Goal: Use online tool/utility: Utilize a website feature to perform a specific function

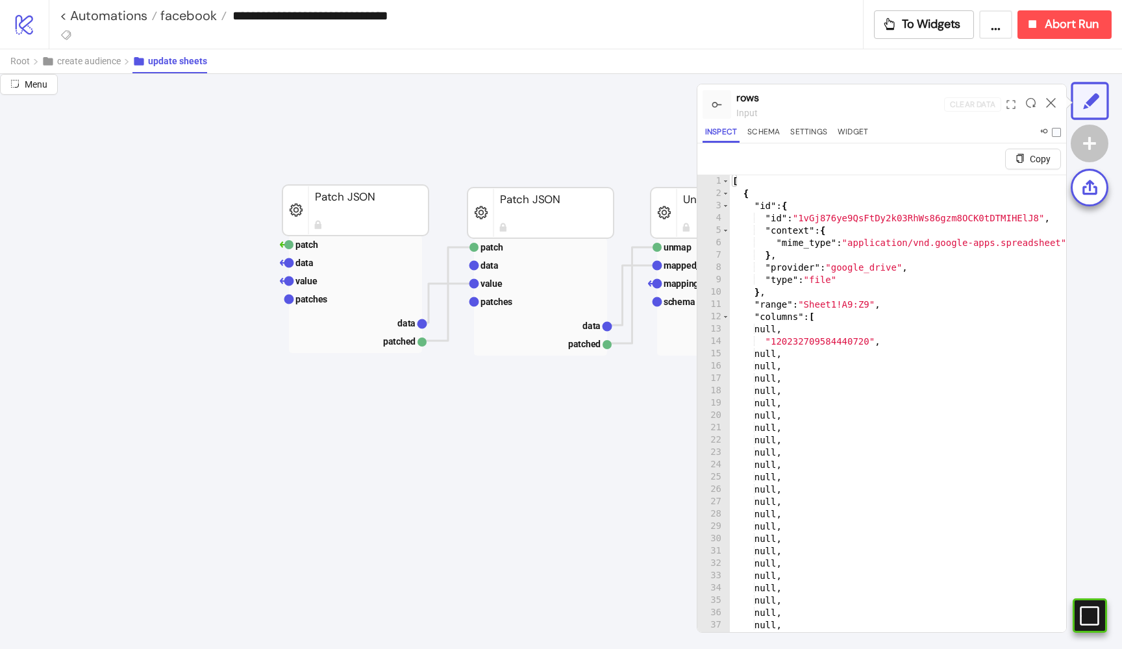
scroll to position [79, 0]
click at [103, 65] on span "create audience" at bounding box center [89, 61] width 64 height 10
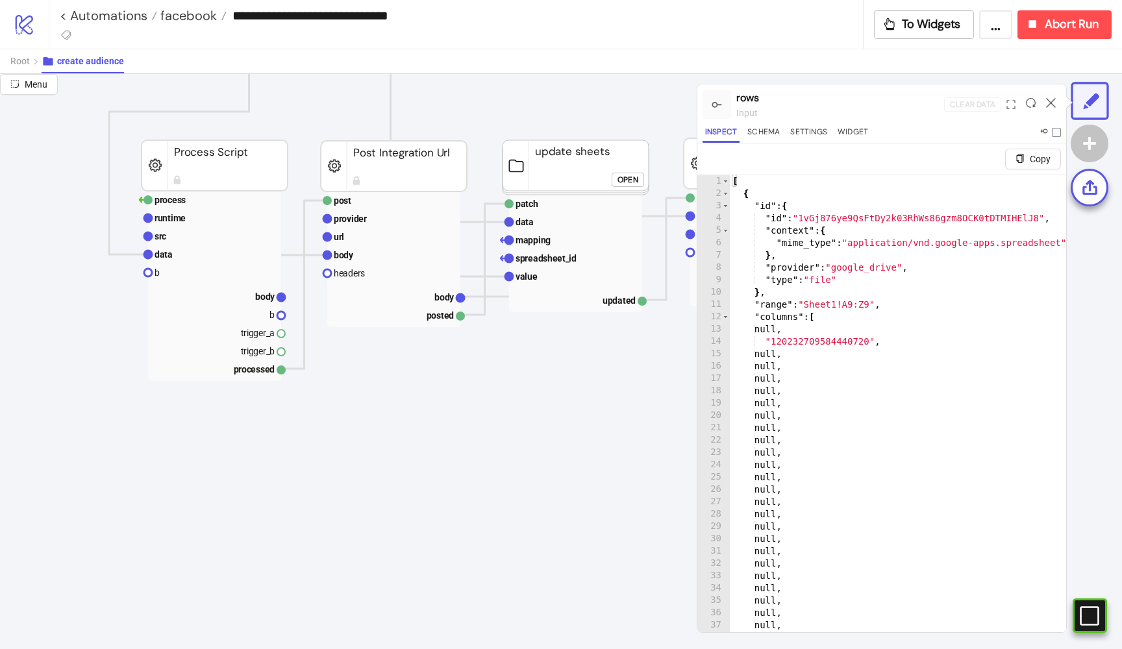
scroll to position [550, 6]
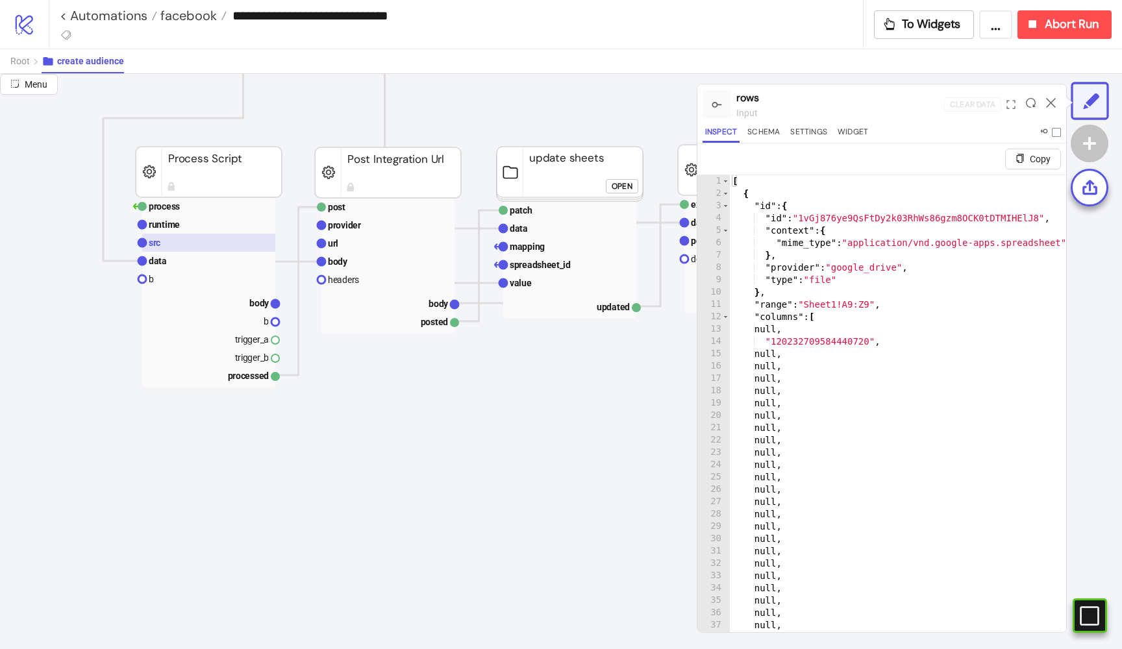
click at [165, 242] on rect at bounding box center [208, 243] width 133 height 18
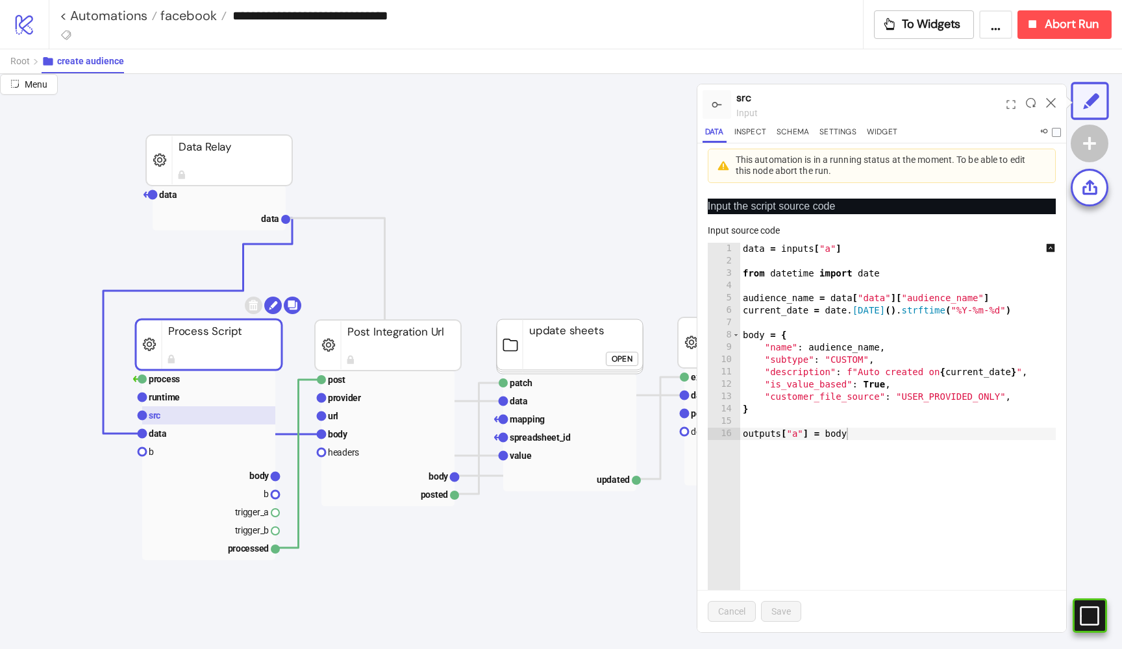
scroll to position [369, 6]
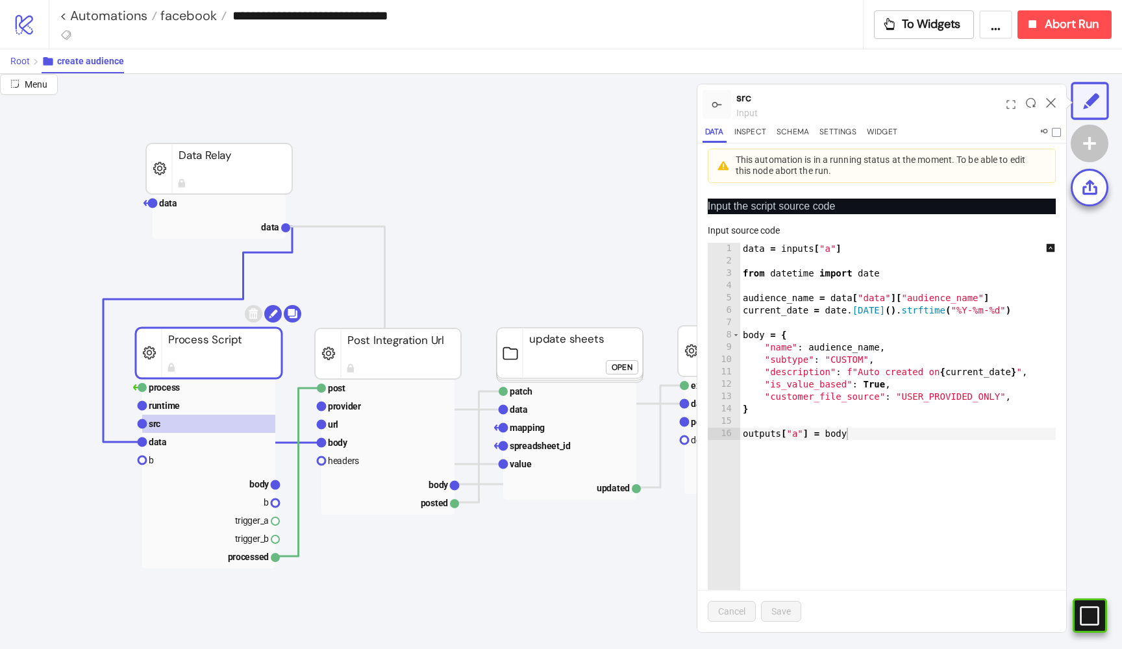
click at [25, 58] on span "Root" at bounding box center [19, 61] width 19 height 10
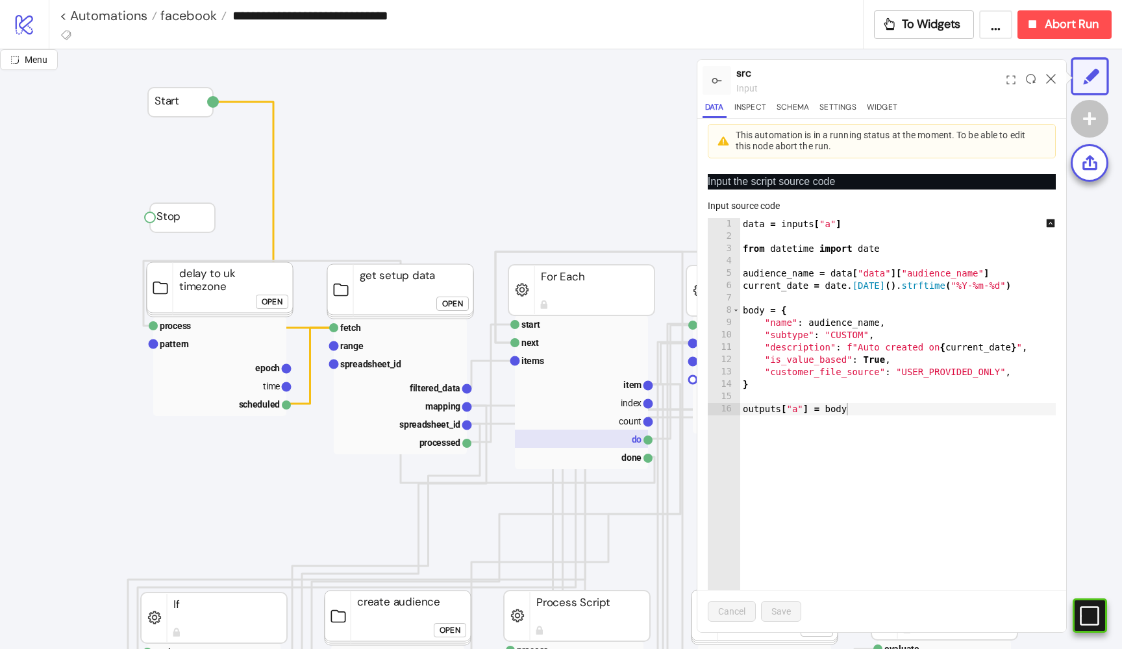
scroll to position [75, 0]
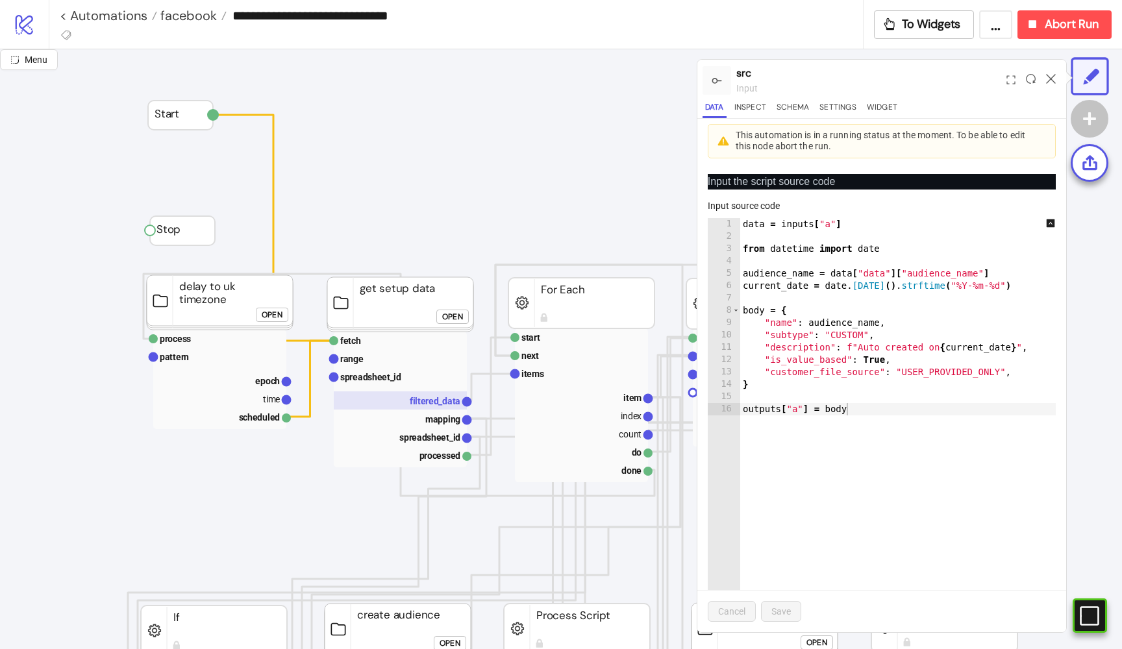
click at [412, 397] on text "filtered_data" at bounding box center [435, 401] width 51 height 10
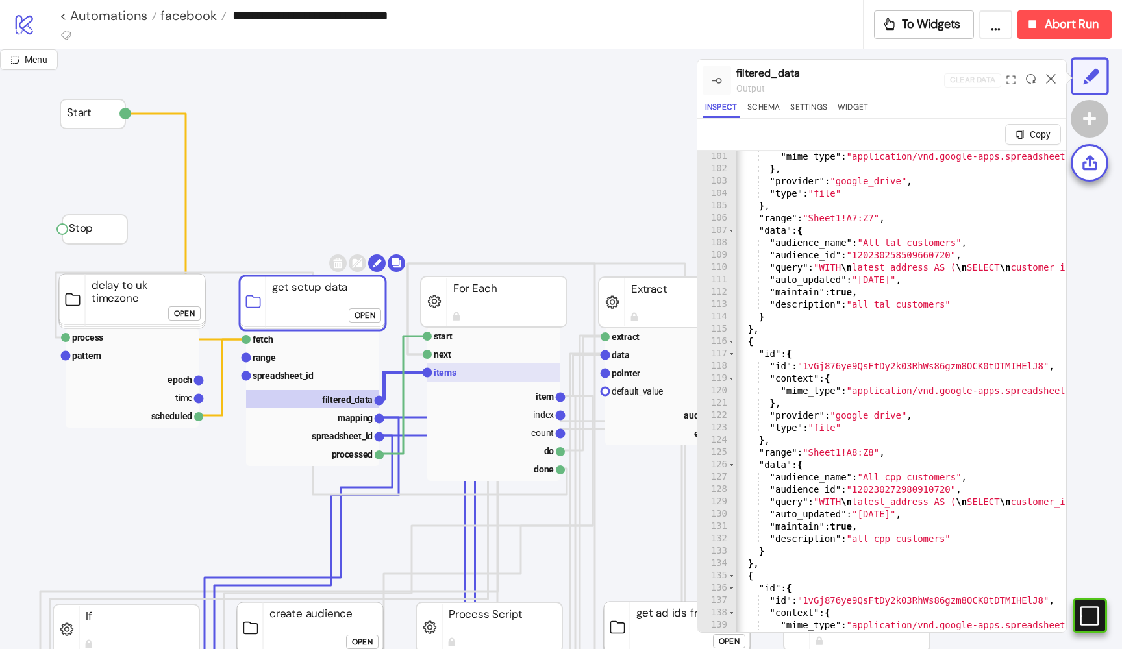
scroll to position [77, 89]
click at [483, 380] on rect at bounding box center [492, 373] width 133 height 18
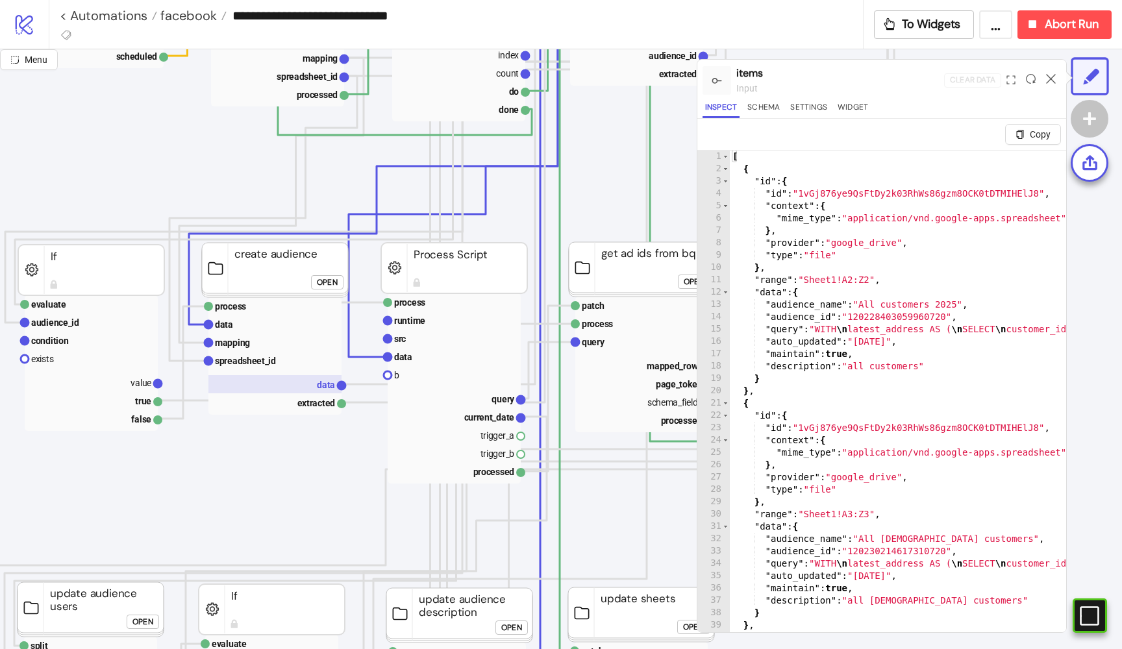
scroll to position [427, 123]
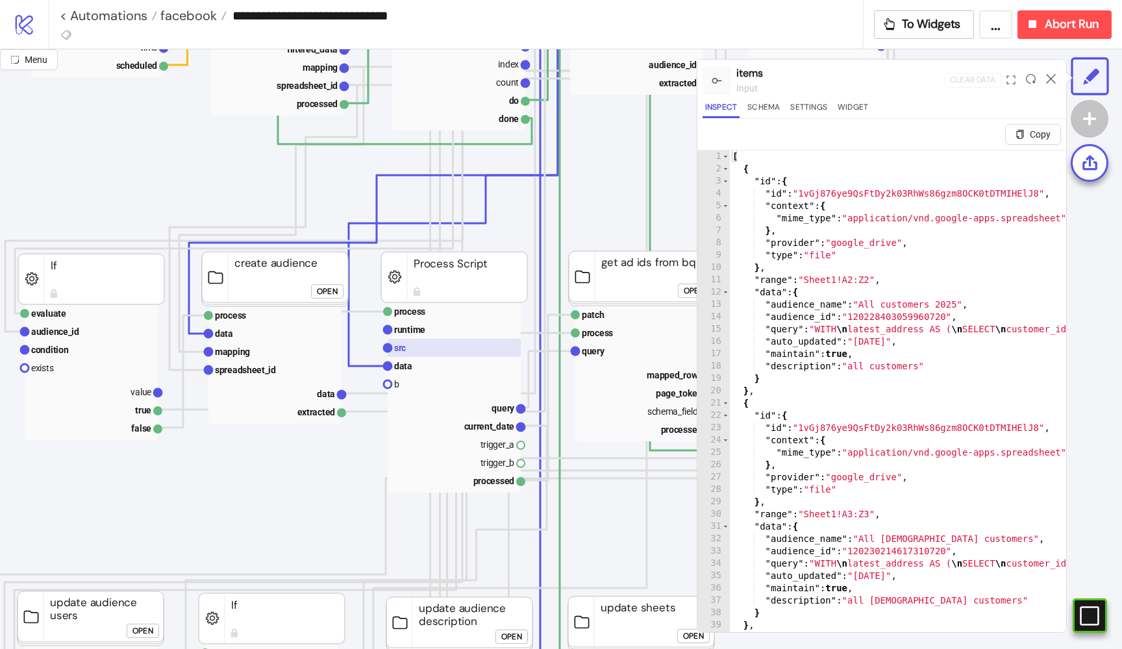
click at [424, 345] on rect at bounding box center [454, 348] width 133 height 18
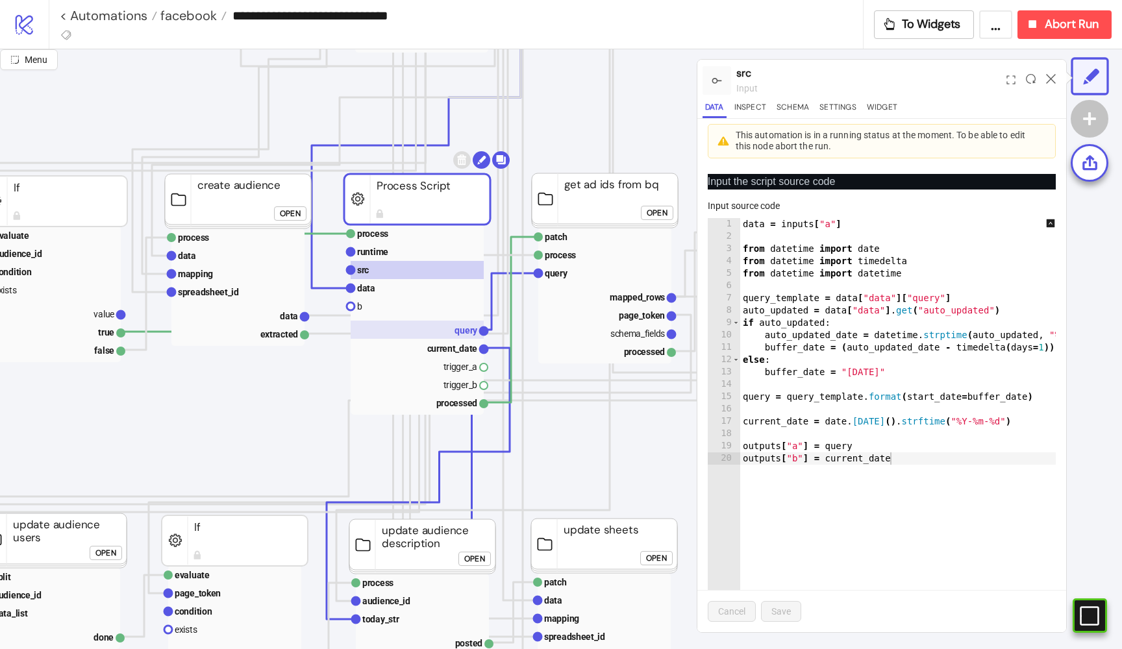
scroll to position [505, 160]
click at [584, 274] on rect at bounding box center [604, 273] width 133 height 18
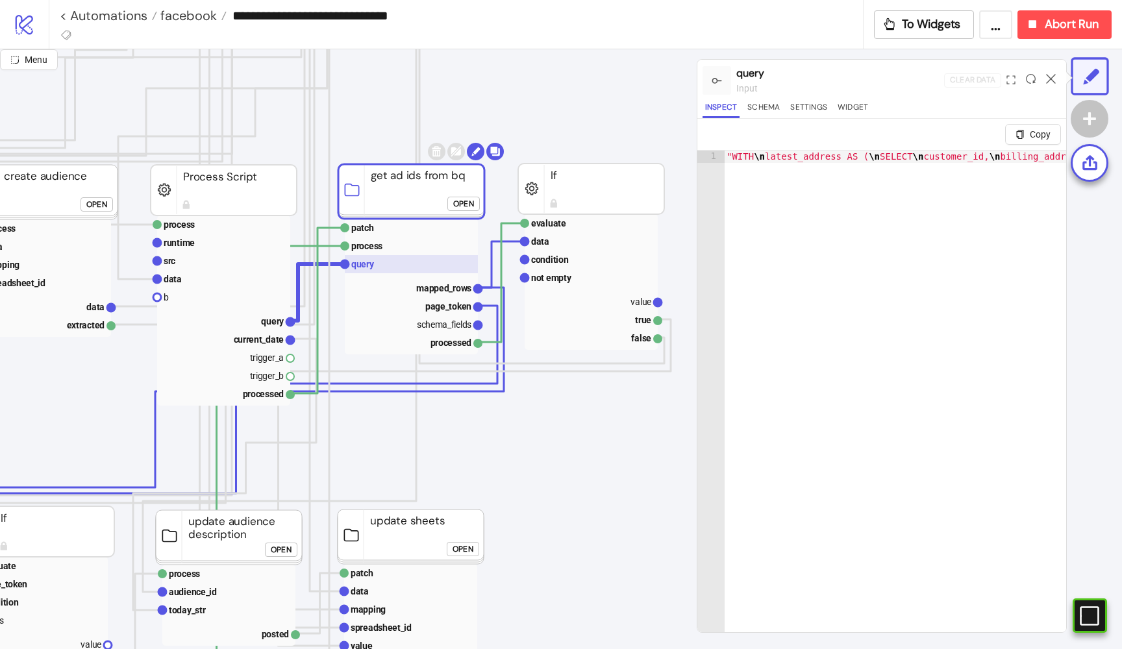
scroll to position [514, 393]
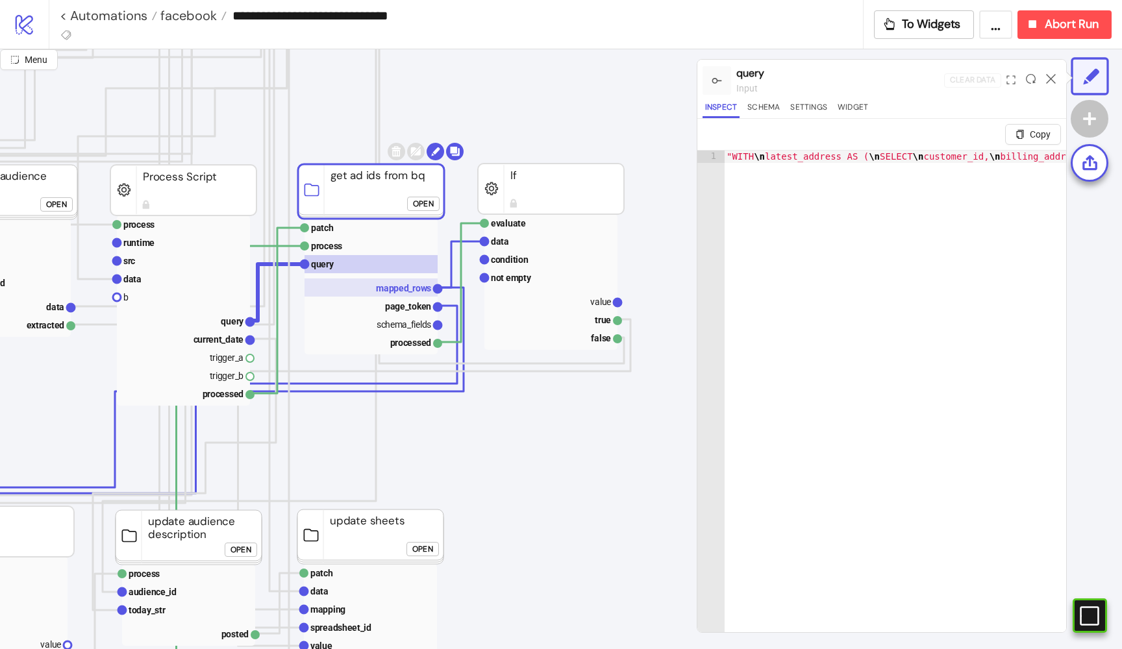
click at [419, 288] on text "mapped_rows" at bounding box center [403, 288] width 55 height 10
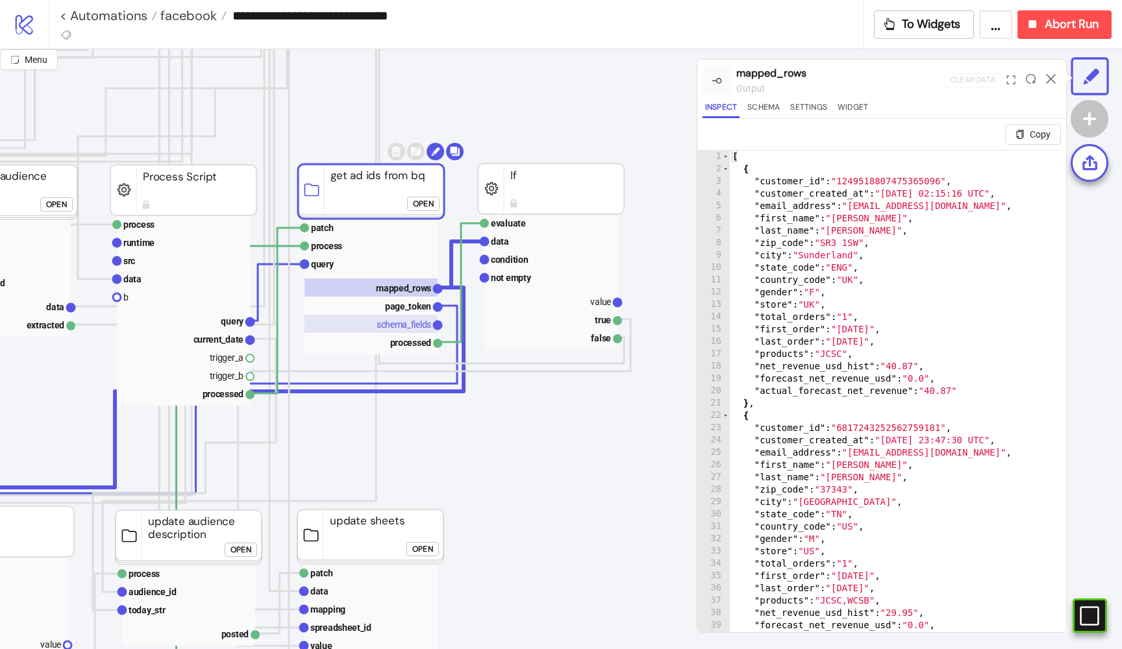
click at [388, 317] on rect at bounding box center [371, 324] width 133 height 18
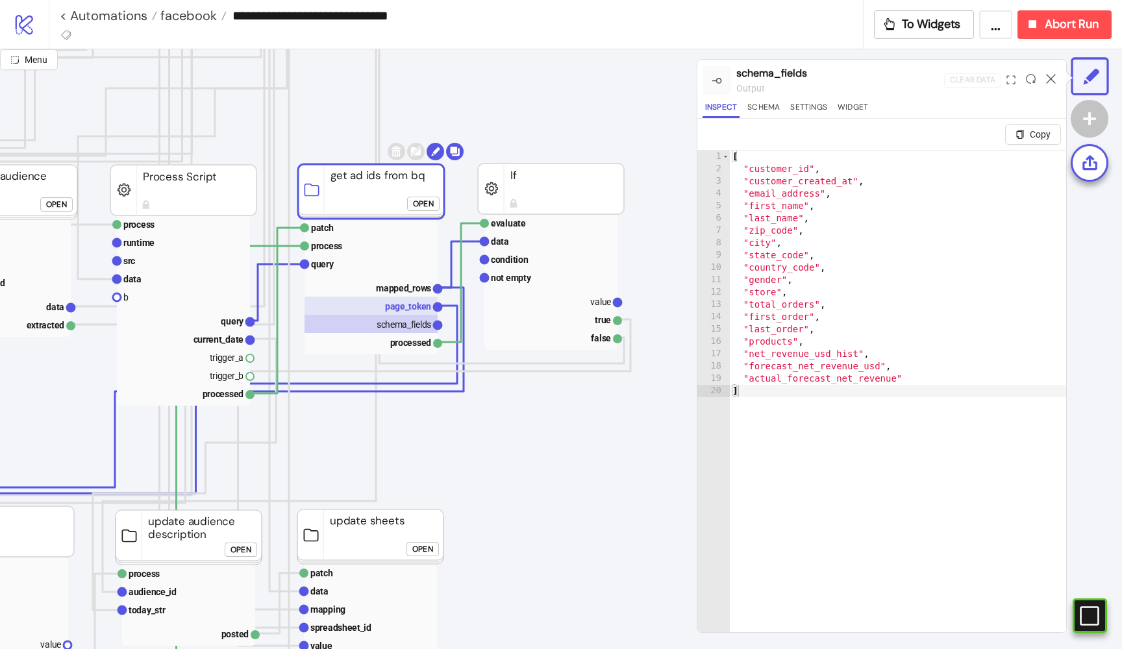
click at [391, 307] on text "page_token" at bounding box center [408, 306] width 46 height 10
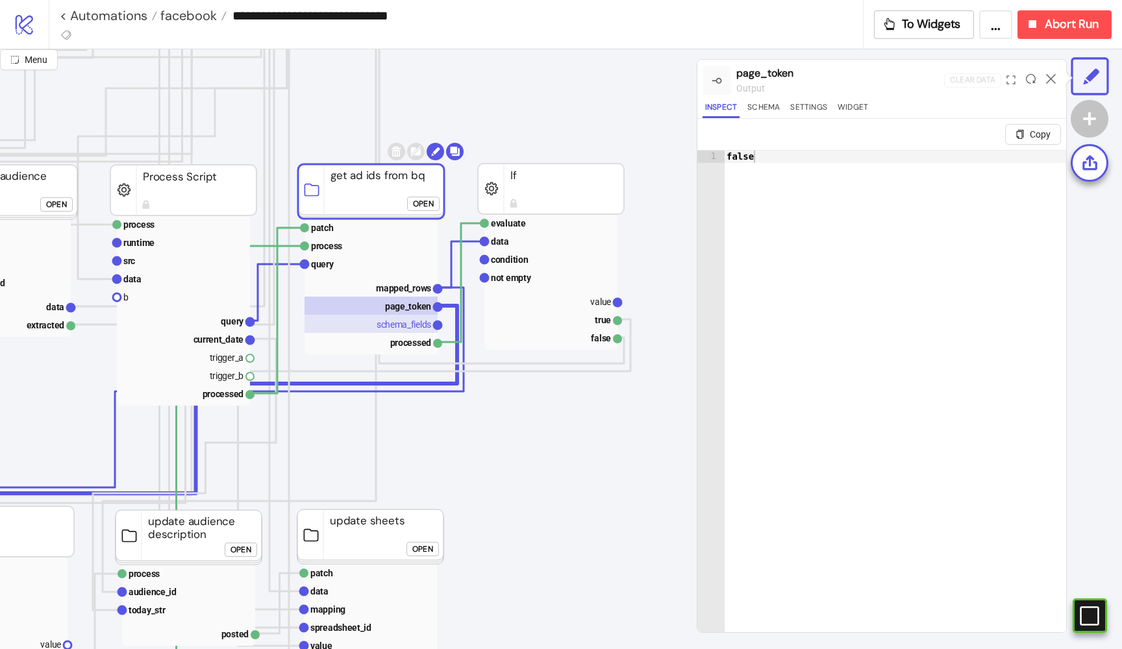
click at [388, 322] on text "schema_fields" at bounding box center [404, 324] width 55 height 10
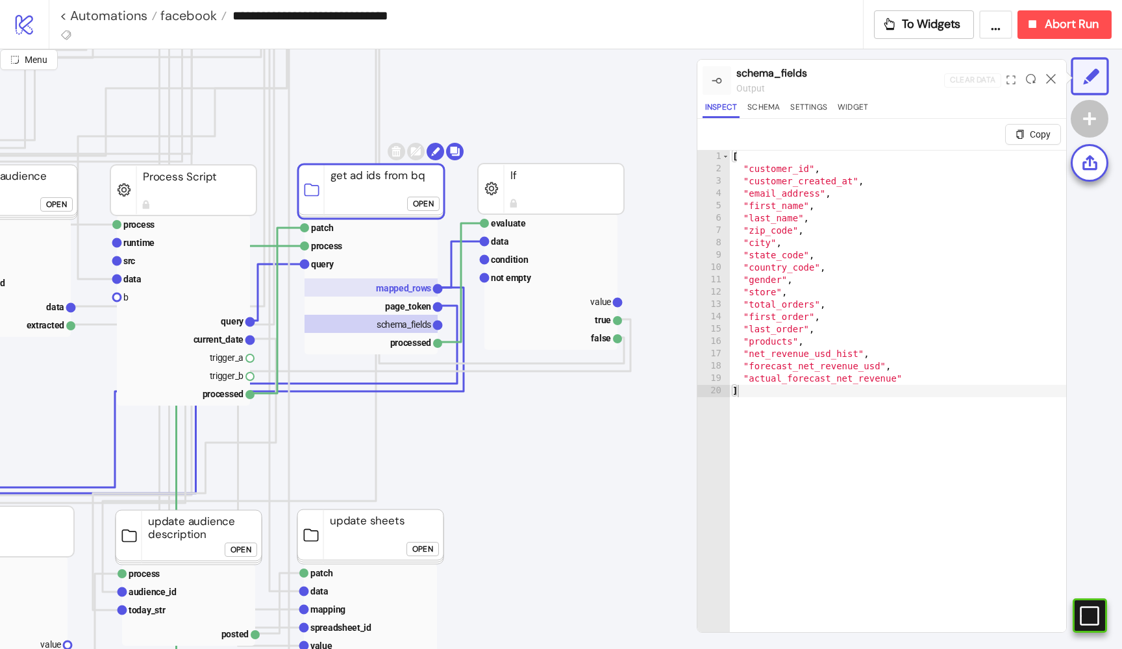
click at [398, 295] on rect at bounding box center [371, 288] width 133 height 18
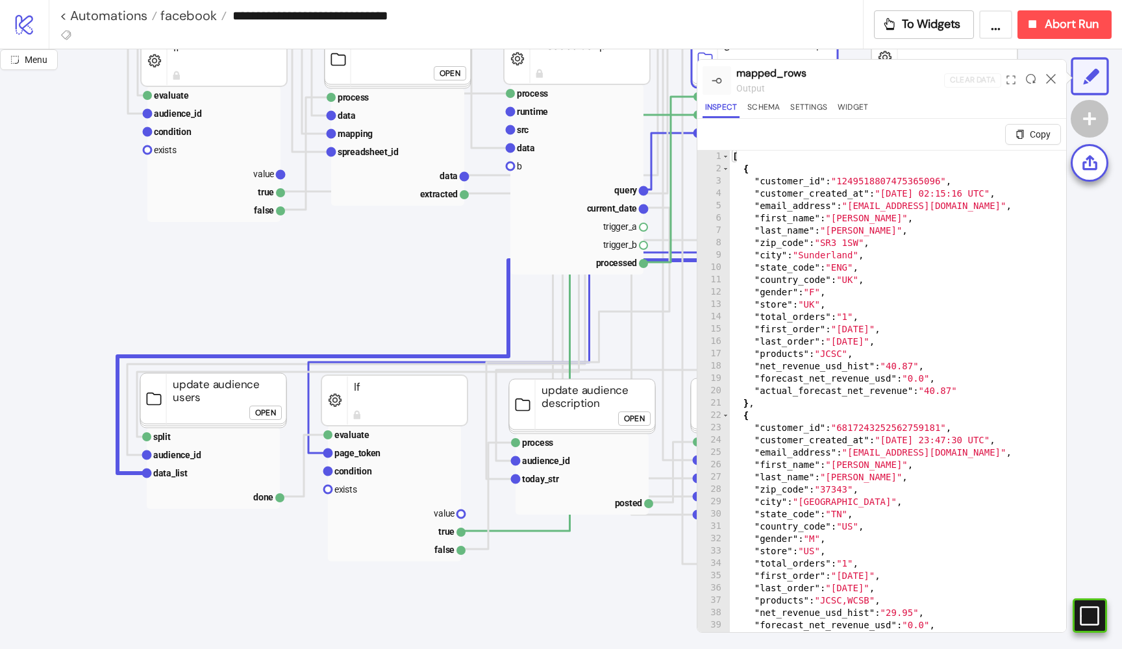
scroll to position [0, 0]
click at [174, 475] on text "data_list" at bounding box center [170, 473] width 34 height 10
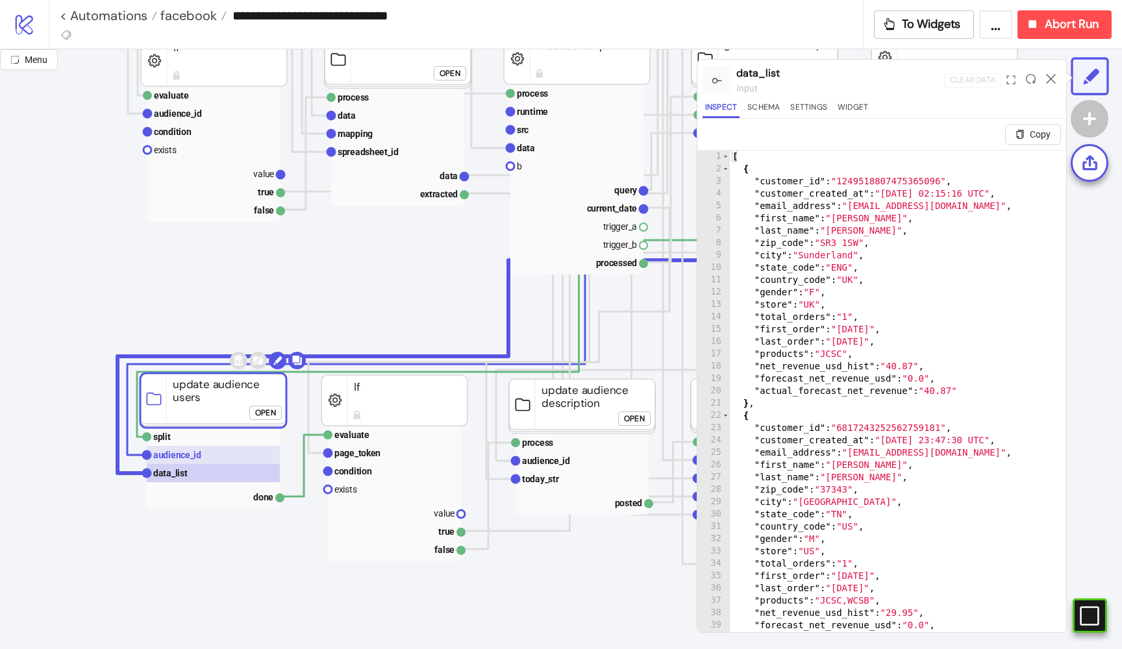
click at [177, 460] on text "audience_id" at bounding box center [177, 455] width 48 height 10
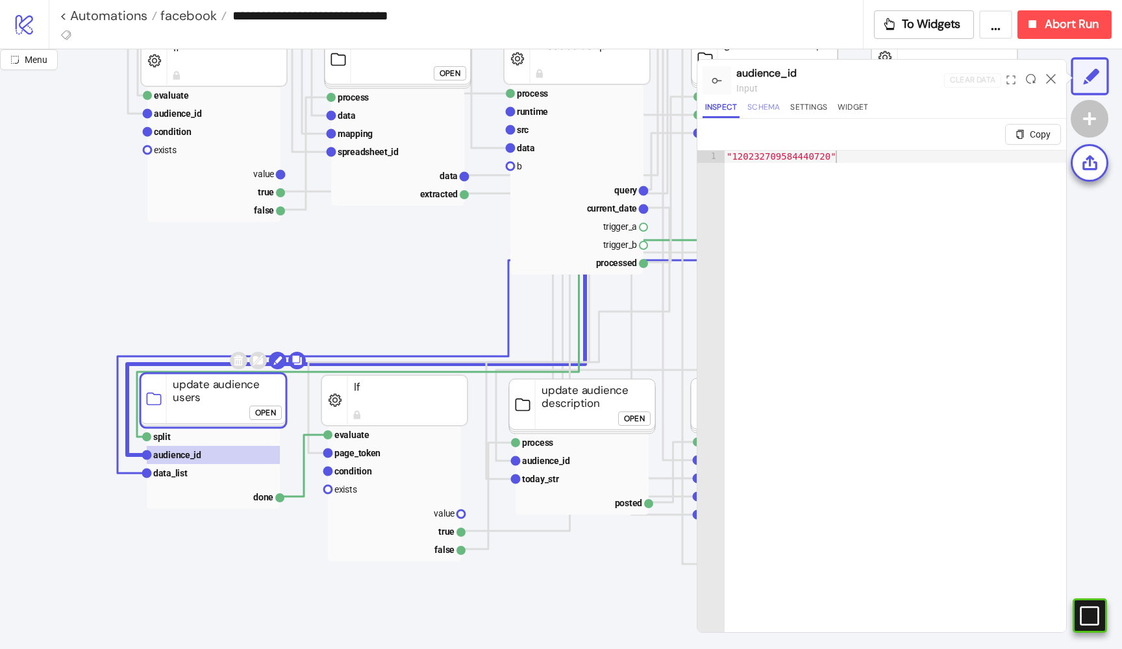
click at [769, 103] on button "Schema" at bounding box center [764, 110] width 38 height 18
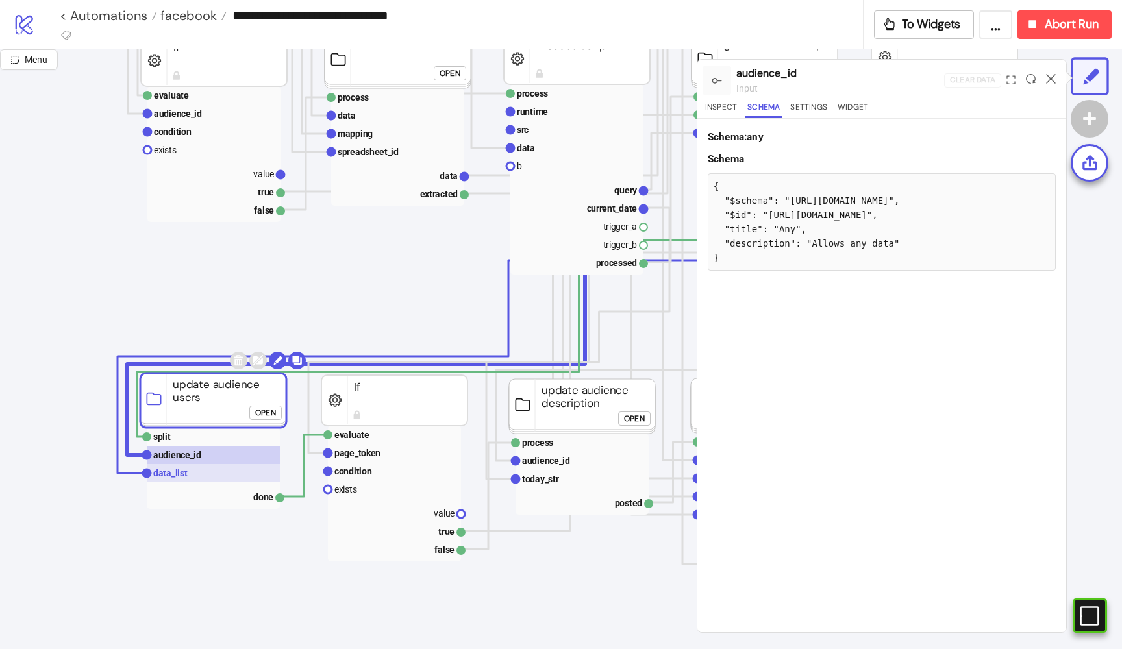
click at [180, 466] on rect at bounding box center [213, 473] width 133 height 18
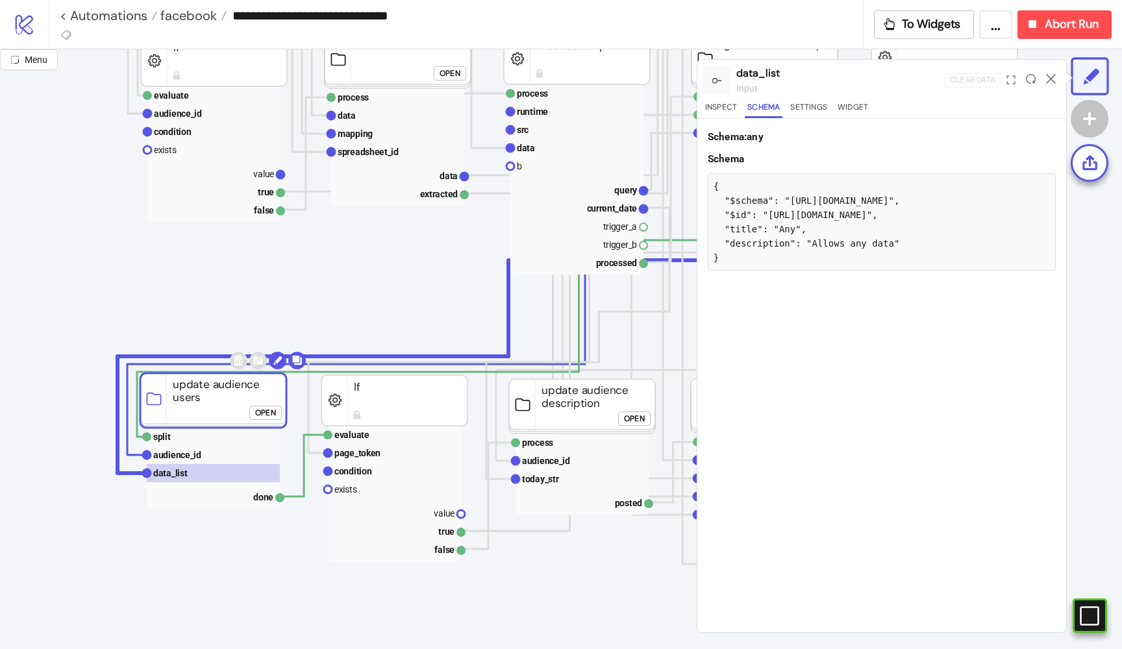
click div "Open"
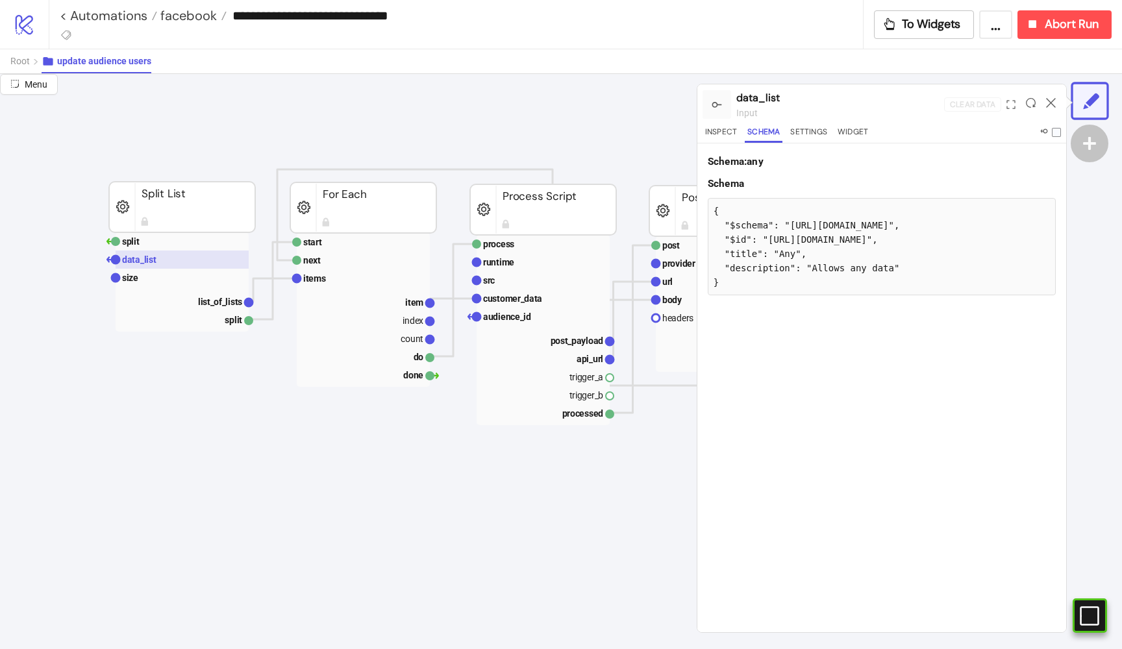
scroll to position [128, 487]
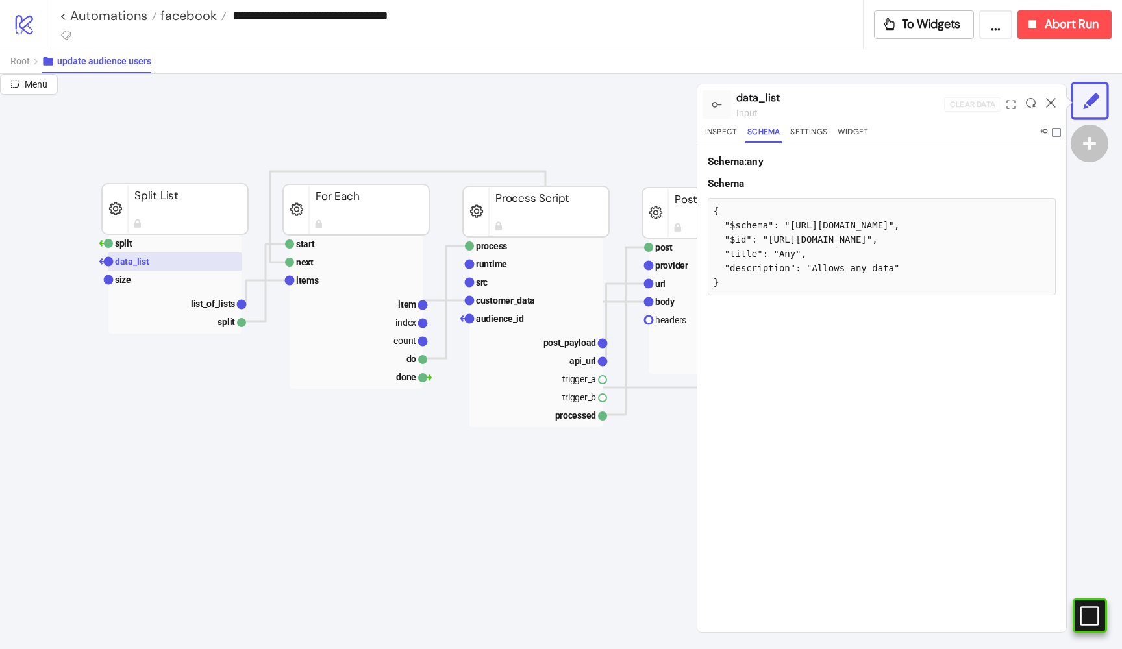
click at [175, 264] on rect at bounding box center [174, 262] width 133 height 18
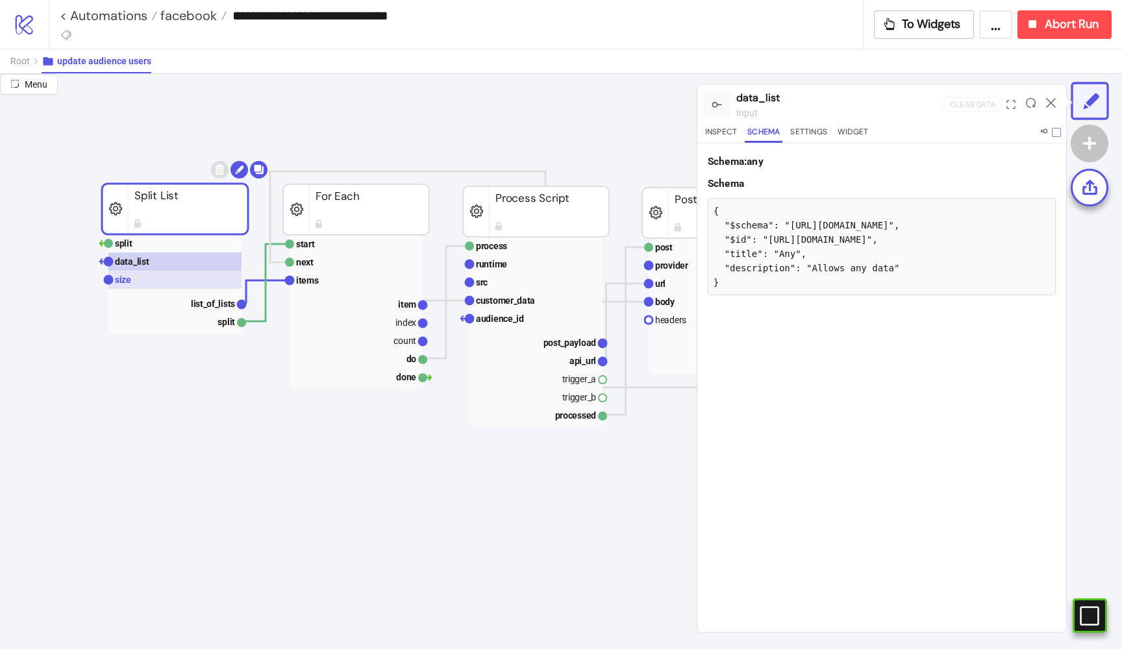
click at [172, 278] on rect at bounding box center [174, 280] width 133 height 18
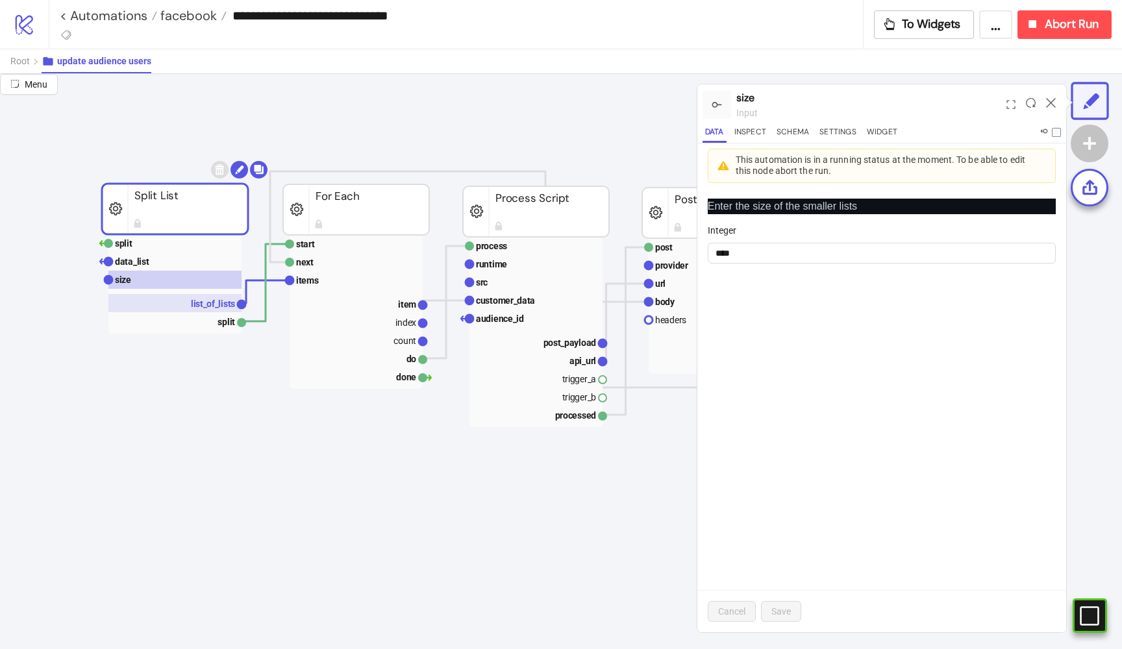
click at [197, 298] on rect at bounding box center [174, 303] width 133 height 18
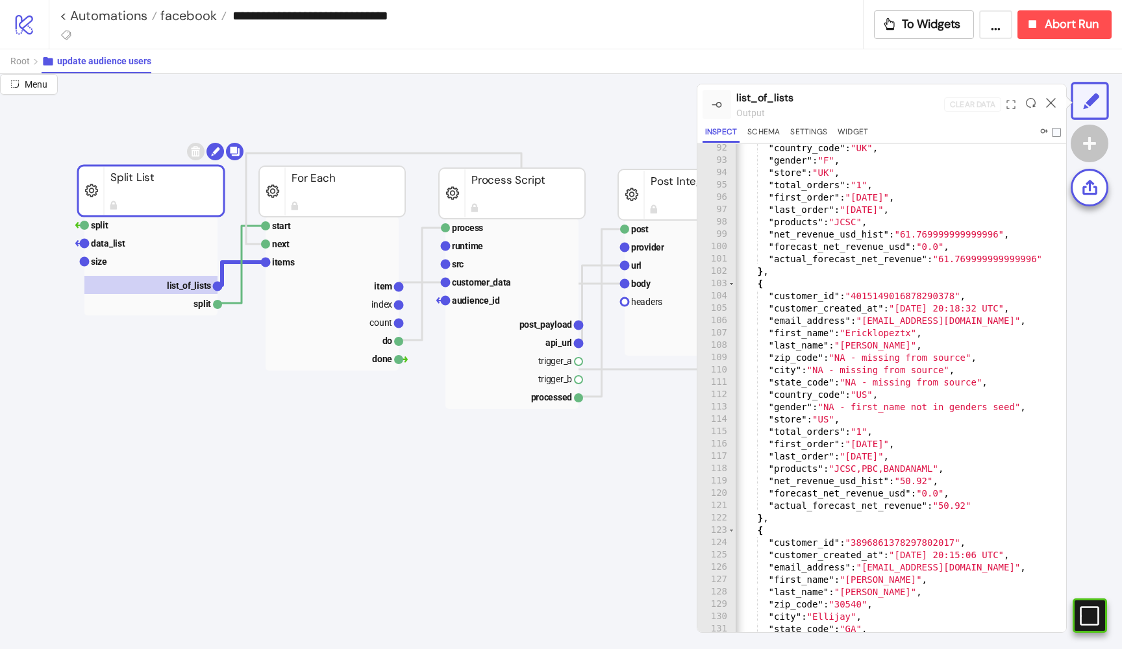
scroll to position [1132, 0]
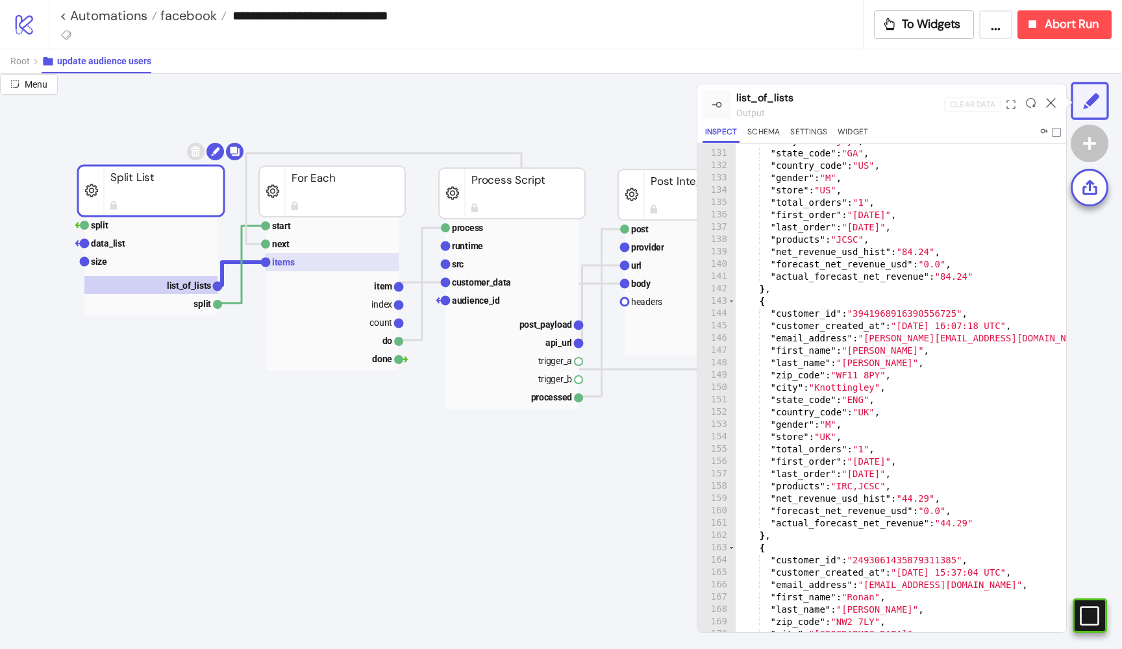
click at [283, 268] on rect at bounding box center [332, 262] width 133 height 18
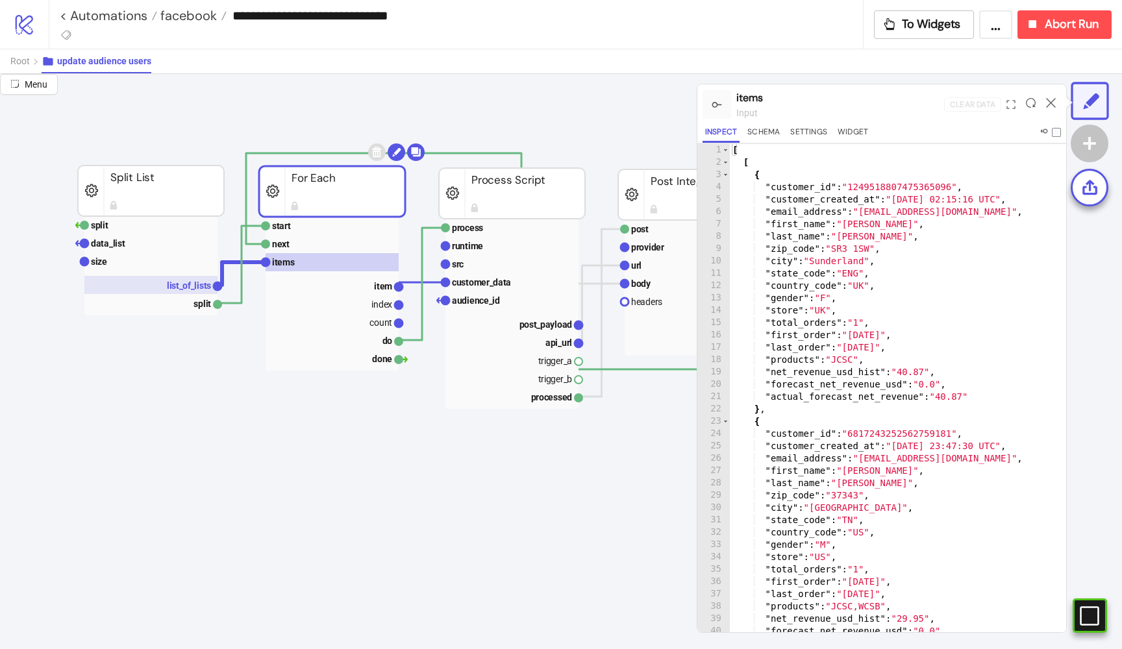
click at [181, 284] on text "list_of_lists" at bounding box center [189, 285] width 44 height 10
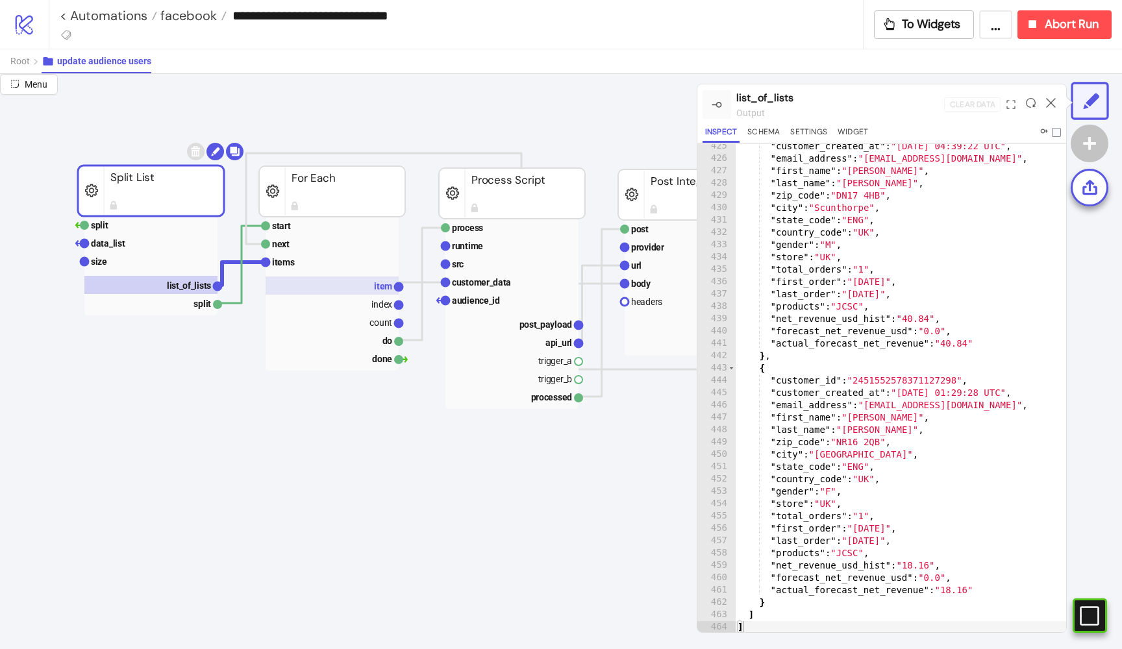
click at [363, 286] on rect at bounding box center [332, 286] width 133 height 18
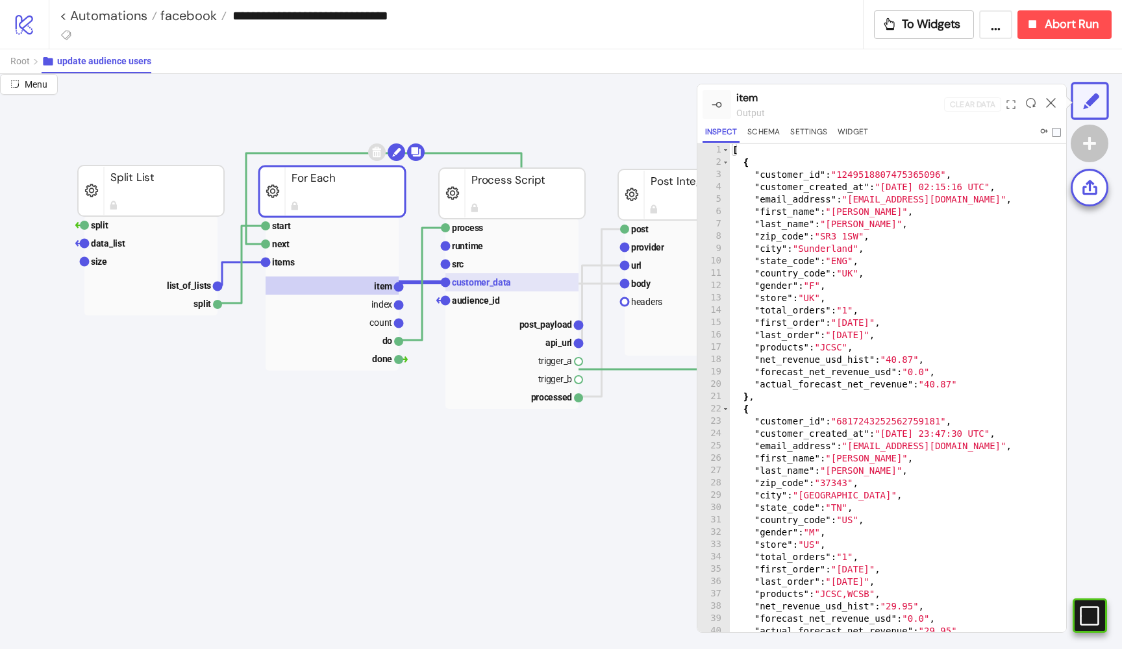
click at [499, 281] on text "customer_data" at bounding box center [481, 282] width 59 height 10
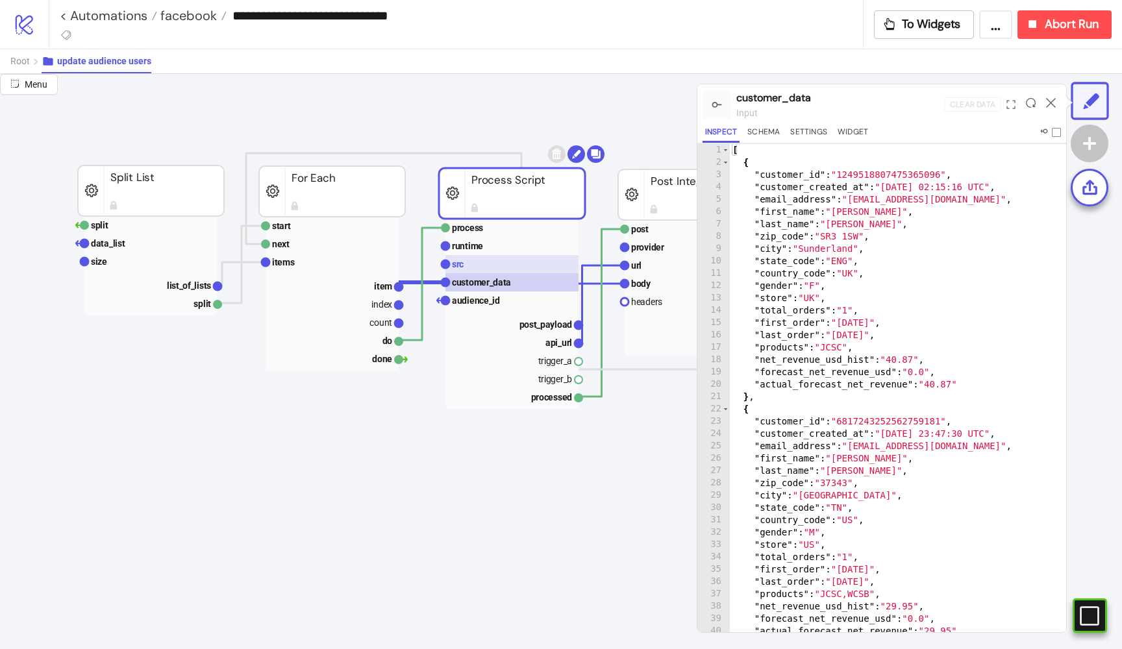
click at [490, 260] on rect at bounding box center [511, 264] width 133 height 18
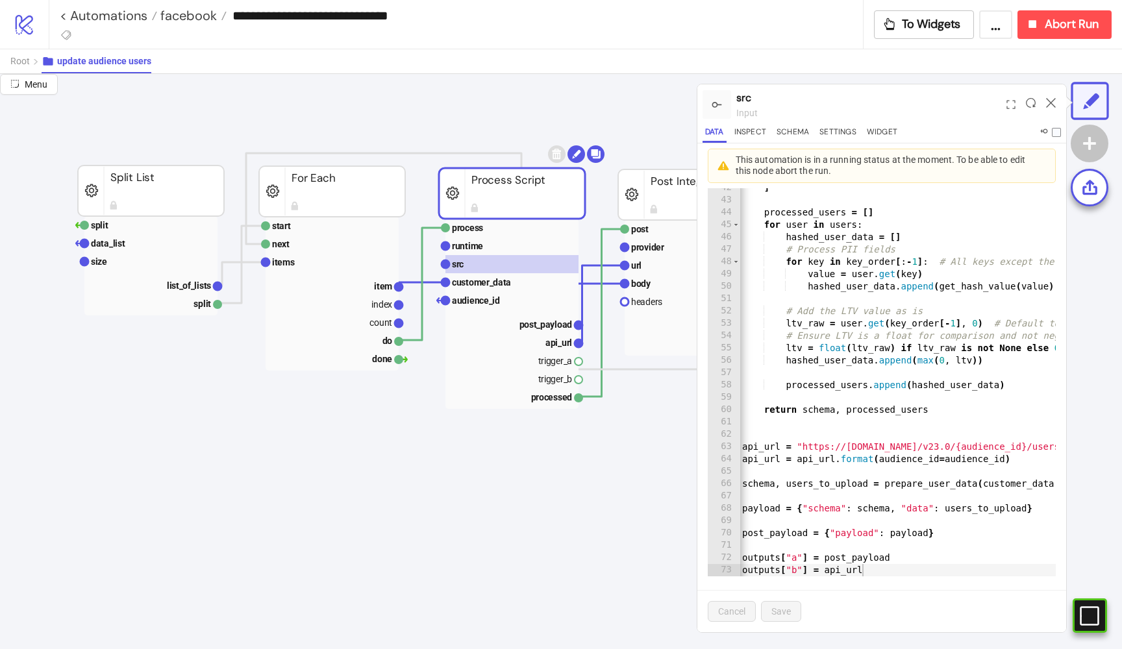
scroll to position [0, 0]
click at [826, 431] on div ""net_revenue_usd_hist" , ] processed_users = [ ] for user in users : hashed_use…" at bounding box center [980, 381] width 480 height 425
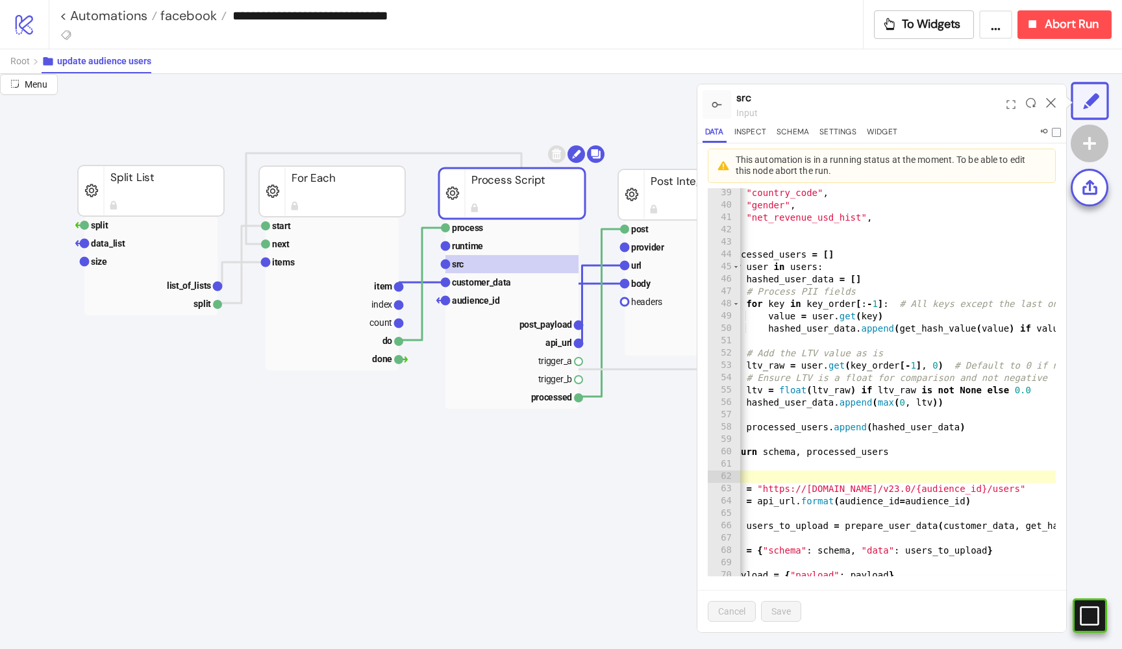
scroll to position [0, 45]
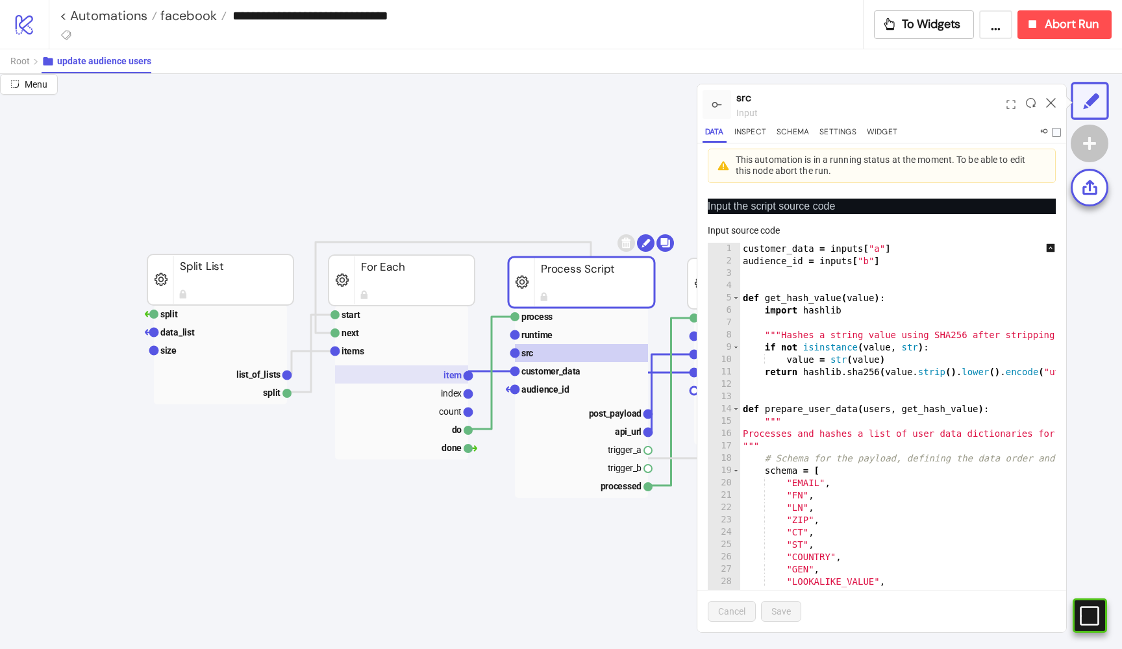
click at [427, 377] on rect at bounding box center [401, 375] width 133 height 18
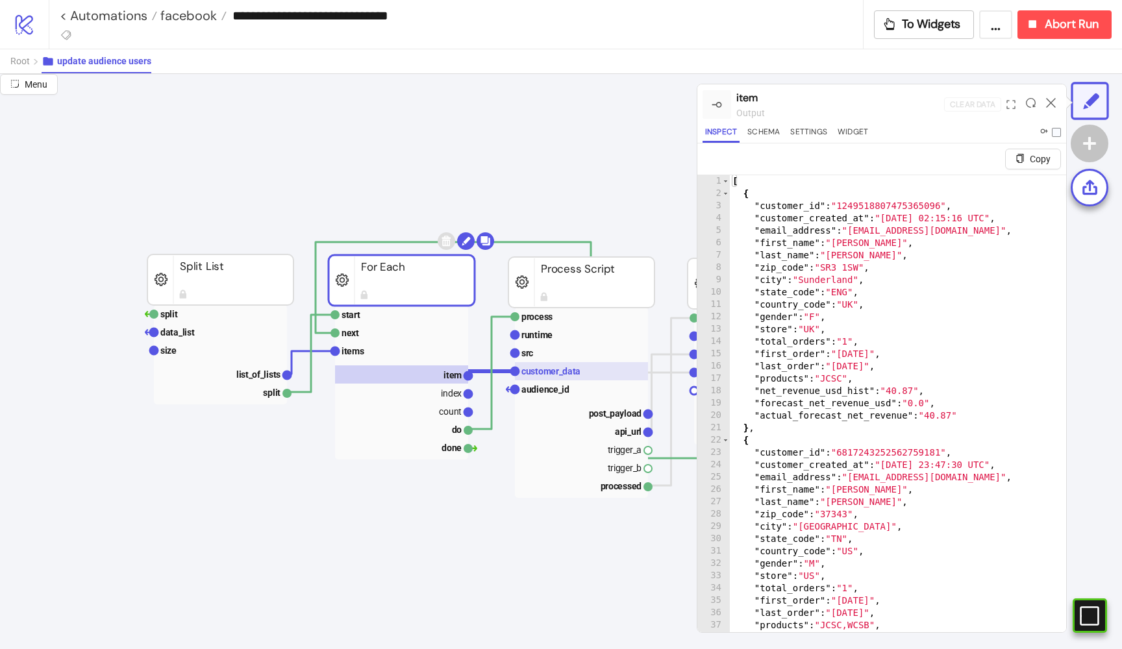
click at [551, 366] on rect at bounding box center [581, 371] width 133 height 18
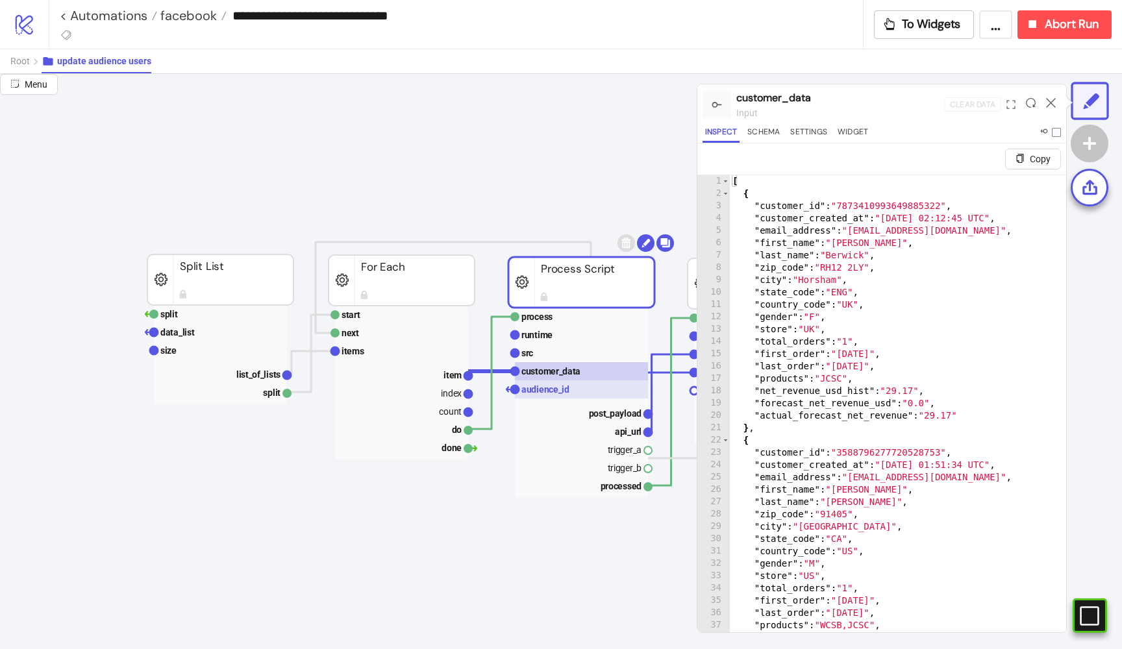
click at [551, 393] on text "audience_id" at bounding box center [545, 389] width 48 height 10
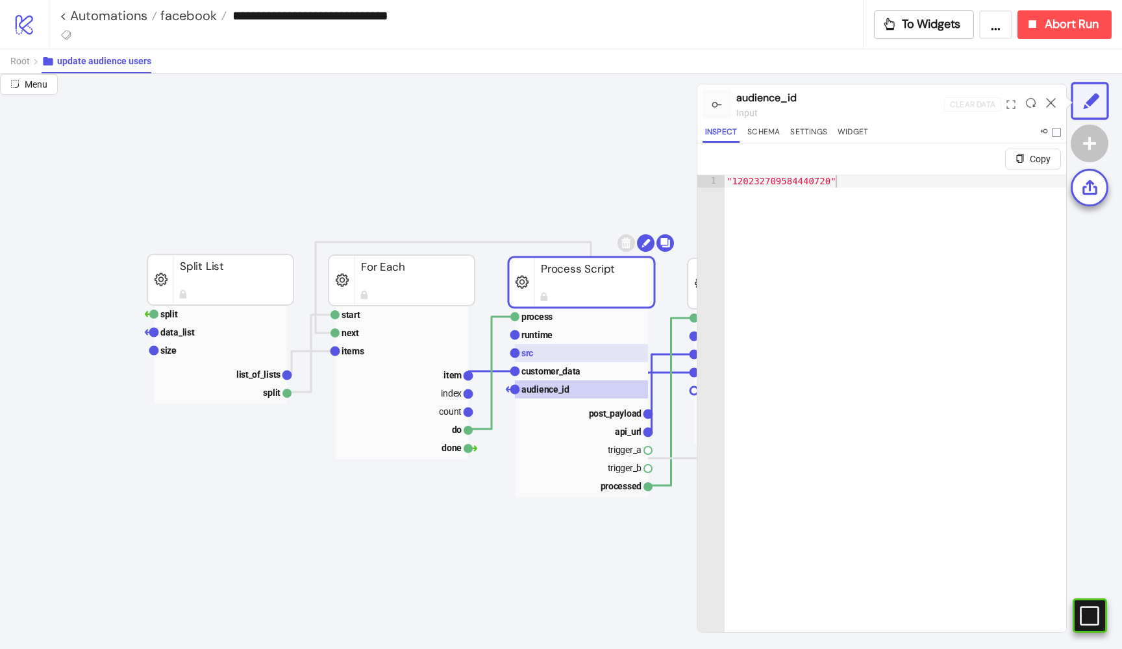
click at [545, 355] on rect at bounding box center [581, 353] width 133 height 18
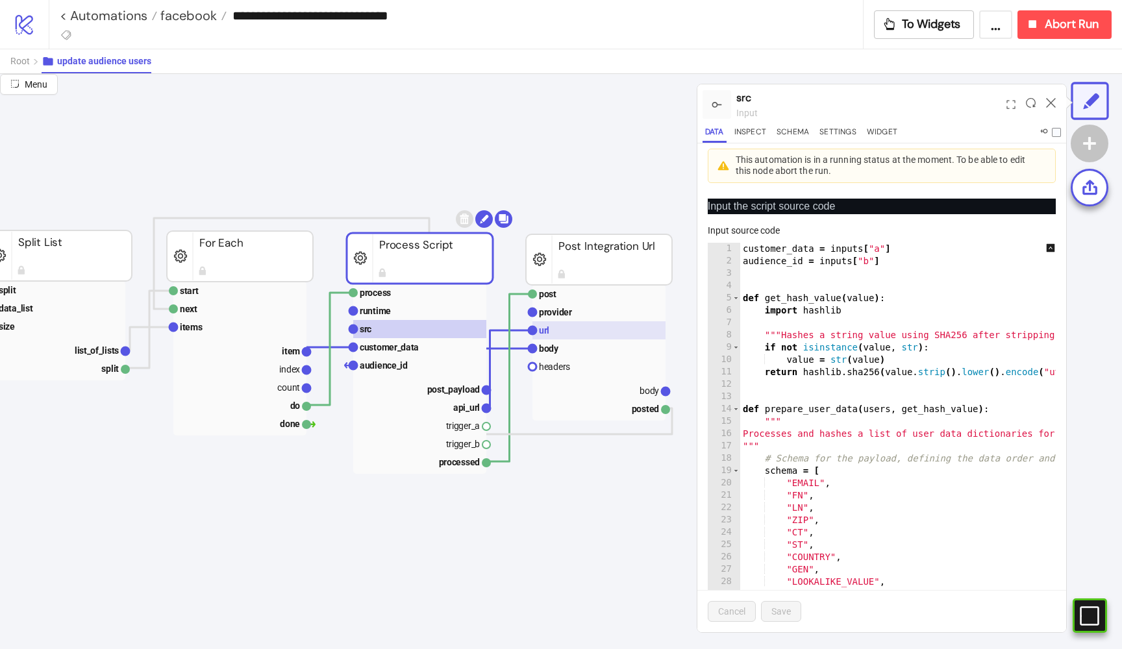
click at [575, 334] on rect at bounding box center [598, 330] width 133 height 18
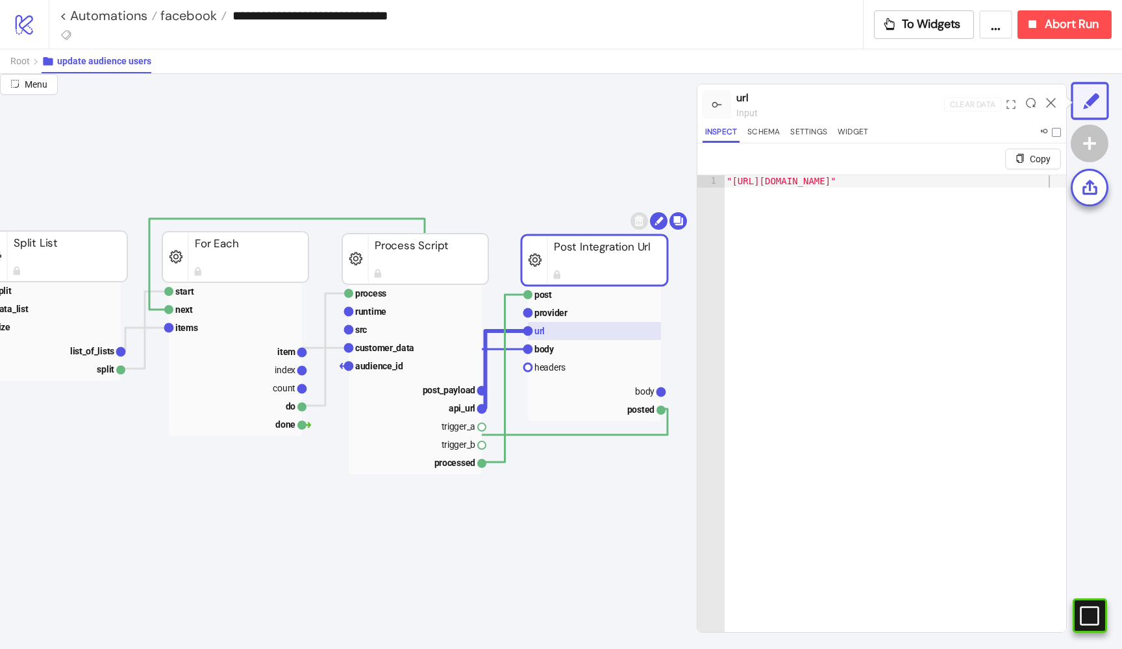
click at [583, 338] on rect at bounding box center [594, 331] width 133 height 18
click at [579, 345] on rect at bounding box center [594, 349] width 133 height 18
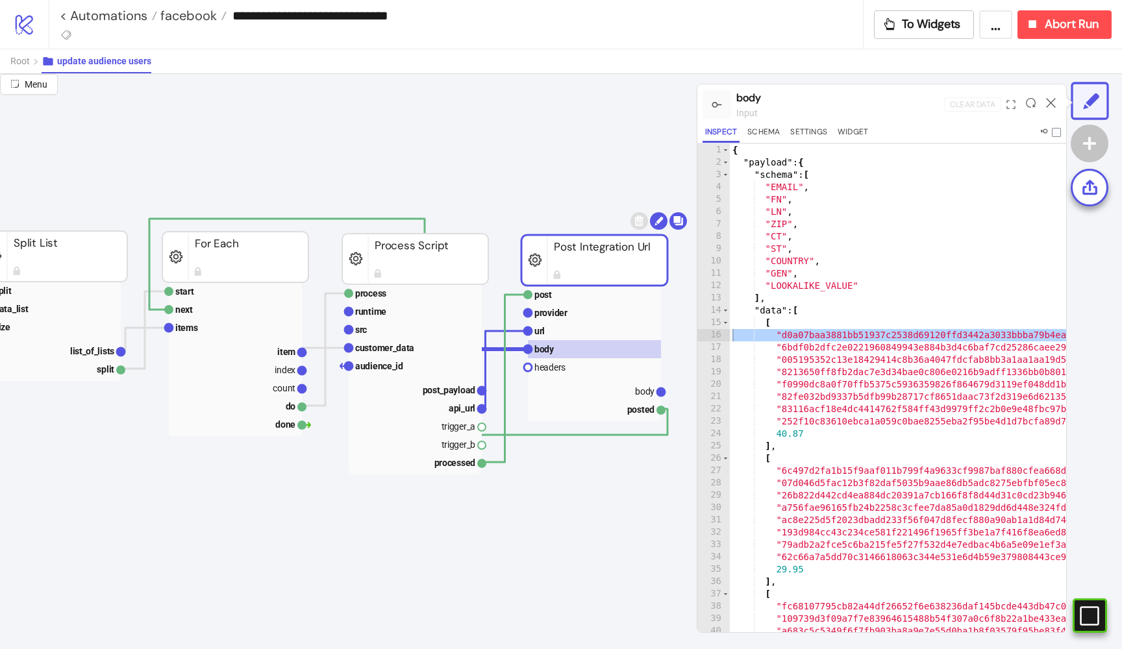
drag, startPoint x: 1062, startPoint y: 339, endPoint x: 728, endPoint y: 333, distance: 333.1
click at [728, 333] on div "1 2 3 4 5 6 7 8 9 10 11 12 13 14 15 16 17 18 19 20 21 22 23 24 25 26 27 28 29 3…" at bounding box center [881, 387] width 369 height 489
type textarea "**********"
click at [810, 336] on div "{ "payload" : { "schema" : [ "EMAIL" , "FN" , "LN" , "ZIP" , "CT" , "ST" , "COU…" at bounding box center [937, 401] width 414 height 514
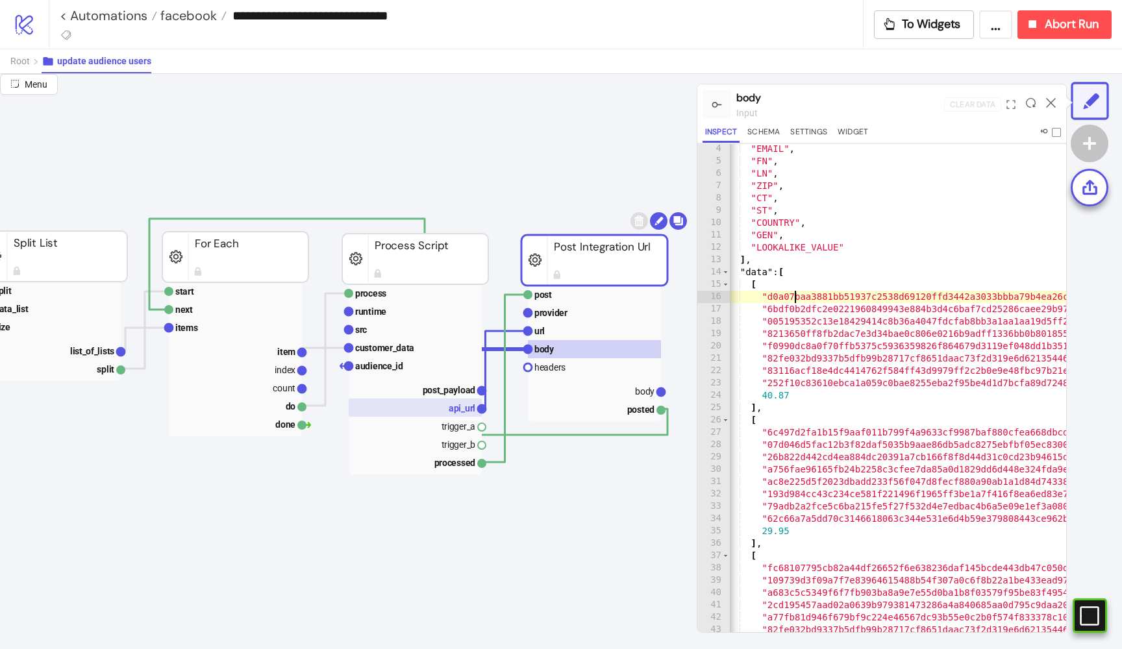
click at [459, 412] on text "api_url" at bounding box center [462, 408] width 27 height 10
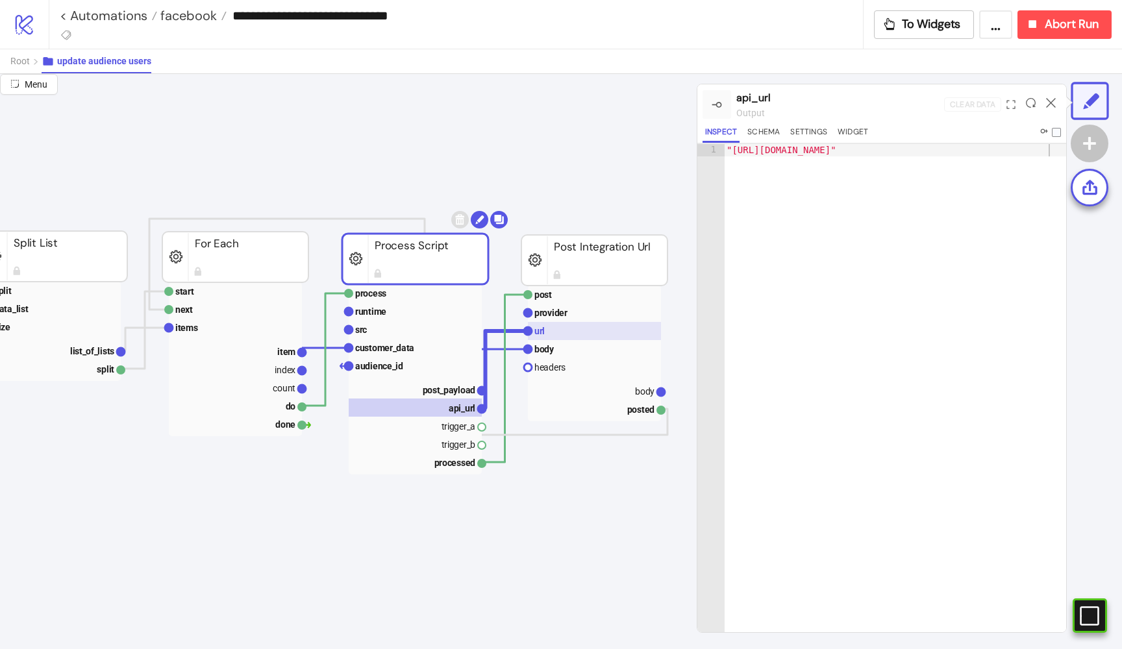
click at [538, 336] on text "url" at bounding box center [539, 331] width 10 height 10
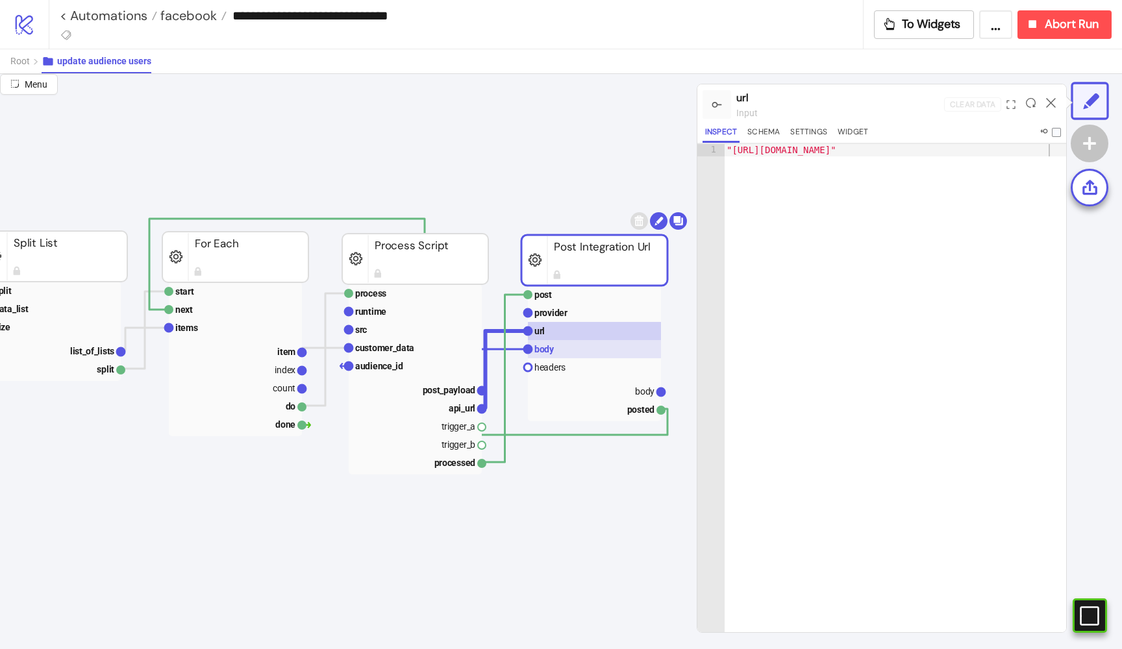
click at [550, 349] on text "body" at bounding box center [544, 349] width 20 height 10
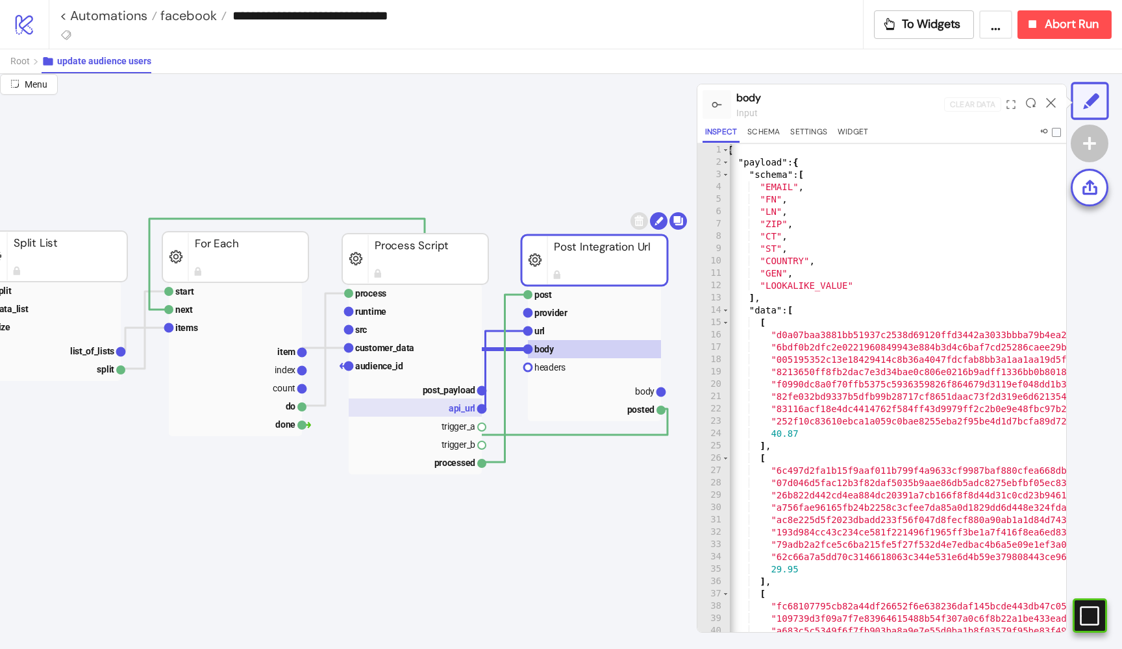
click at [436, 401] on rect at bounding box center [415, 408] width 133 height 18
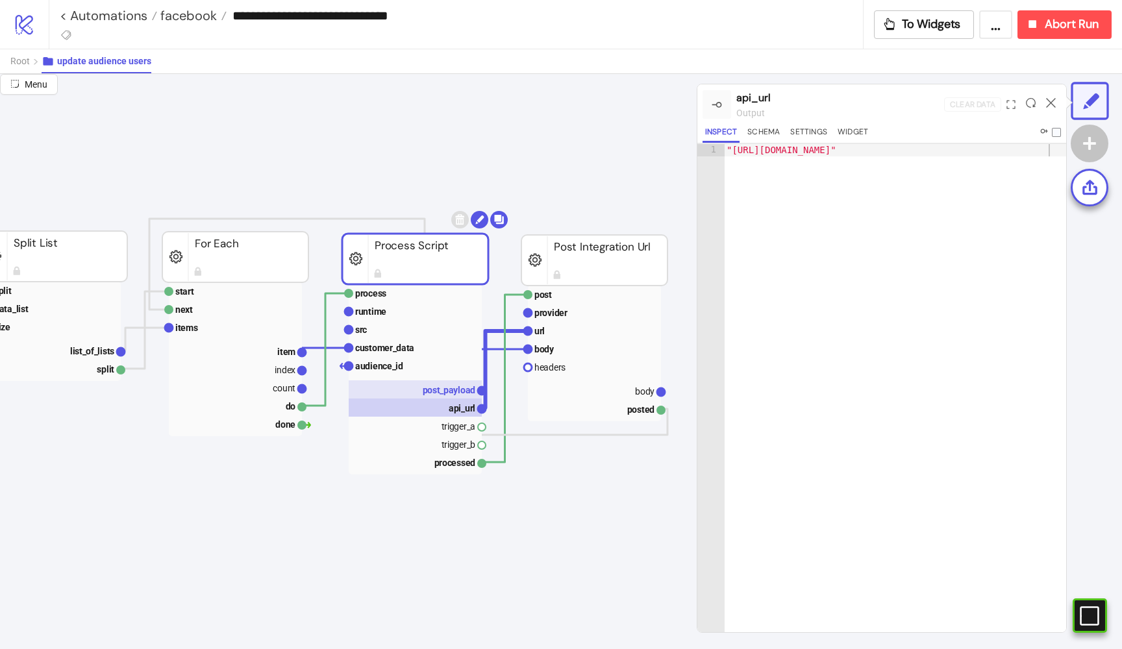
click at [437, 388] on text "post_payload" at bounding box center [449, 390] width 53 height 10
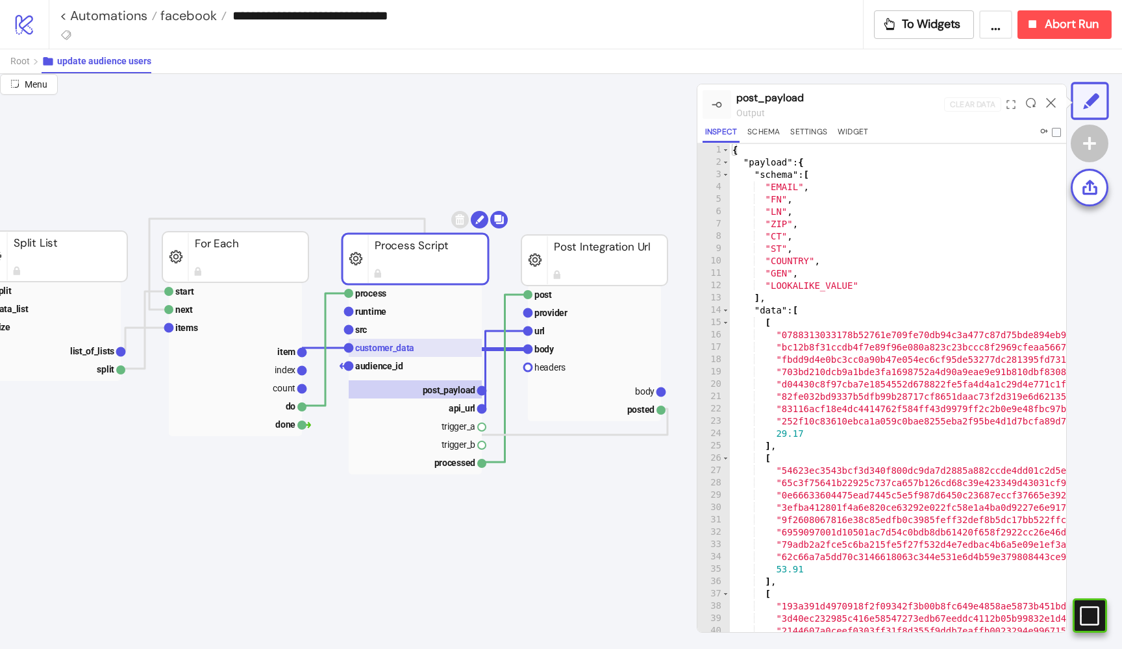
click at [401, 353] on rect at bounding box center [415, 348] width 133 height 18
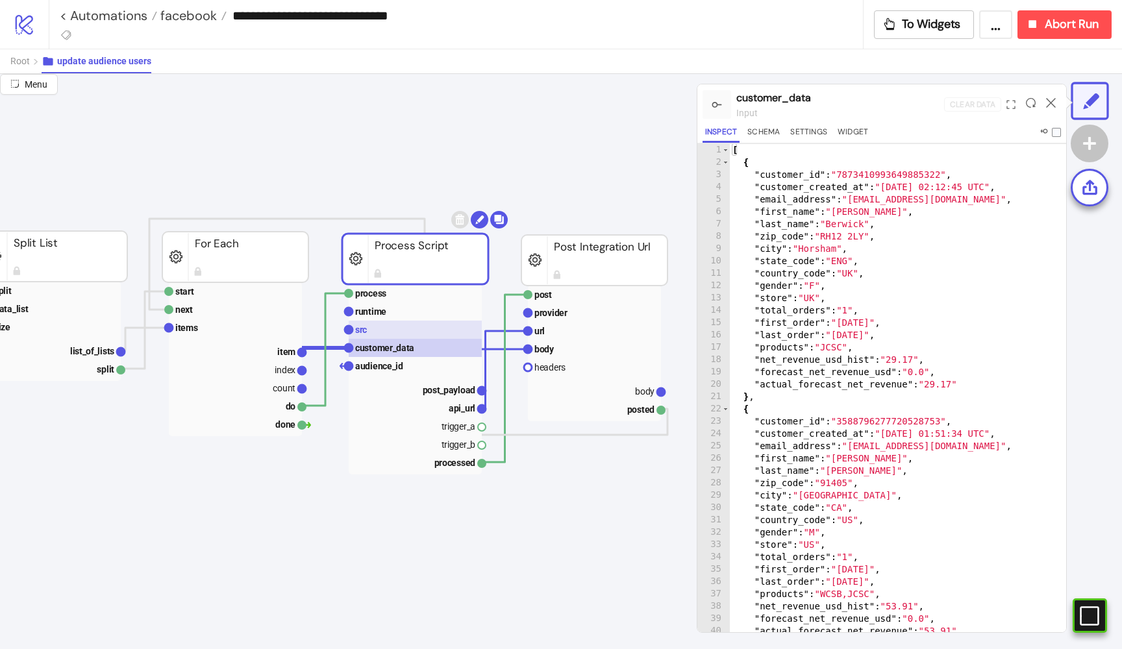
click at [387, 334] on rect at bounding box center [415, 330] width 133 height 18
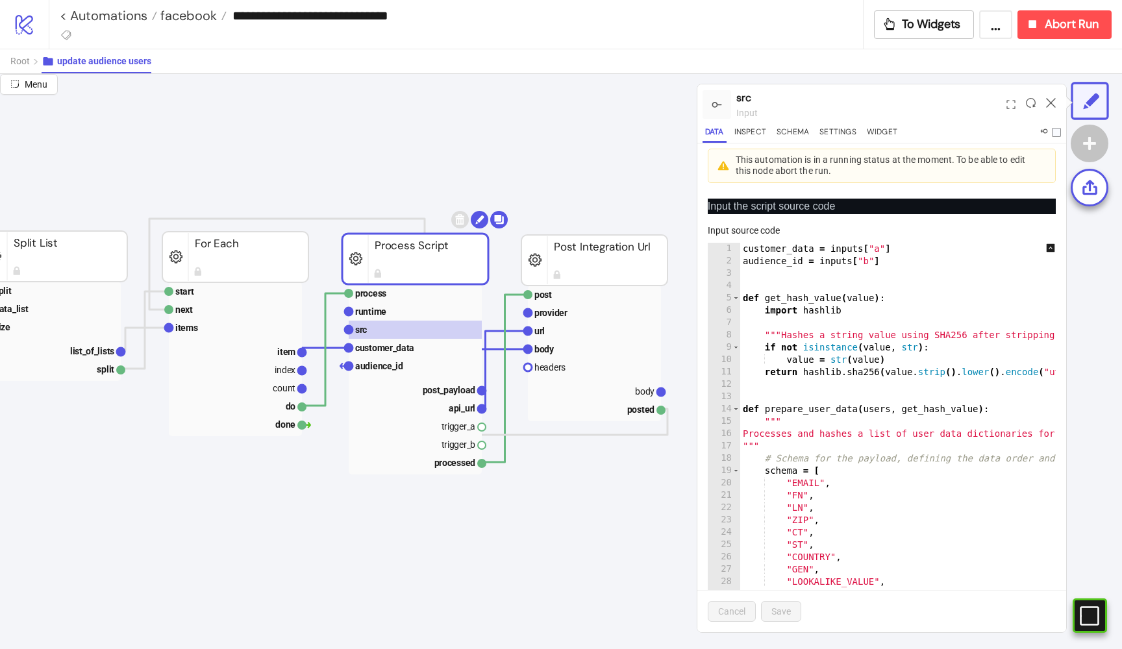
click at [969, 394] on div "customer_data = inputs [ "a" ] audience_id = inputs [ "b" ] def get_hash_value …" at bounding box center [980, 455] width 480 height 425
type textarea "**********"
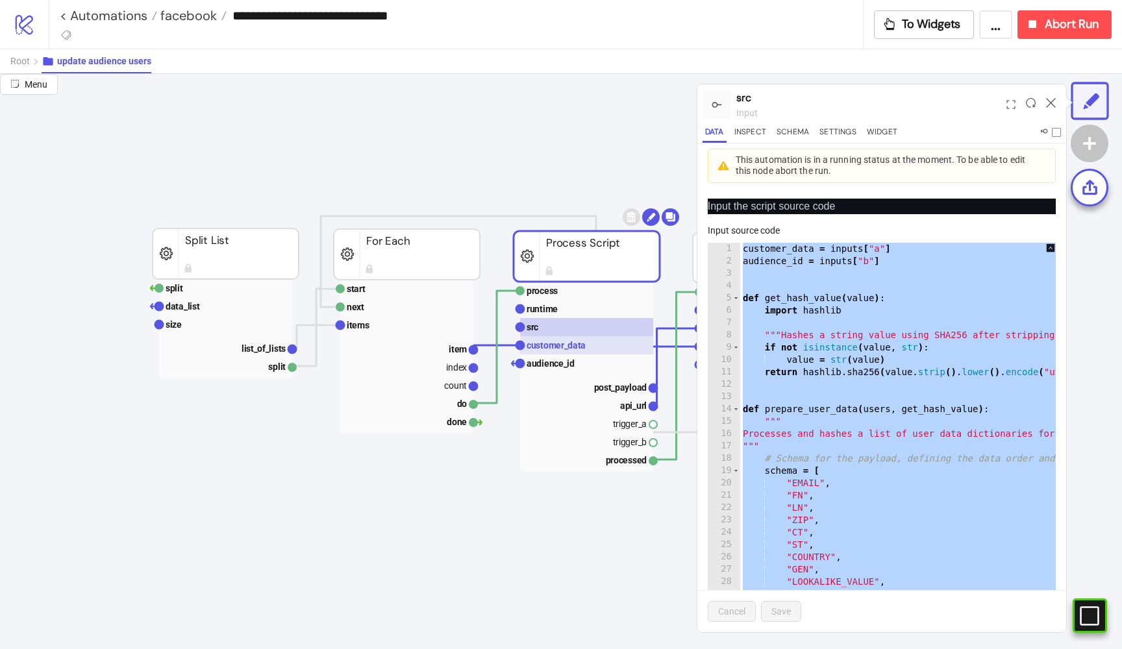
scroll to position [83, 416]
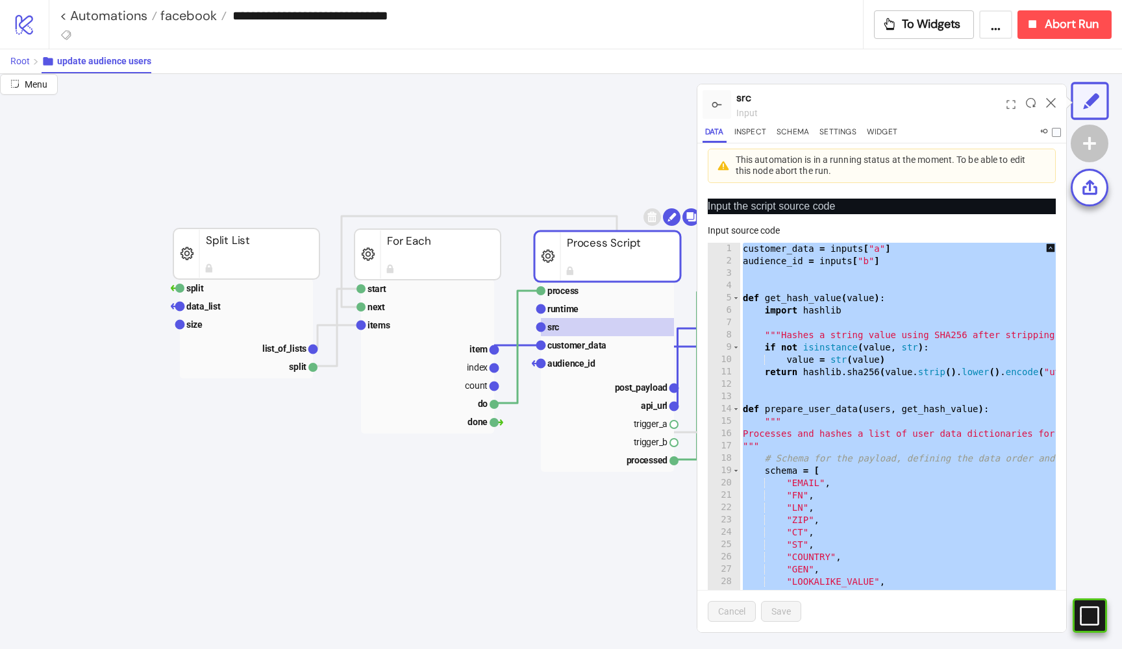
click at [22, 59] on span "Root" at bounding box center [19, 61] width 19 height 10
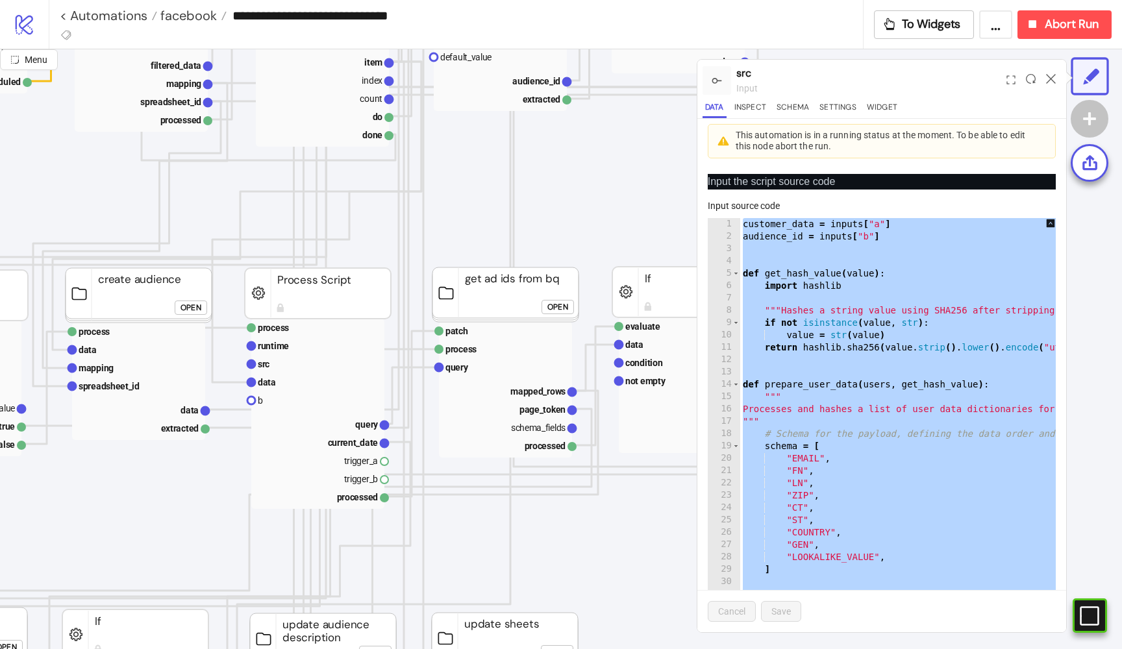
scroll to position [414, 259]
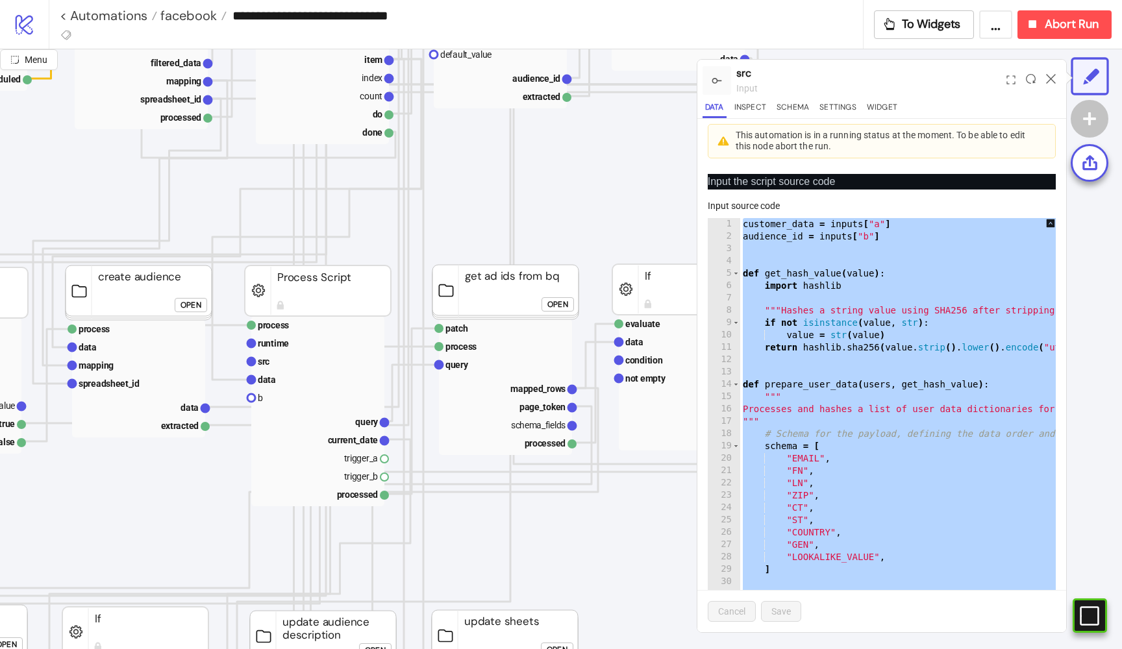
click at [551, 306] on div "Open" at bounding box center [557, 304] width 21 height 15
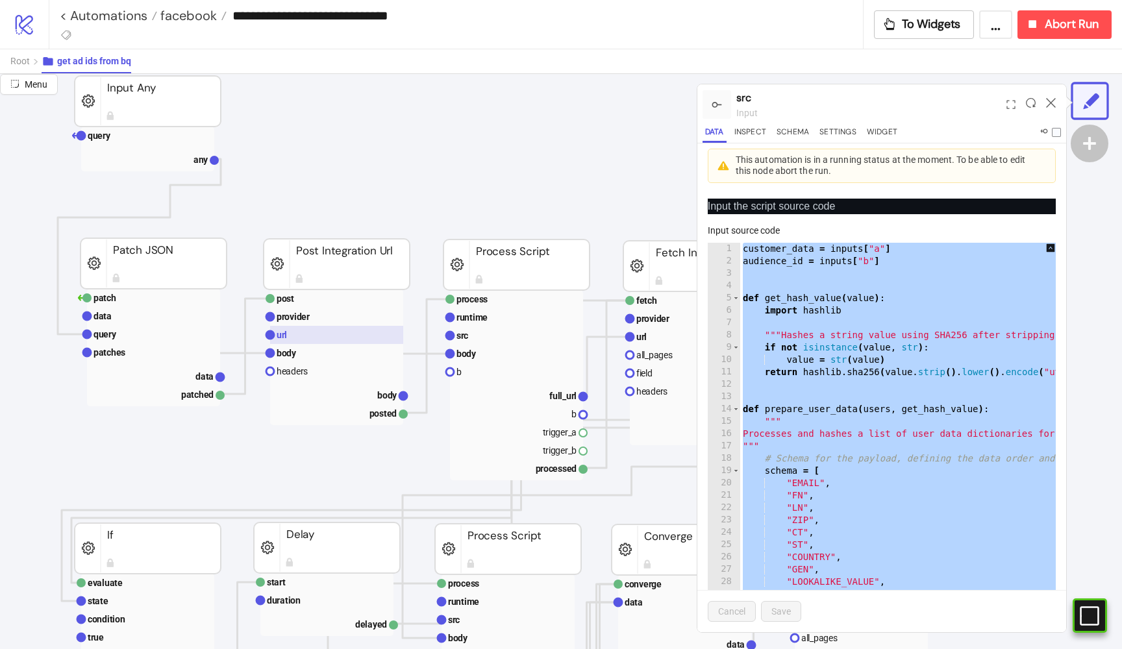
scroll to position [118, 229]
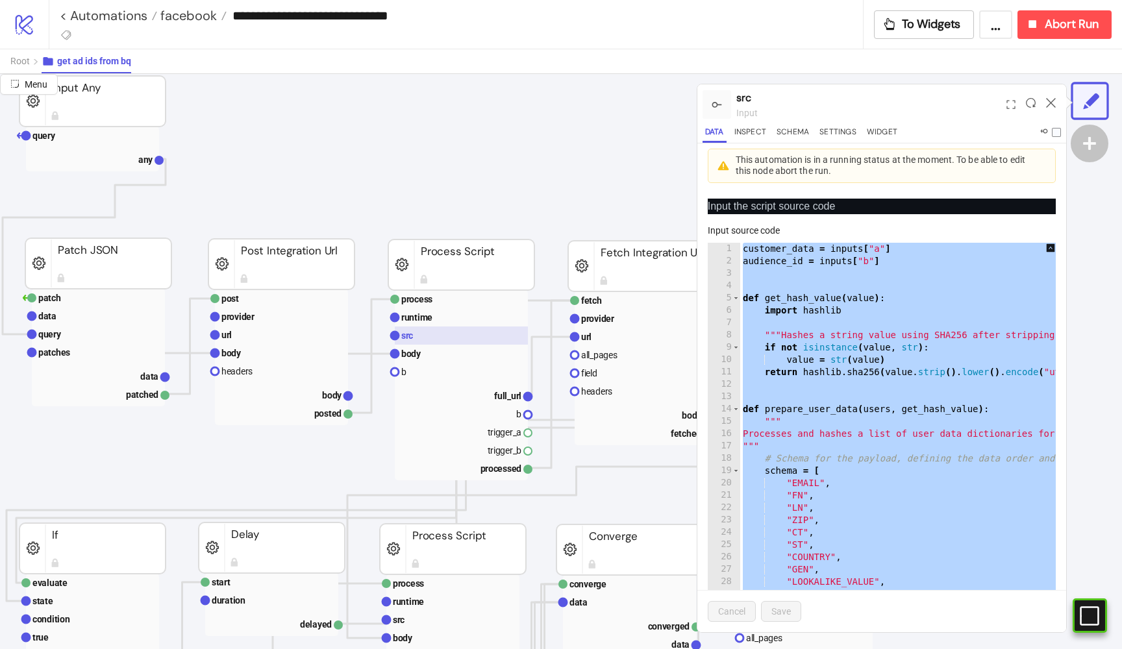
click at [407, 338] on text "src" at bounding box center [407, 335] width 12 height 10
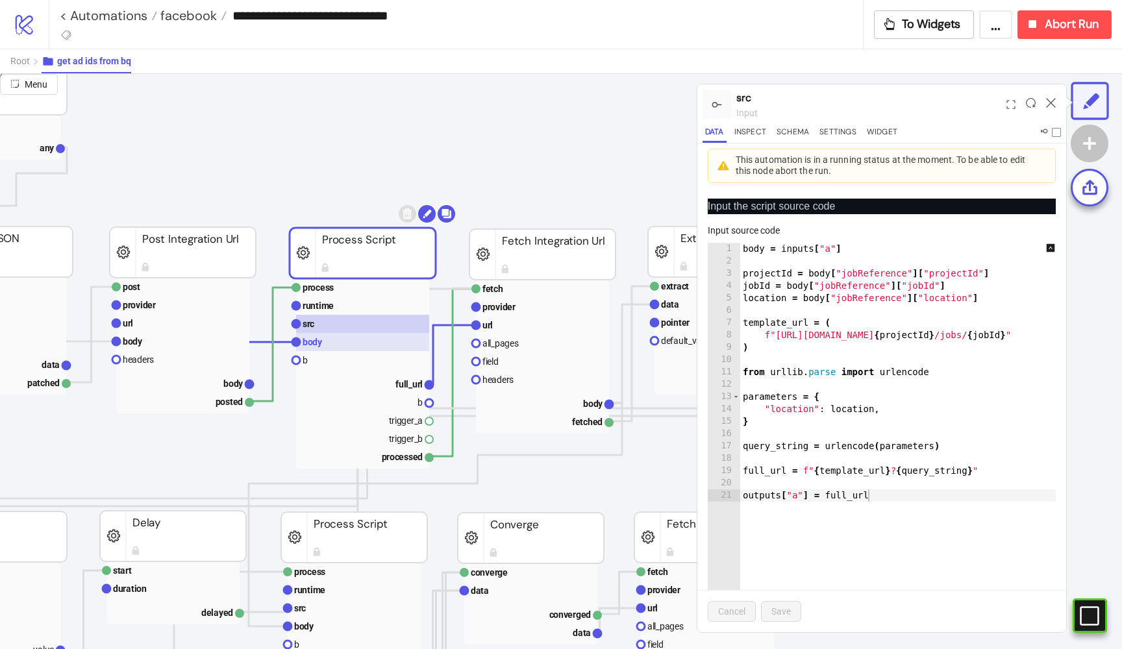
scroll to position [129, 371]
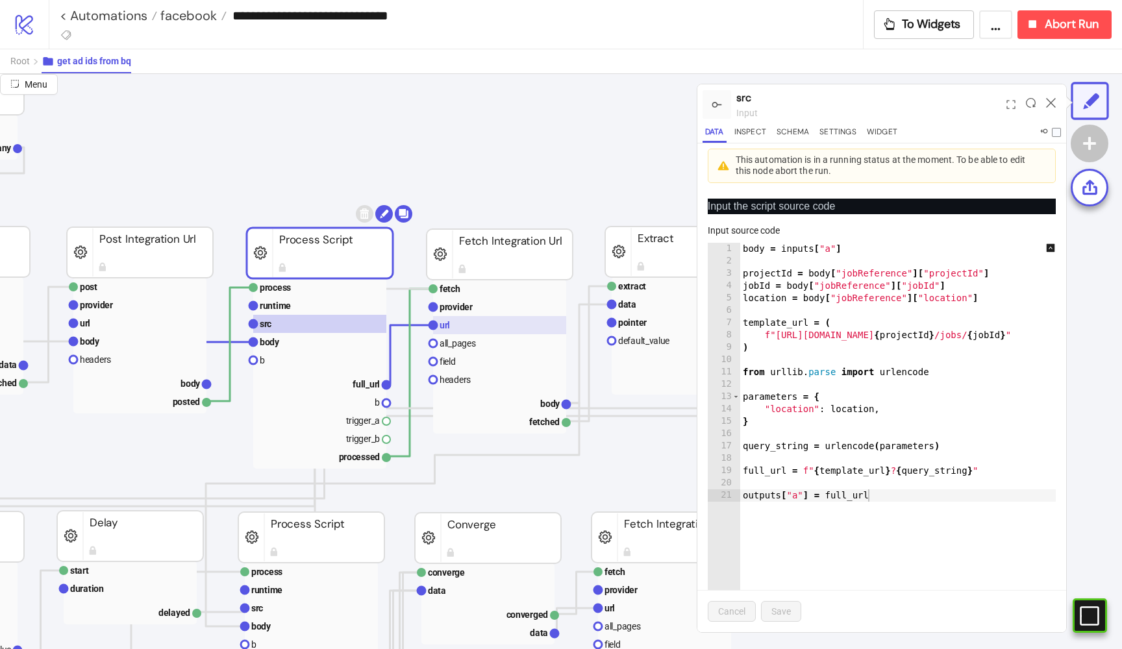
click at [483, 323] on rect at bounding box center [499, 325] width 133 height 18
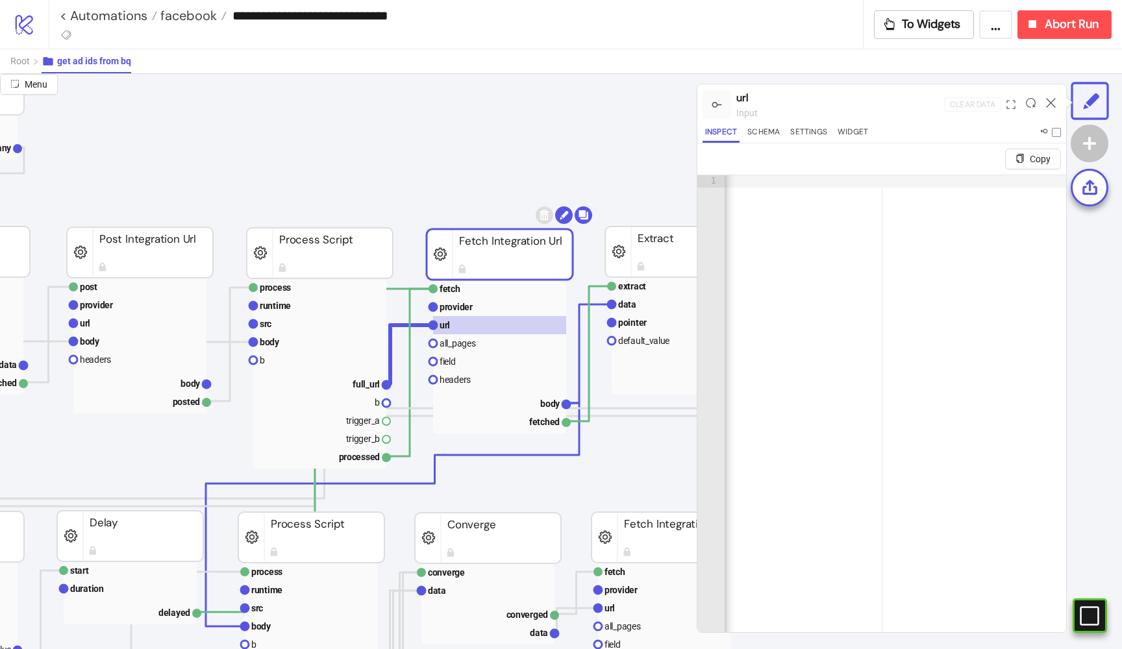
scroll to position [0, 285]
click at [631, 307] on text "data" at bounding box center [627, 304] width 18 height 10
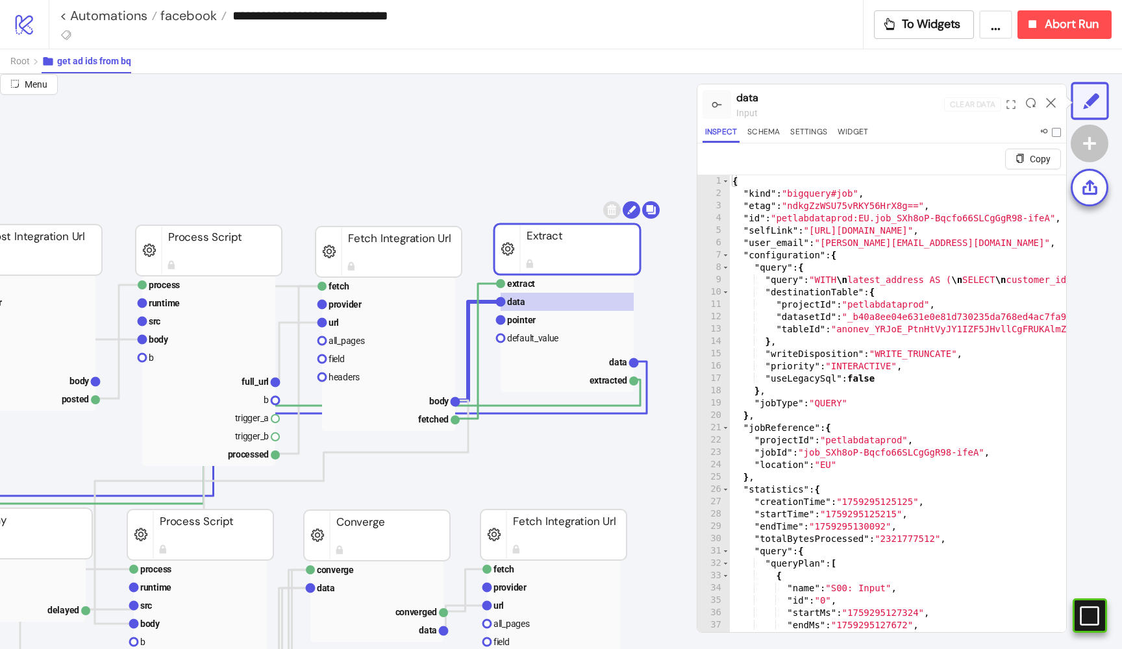
scroll to position [134, 482]
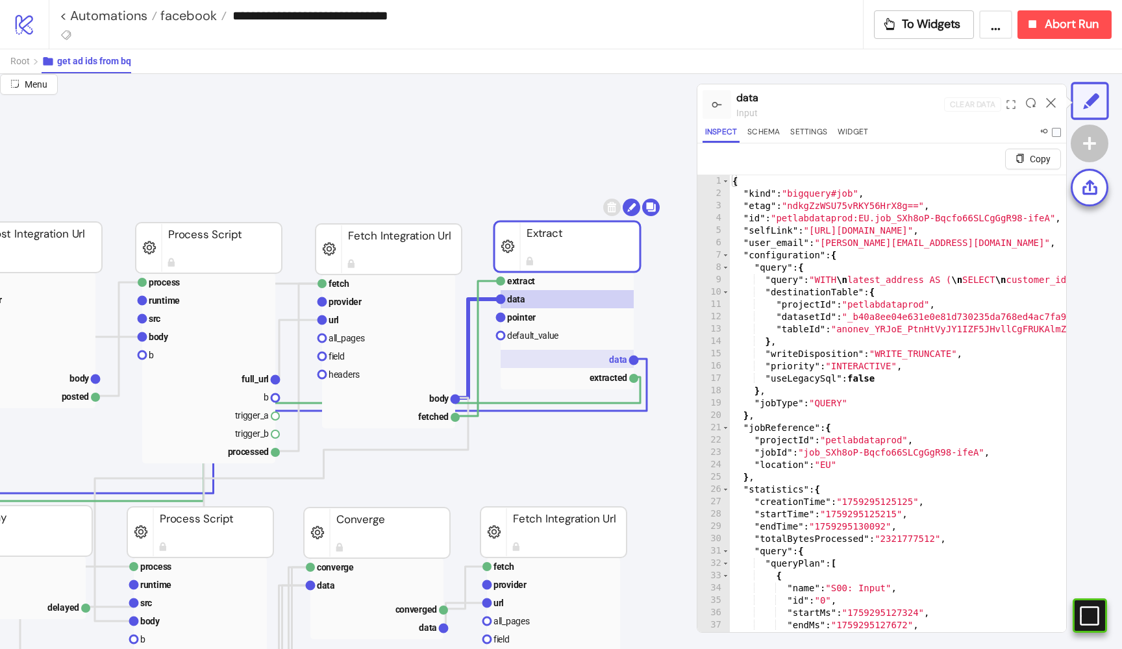
click at [610, 353] on rect at bounding box center [567, 359] width 133 height 18
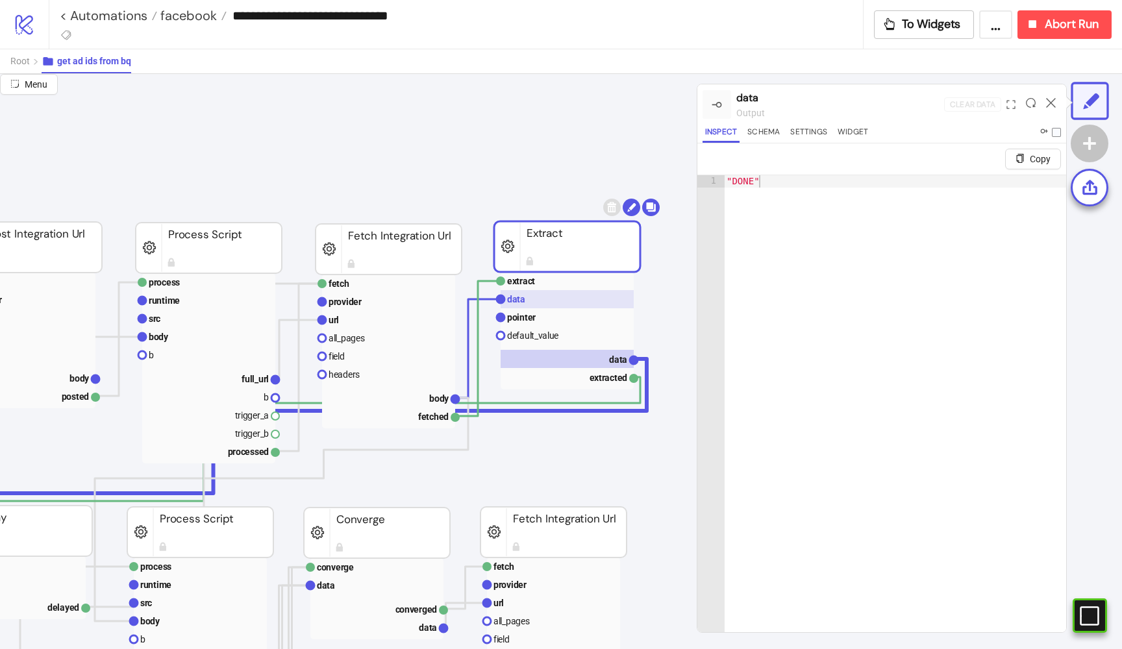
click at [564, 305] on rect at bounding box center [567, 299] width 133 height 18
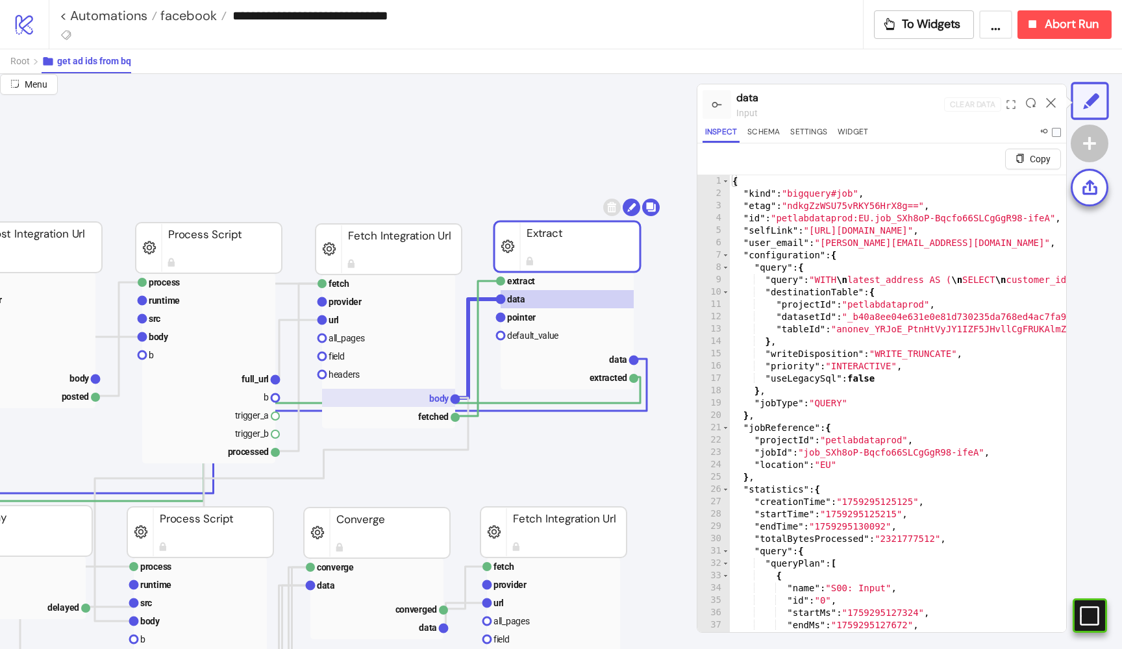
click at [431, 398] on text "body" at bounding box center [439, 398] width 20 height 10
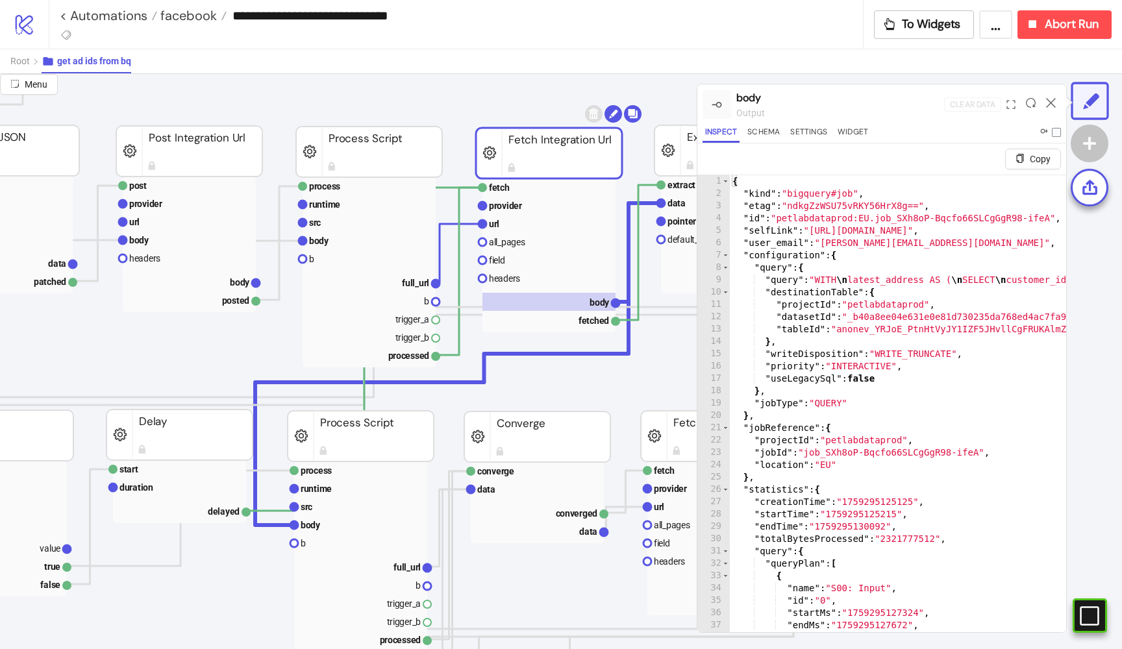
scroll to position [288, 321]
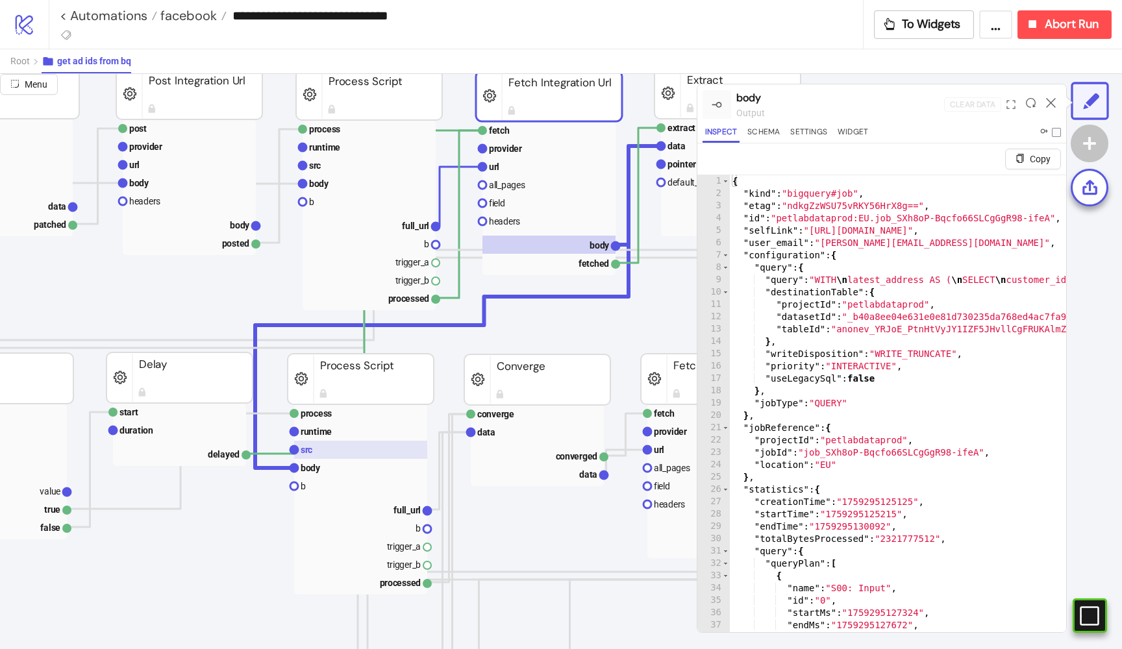
click at [336, 453] on rect at bounding box center [360, 450] width 133 height 18
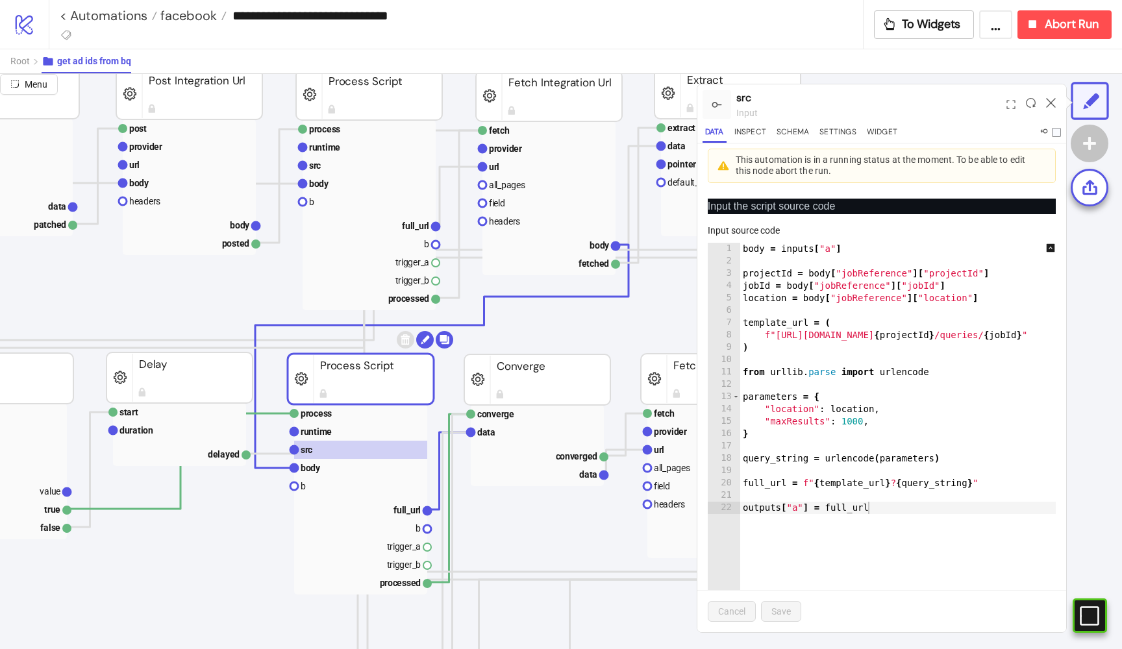
scroll to position [0, 0]
click at [913, 388] on div "body = inputs [ "a" ] projectId = body [ "jobReference" ] [ "projectId" ] jobId…" at bounding box center [966, 455] width 453 height 425
type textarea "**********"
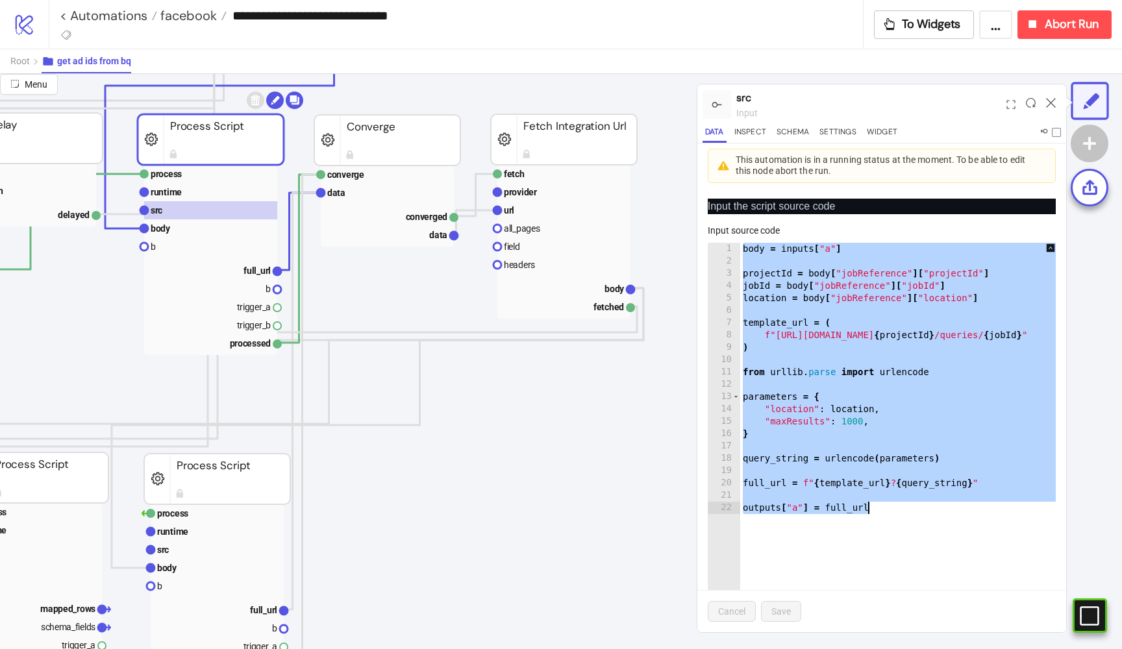
scroll to position [527, 488]
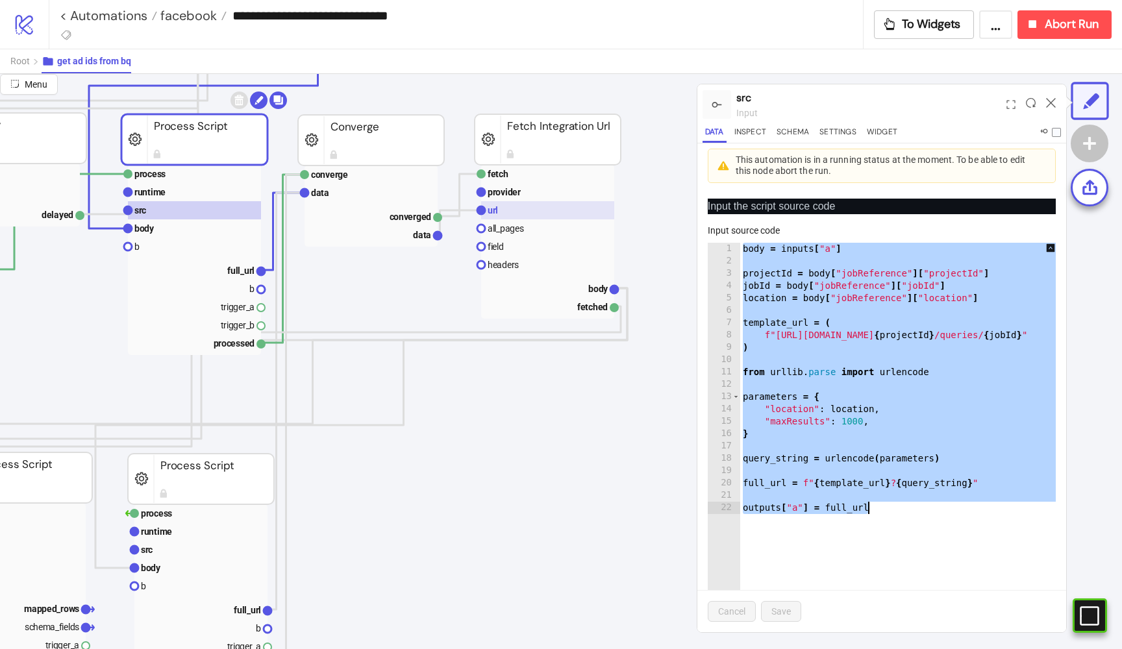
click at [523, 210] on rect at bounding box center [547, 210] width 133 height 18
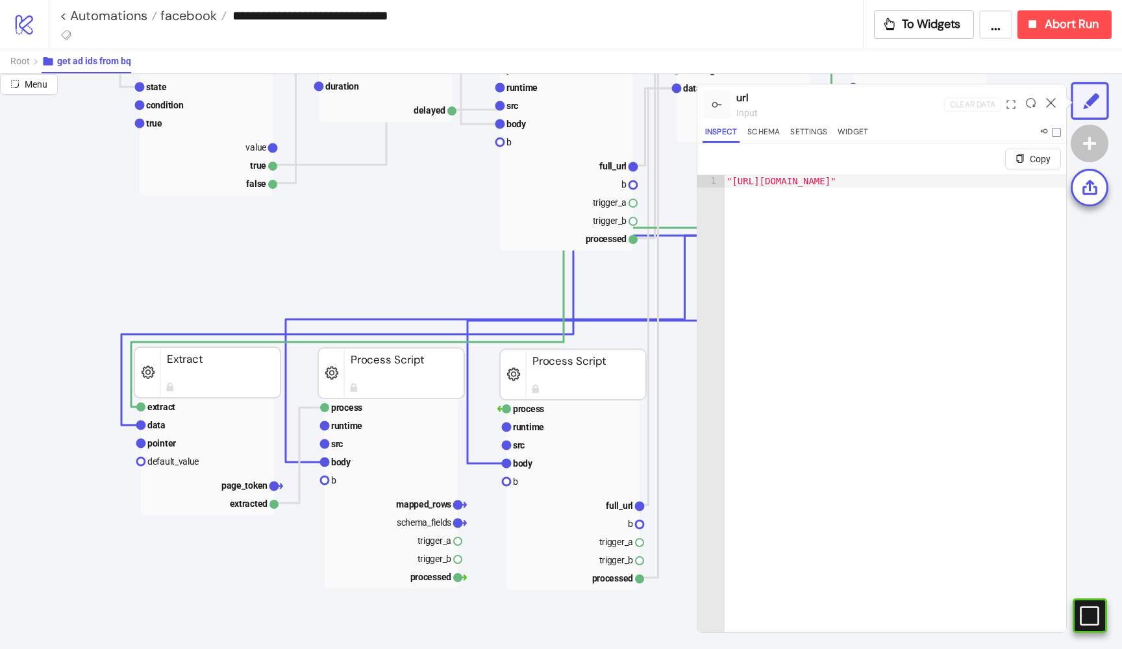
scroll to position [660, 105]
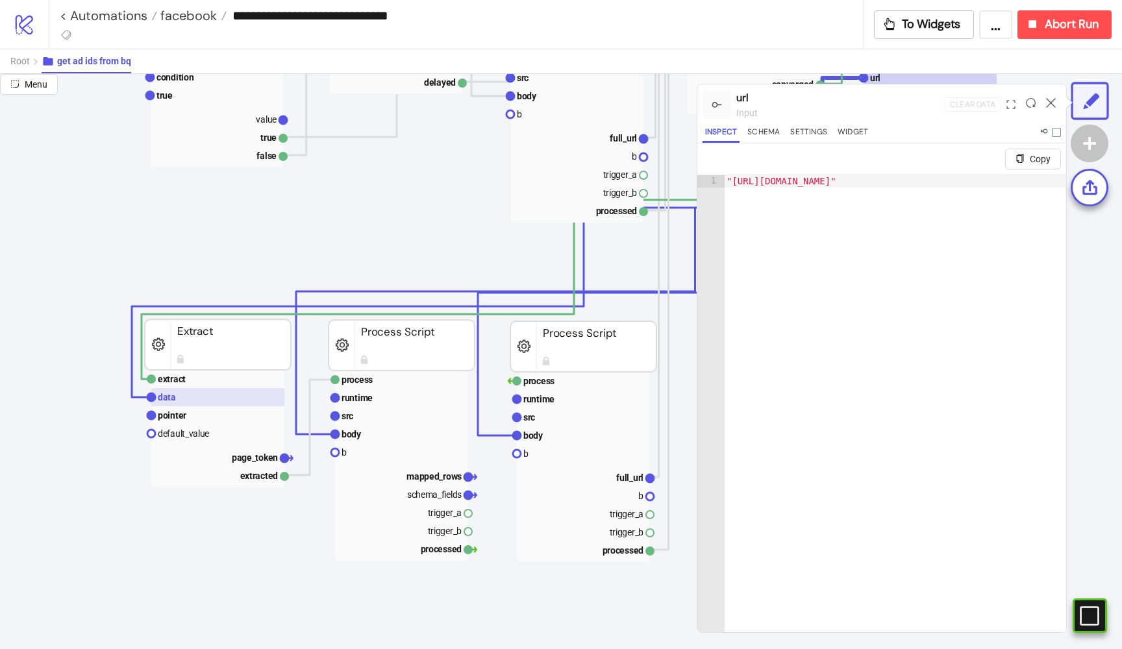
click at [208, 397] on rect at bounding box center [217, 397] width 133 height 18
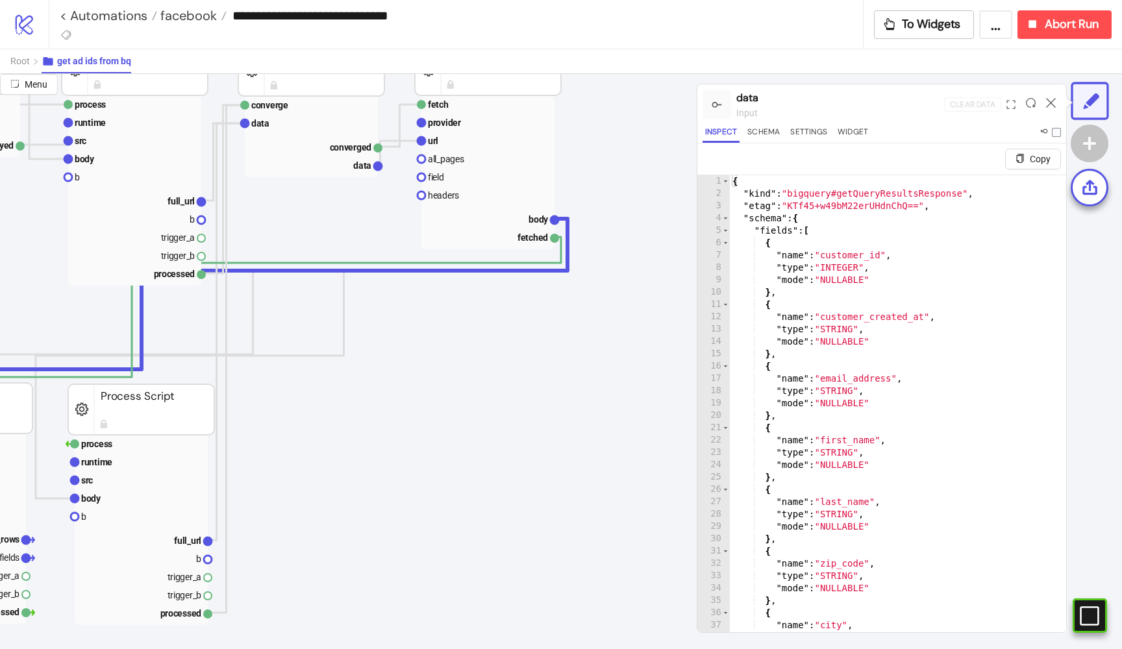
scroll to position [587, 547]
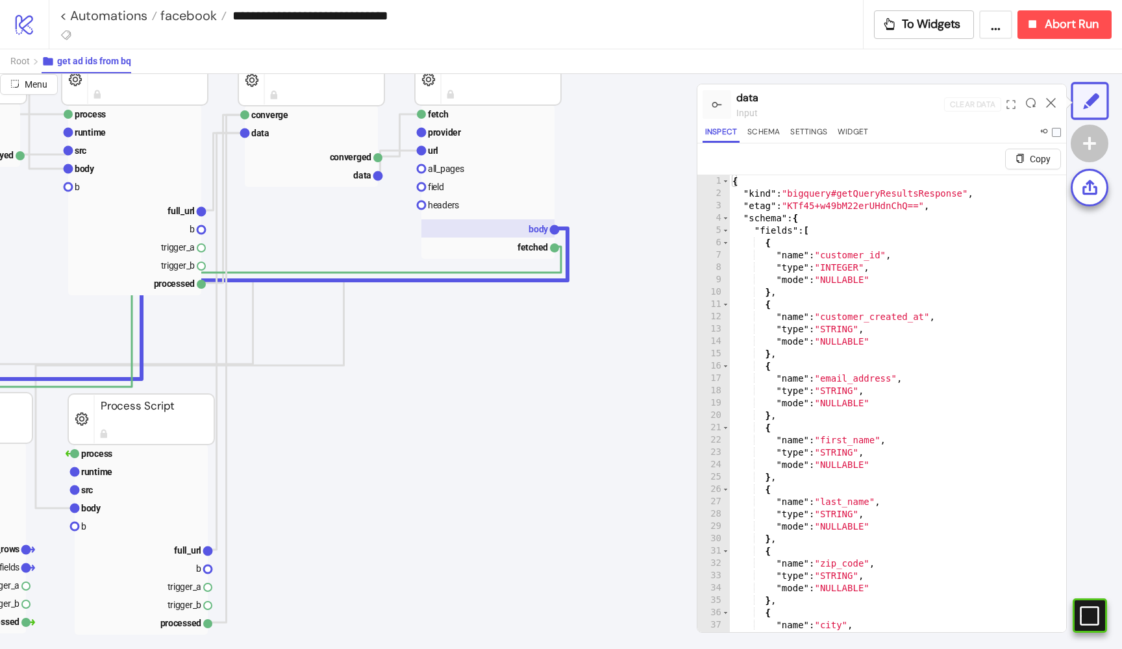
click at [531, 223] on rect at bounding box center [487, 228] width 133 height 18
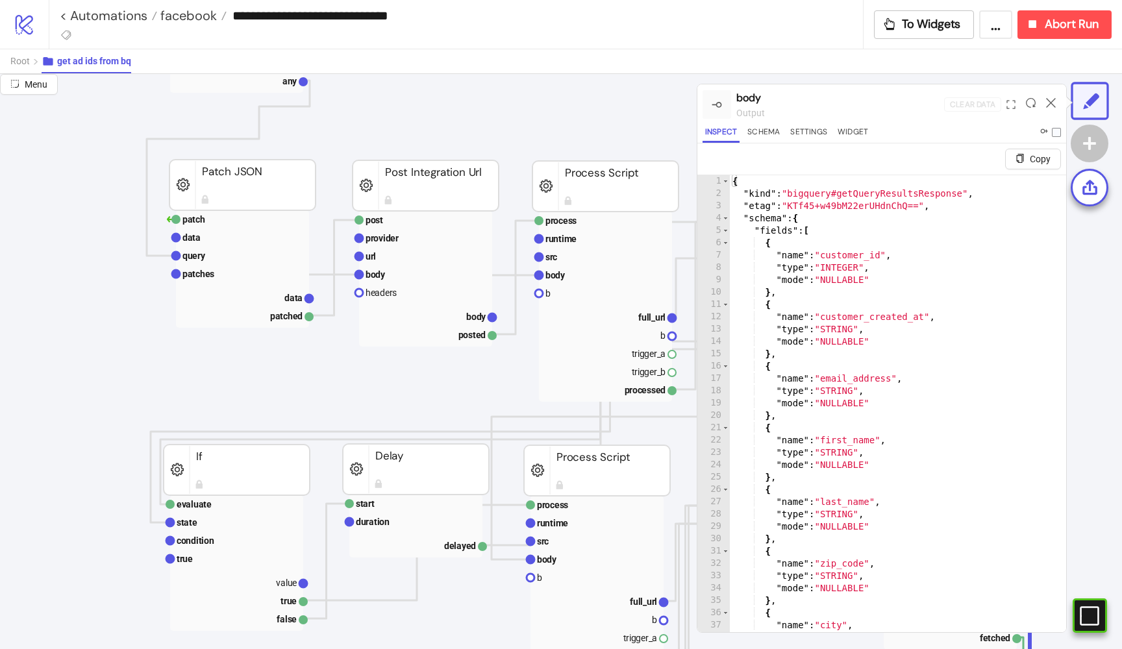
scroll to position [184, 85]
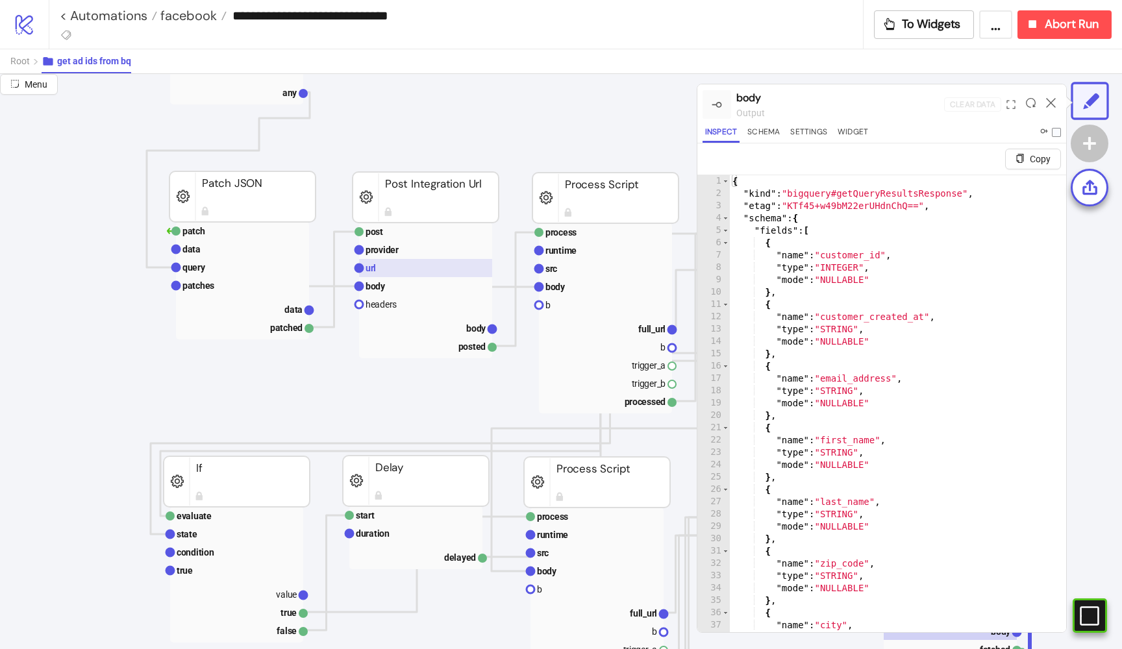
click at [383, 264] on rect at bounding box center [425, 268] width 133 height 18
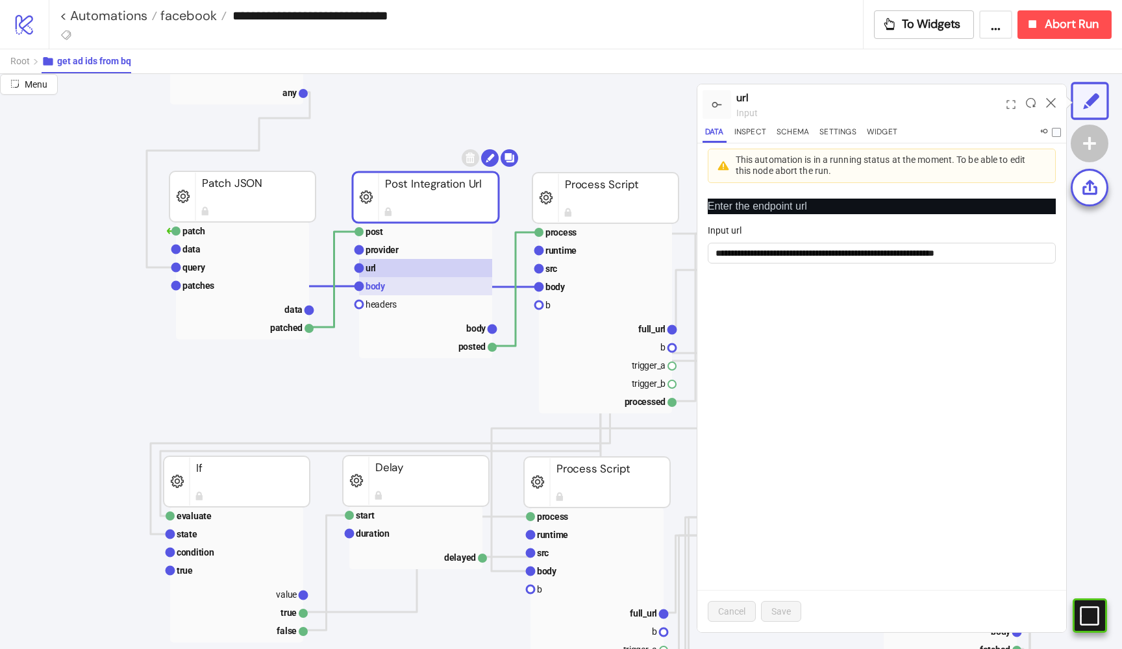
click at [373, 280] on rect at bounding box center [425, 286] width 133 height 18
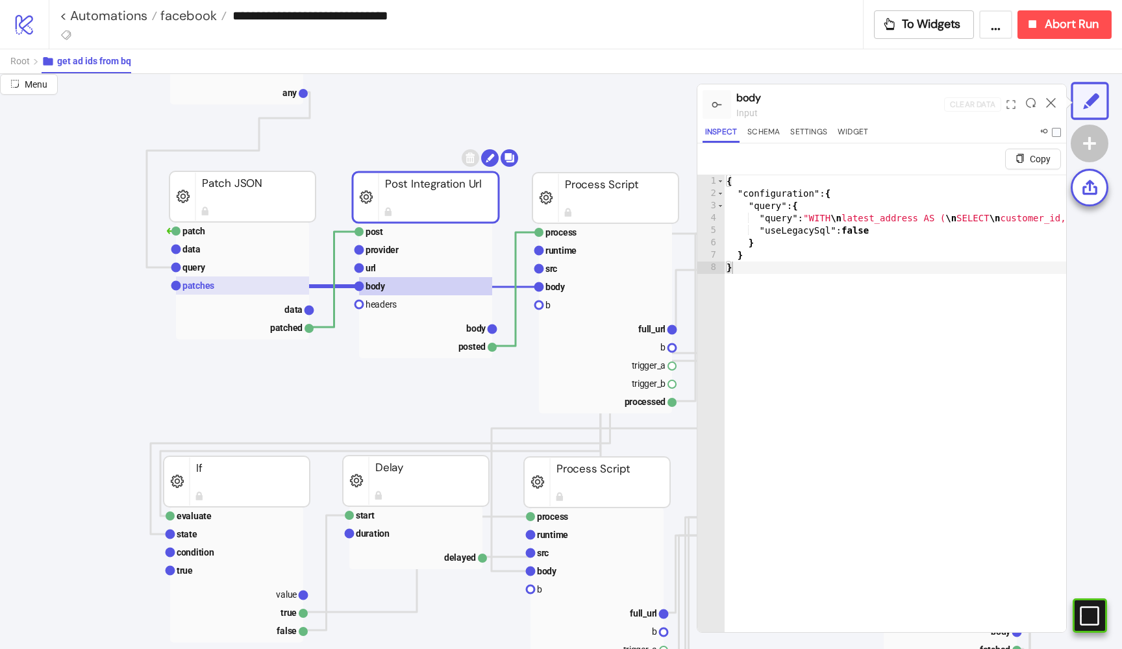
click at [242, 282] on rect at bounding box center [242, 286] width 133 height 18
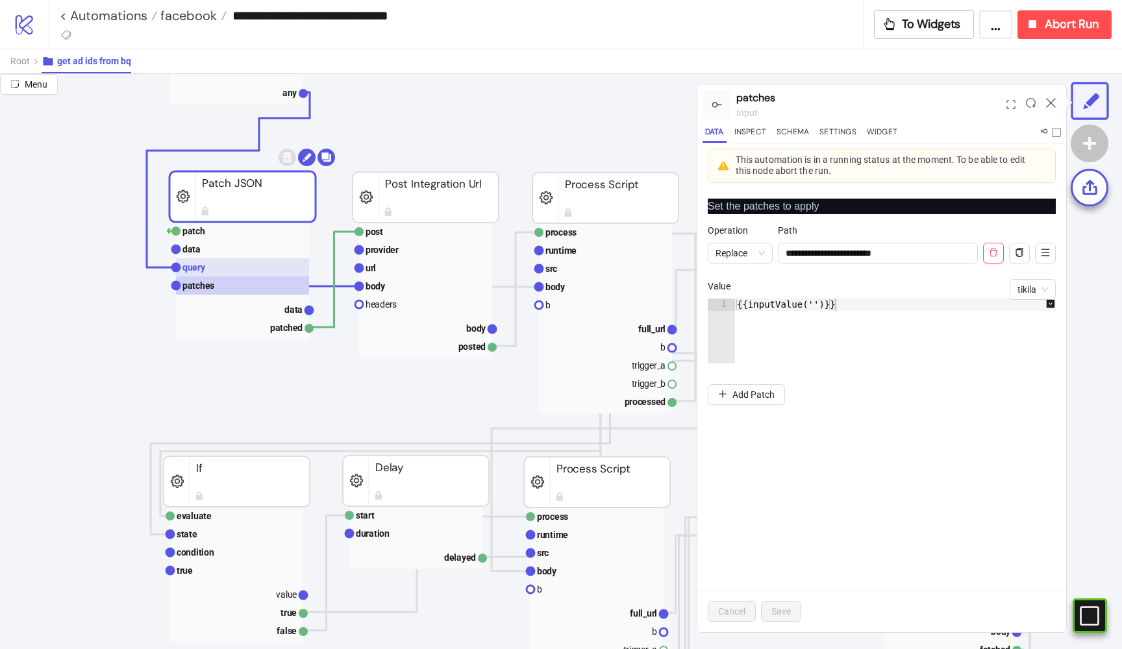
click at [227, 269] on rect at bounding box center [242, 267] width 133 height 18
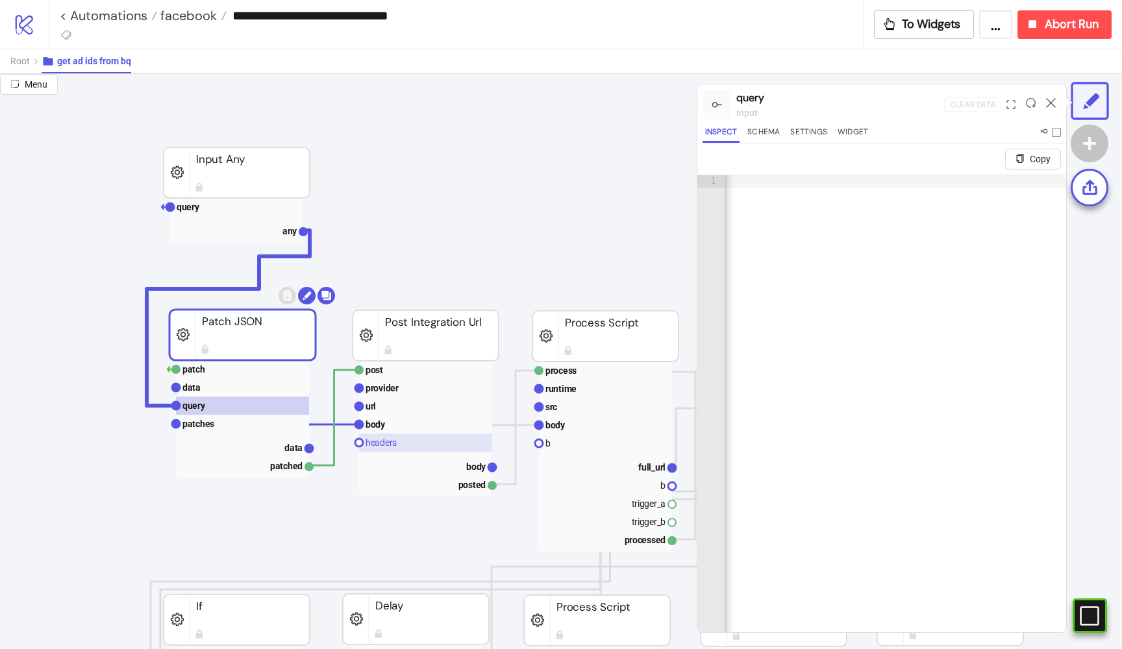
scroll to position [45, 85]
click at [219, 391] on rect at bounding box center [242, 389] width 133 height 18
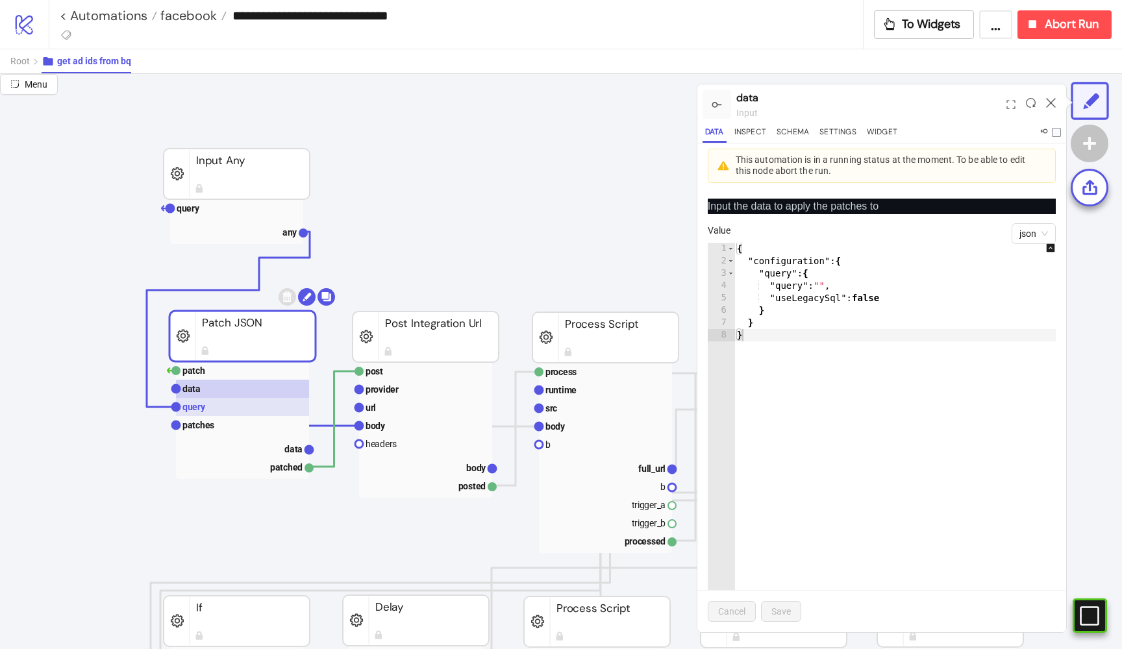
click at [213, 404] on rect at bounding box center [242, 407] width 133 height 18
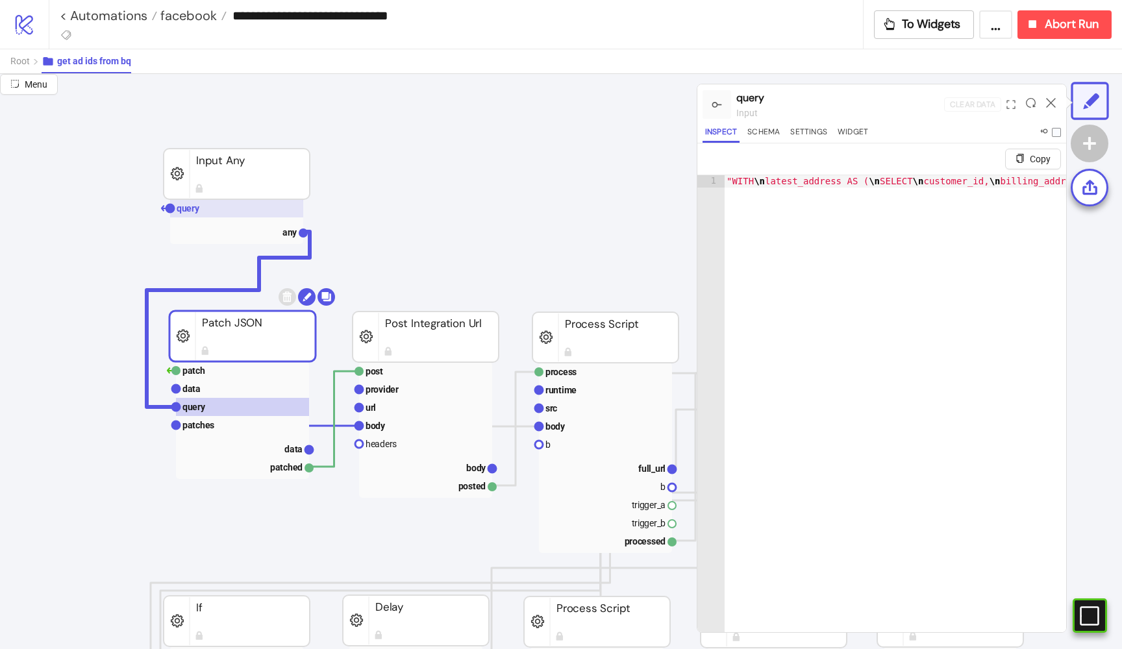
click at [211, 212] on rect at bounding box center [236, 208] width 133 height 18
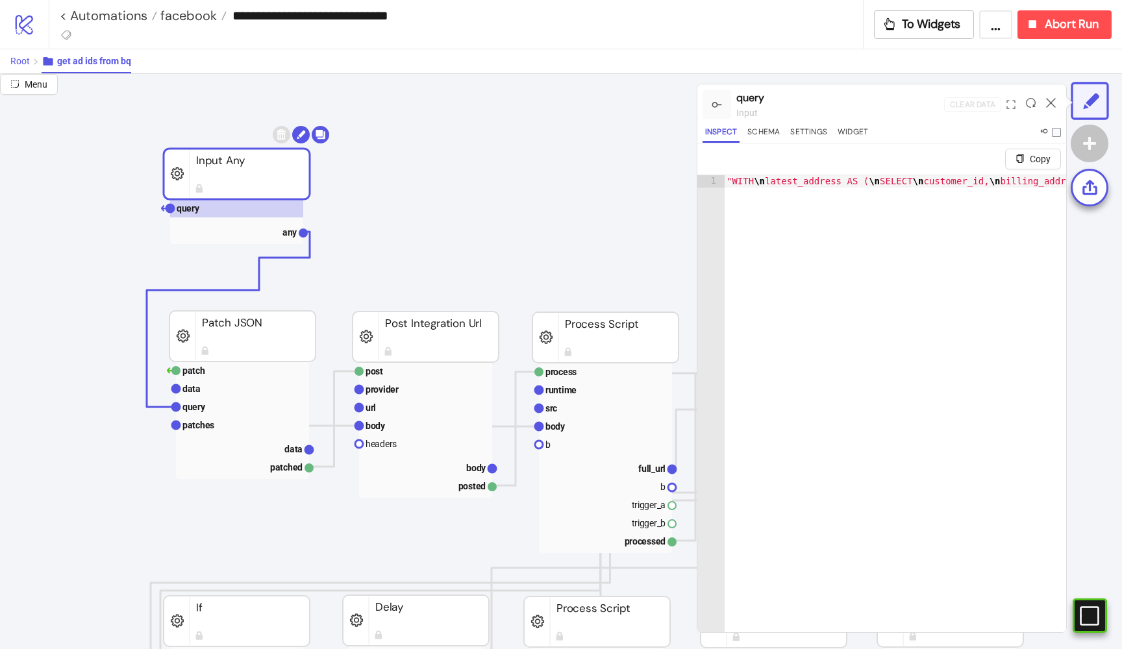
click at [19, 60] on span "Root" at bounding box center [19, 61] width 19 height 10
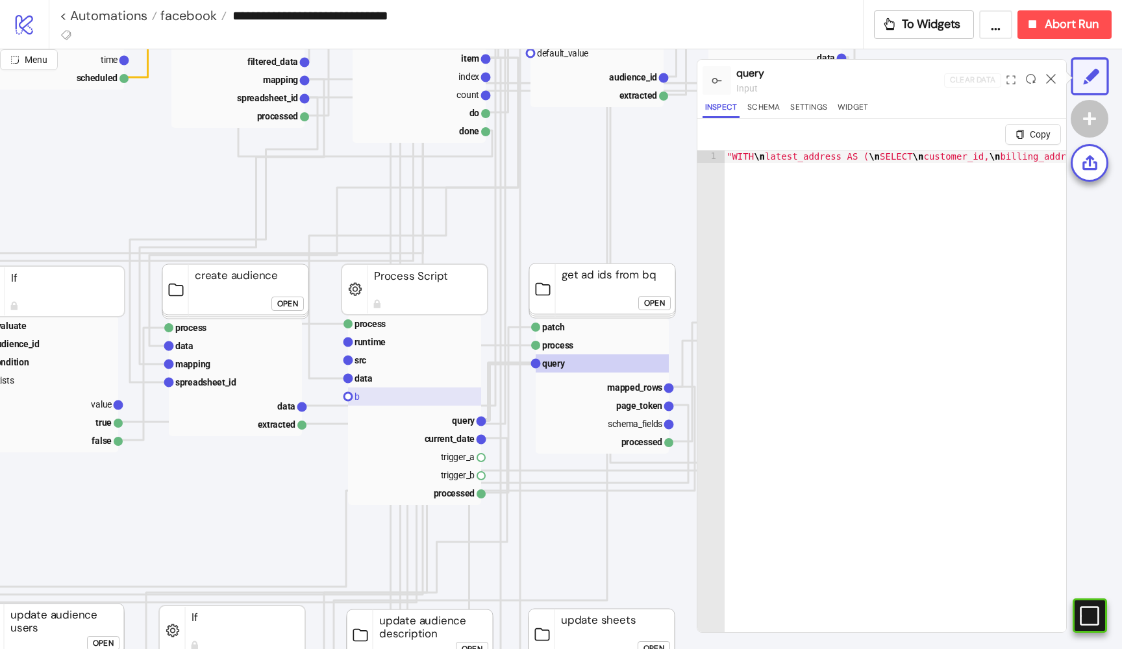
scroll to position [415, 169]
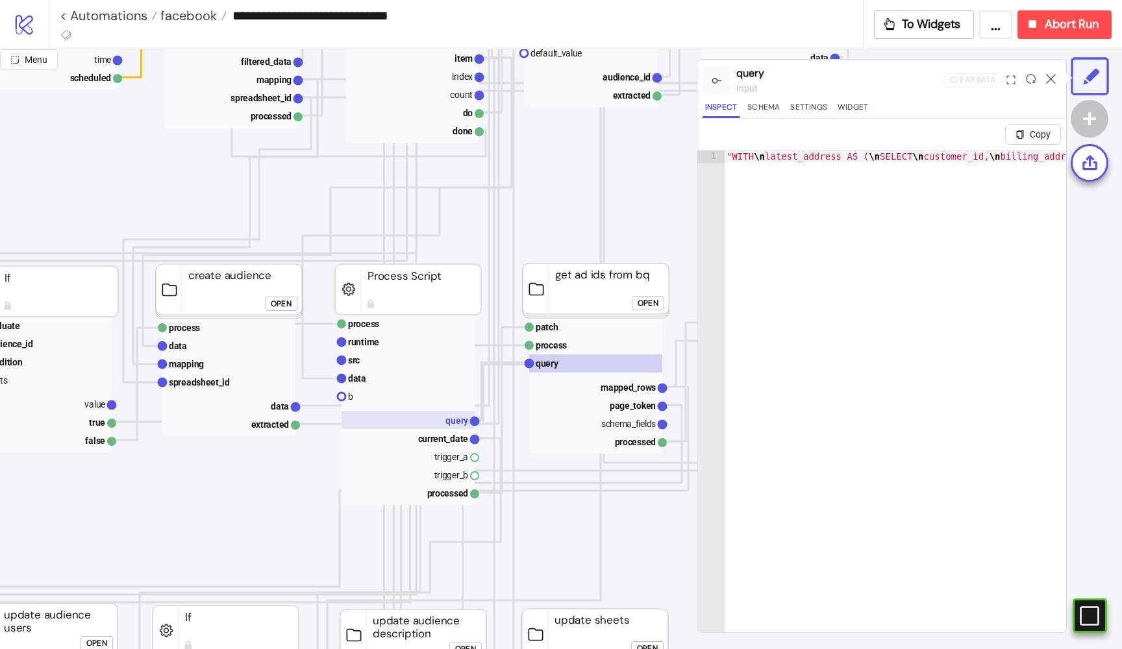
click at [458, 417] on text "query" at bounding box center [456, 421] width 23 height 10
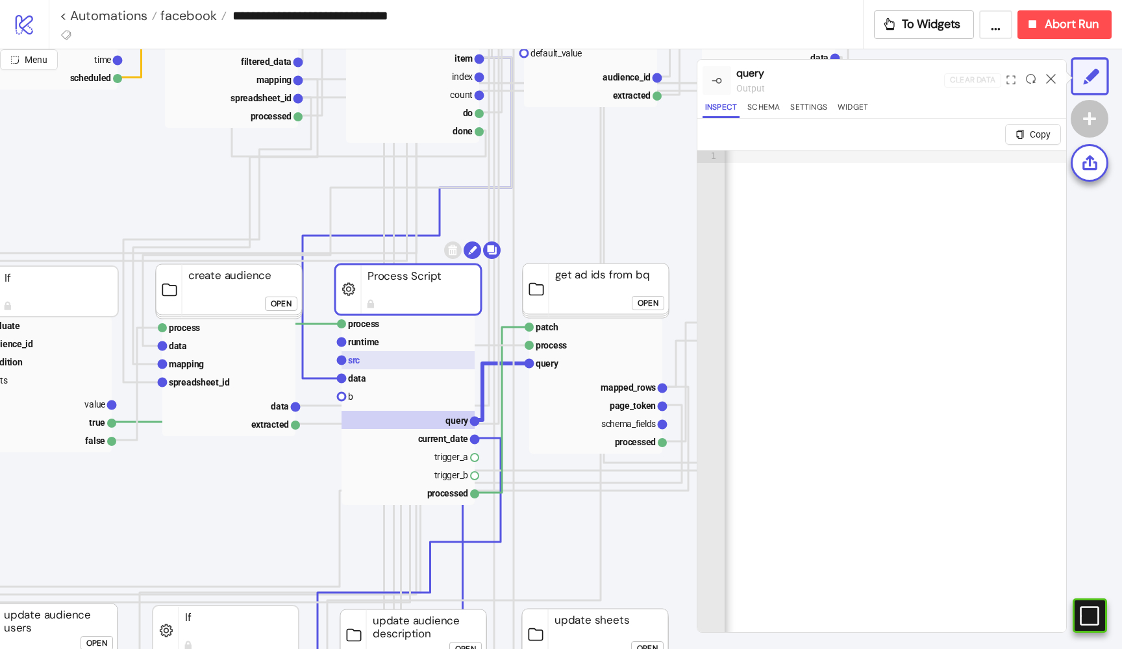
scroll to position [0, 0]
click at [361, 364] on rect at bounding box center [408, 360] width 133 height 18
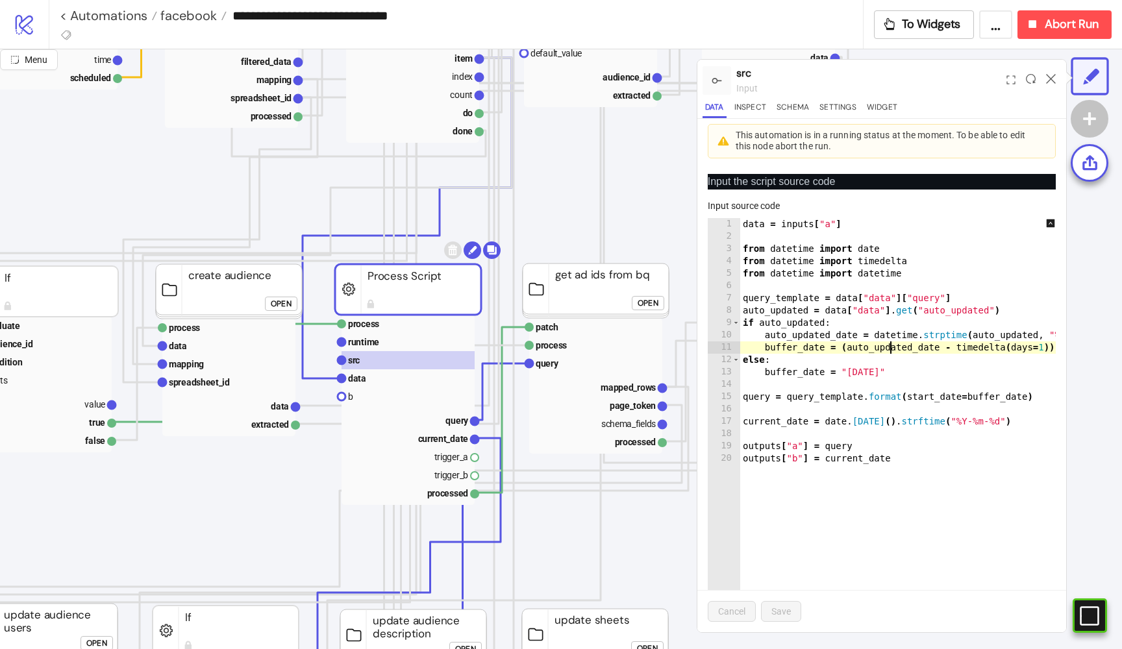
click at [891, 351] on div "data = inputs [ "a" ] from datetime import date from datetime import timedelta …" at bounding box center [955, 430] width 430 height 425
type textarea "**********"
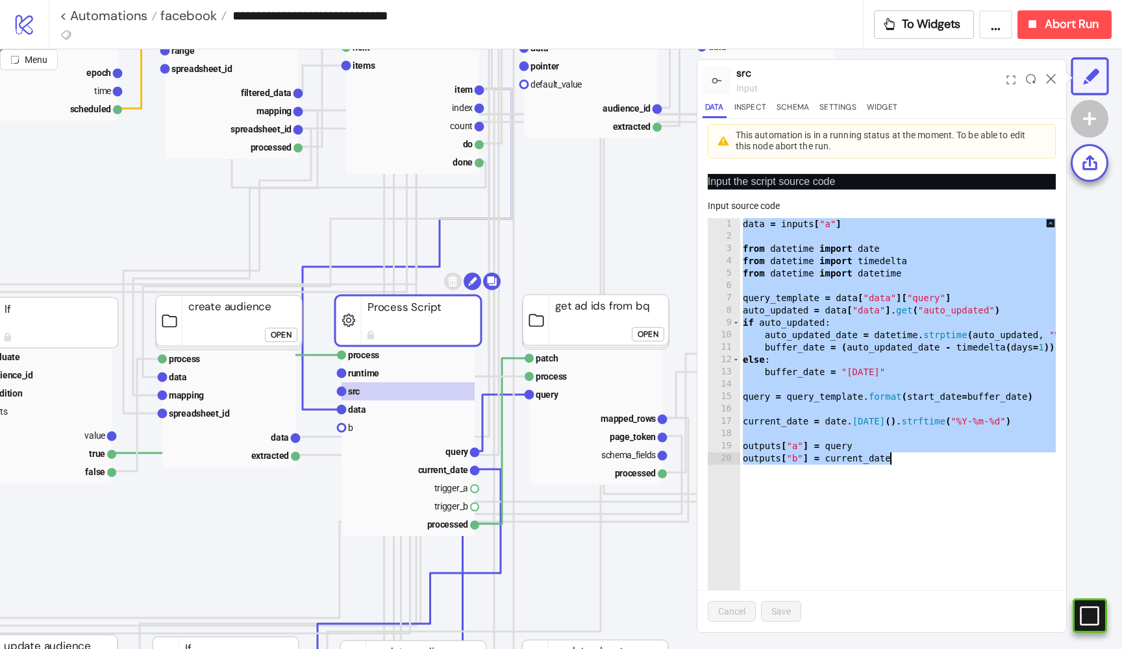
scroll to position [371, 169]
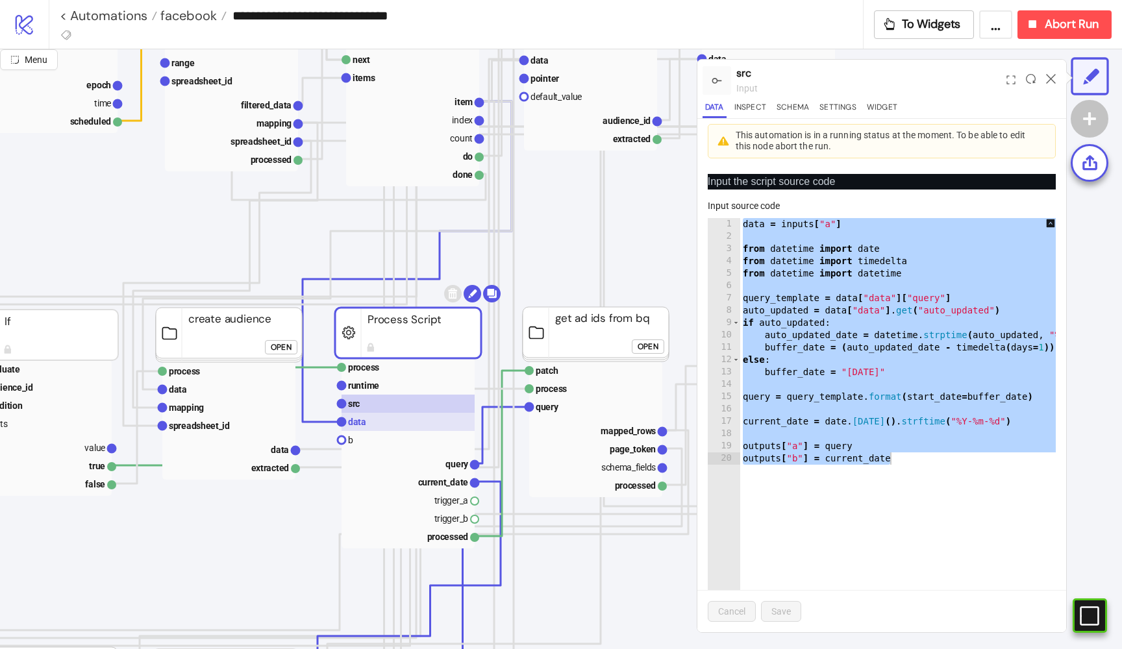
click at [384, 421] on rect at bounding box center [408, 422] width 133 height 18
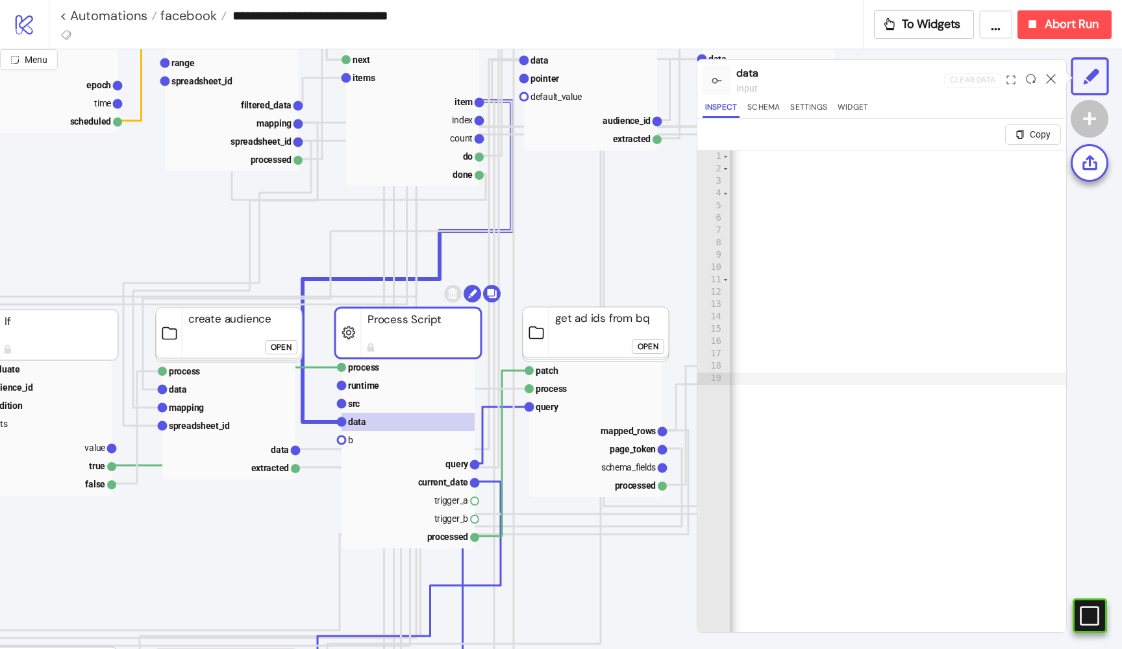
scroll to position [0, 14631]
click at [369, 403] on rect at bounding box center [408, 404] width 133 height 18
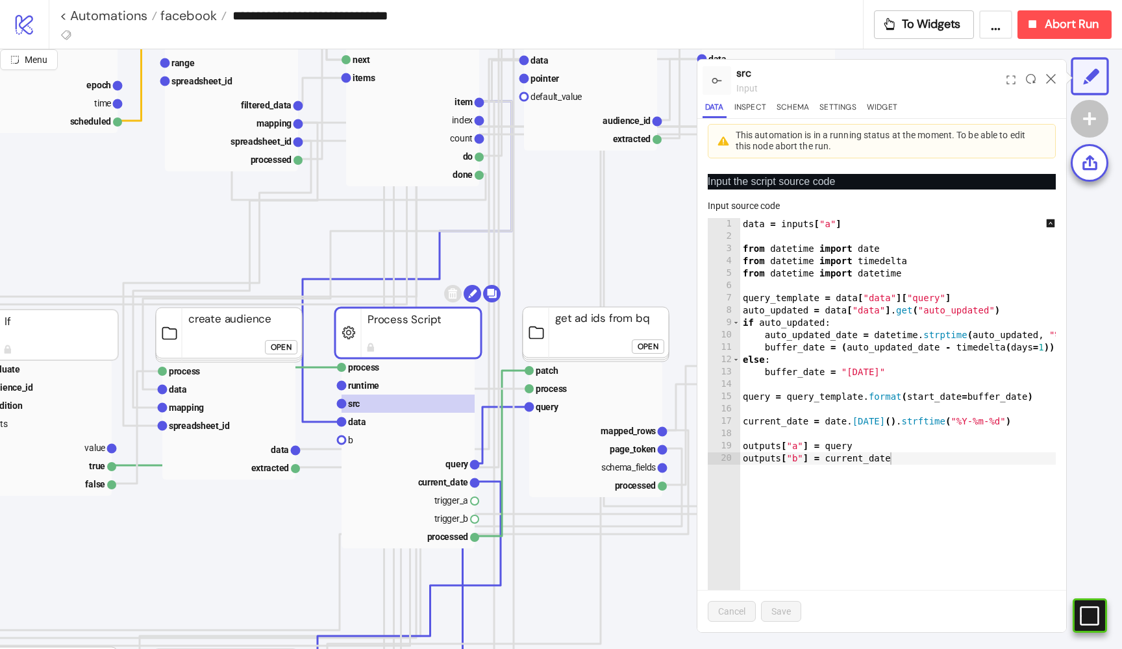
click at [979, 304] on div "data = inputs [ "a" ] from datetime import date from datetime import timedelta …" at bounding box center [955, 430] width 430 height 425
type textarea "**********"
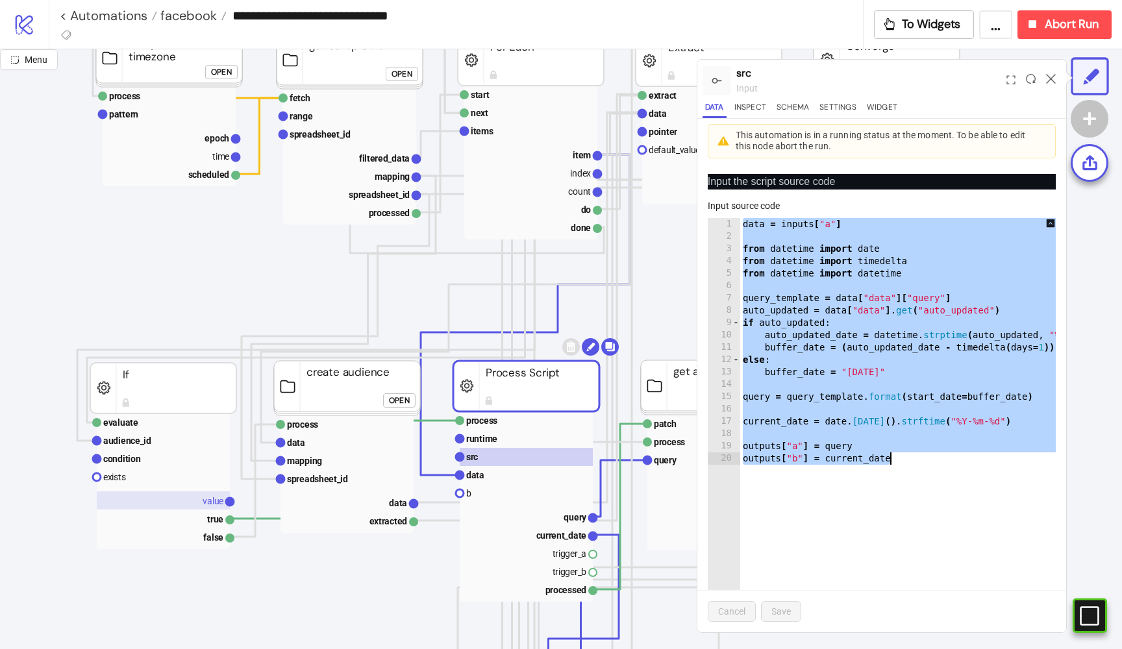
scroll to position [318, 59]
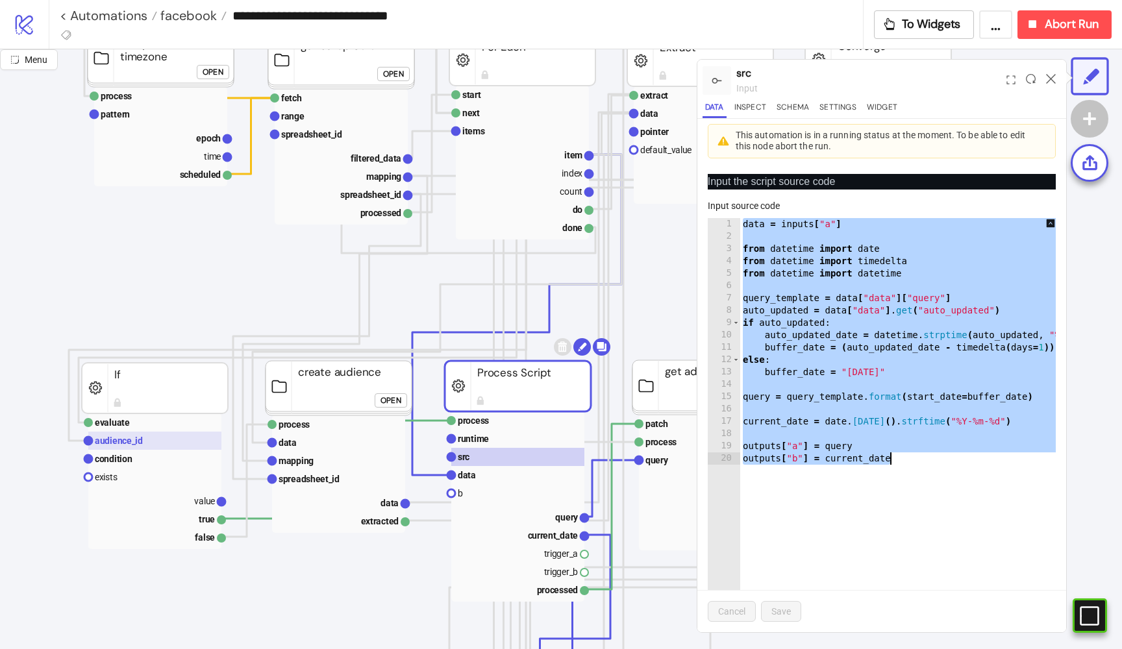
click at [112, 438] on text "audience_id" at bounding box center [119, 441] width 48 height 10
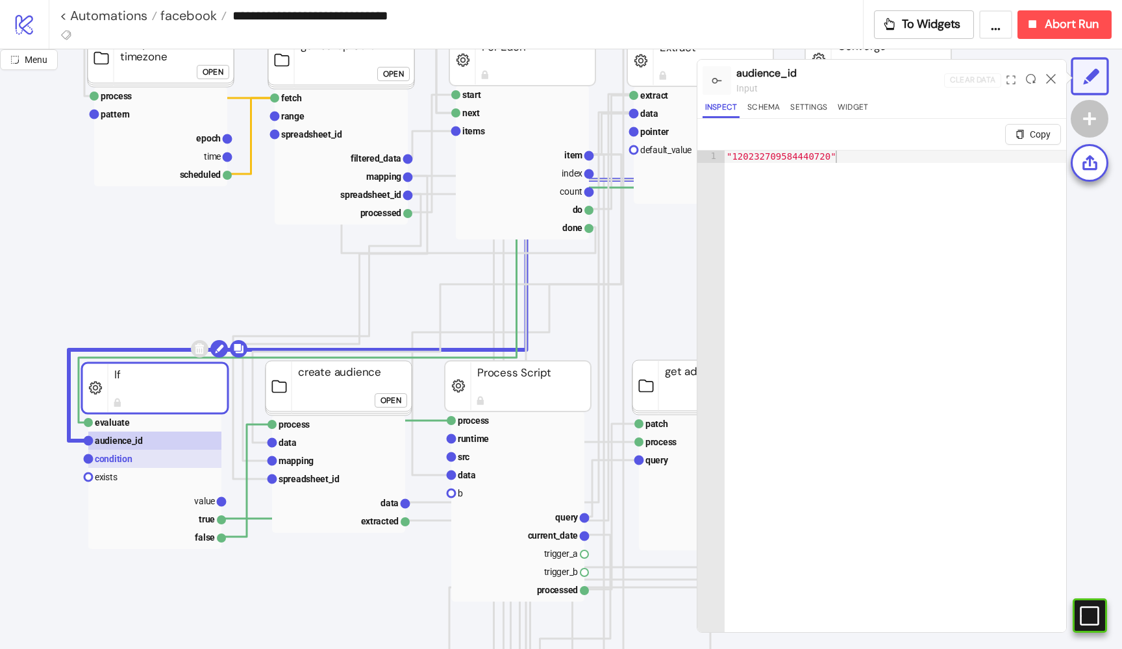
click at [110, 457] on text "condition" at bounding box center [114, 459] width 38 height 10
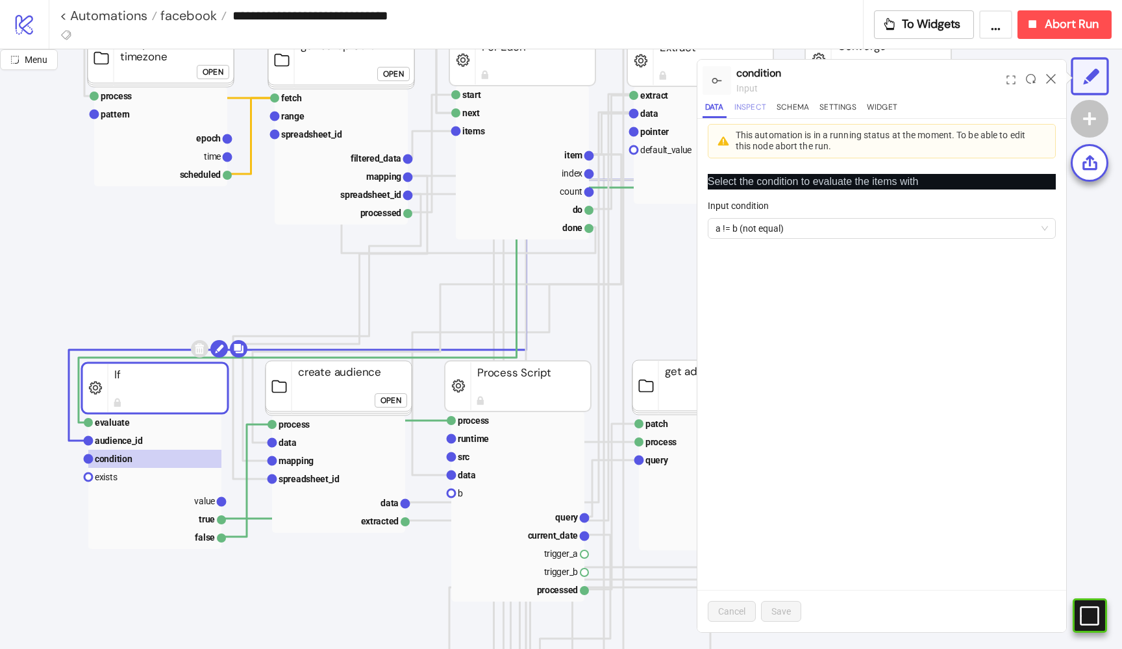
click at [764, 106] on button "Inspect" at bounding box center [750, 110] width 37 height 18
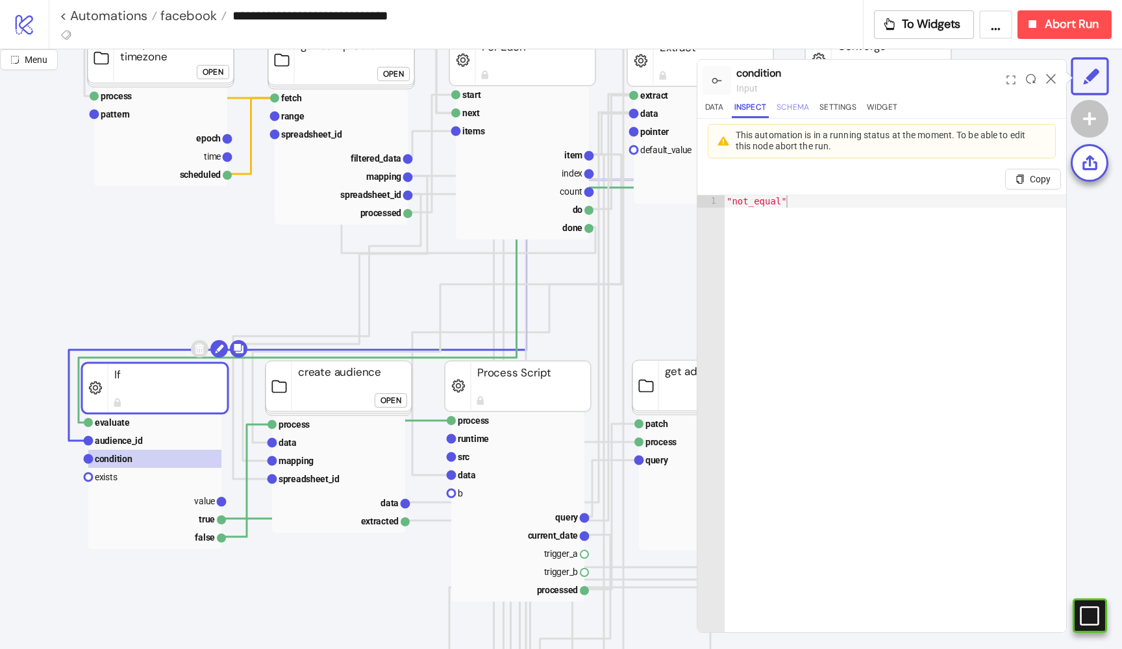
click at [779, 110] on button "Schema" at bounding box center [793, 110] width 38 height 18
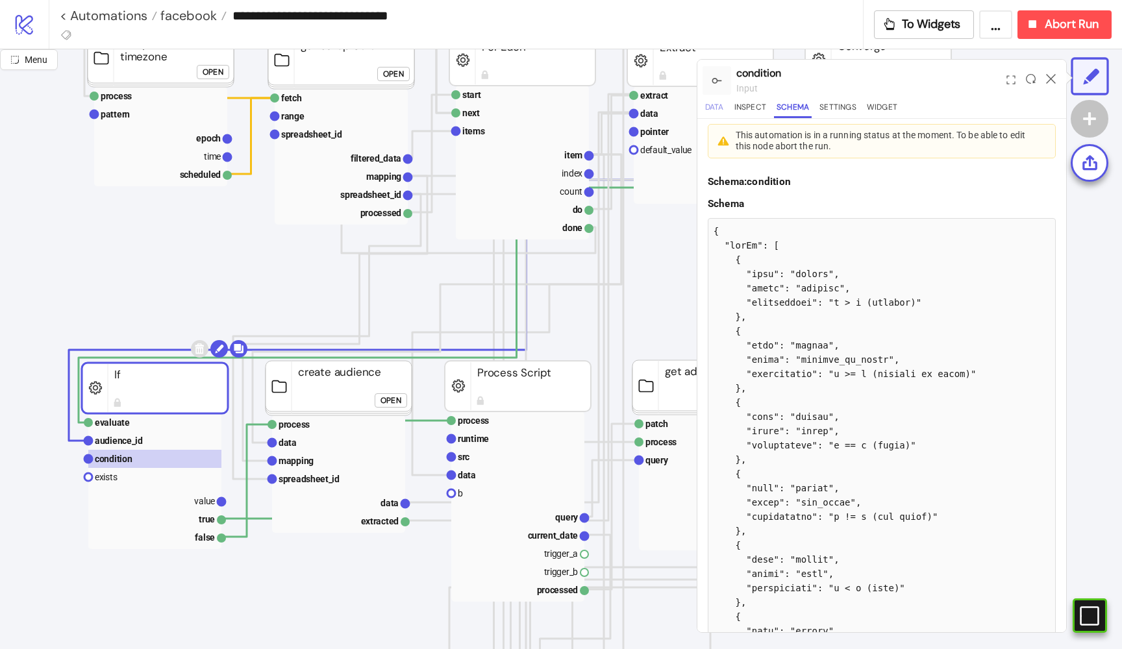
click at [714, 108] on button "Data" at bounding box center [715, 110] width 24 height 18
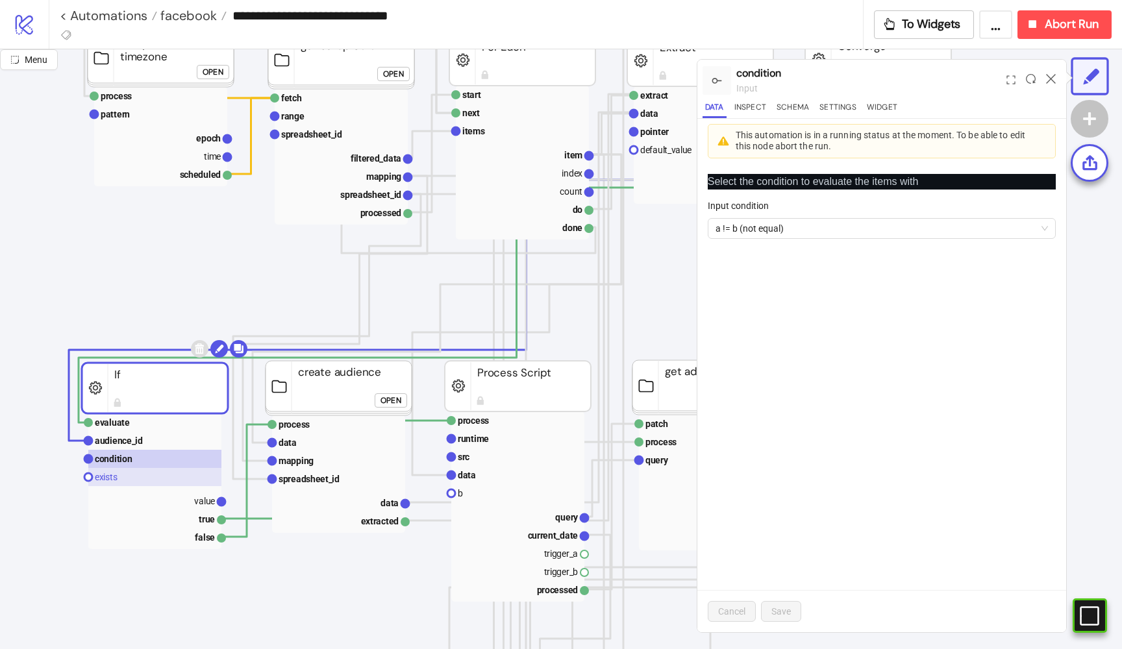
click at [155, 475] on rect at bounding box center [154, 477] width 133 height 18
click at [142, 444] on rect at bounding box center [154, 441] width 133 height 18
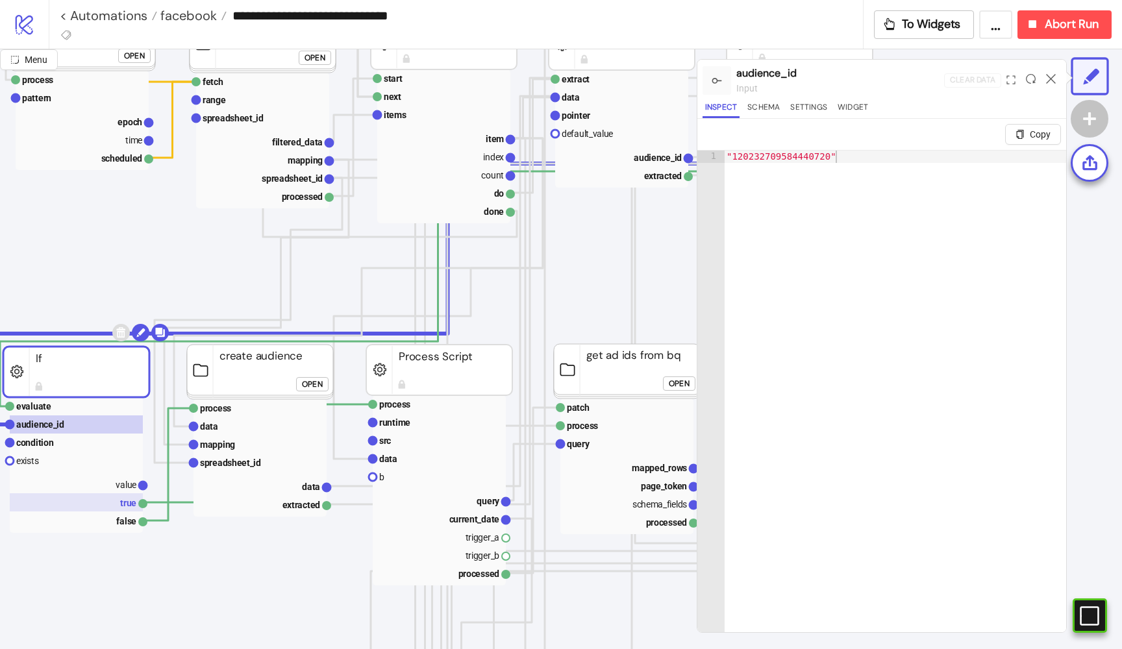
scroll to position [343, 136]
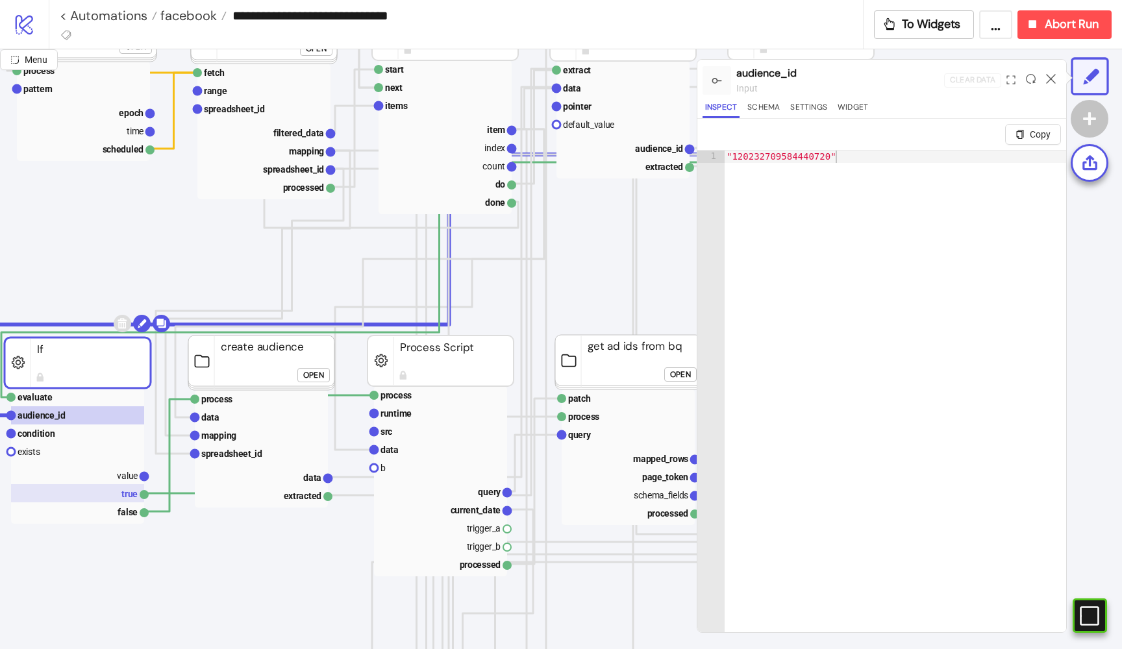
click at [138, 496] on rect at bounding box center [77, 493] width 133 height 18
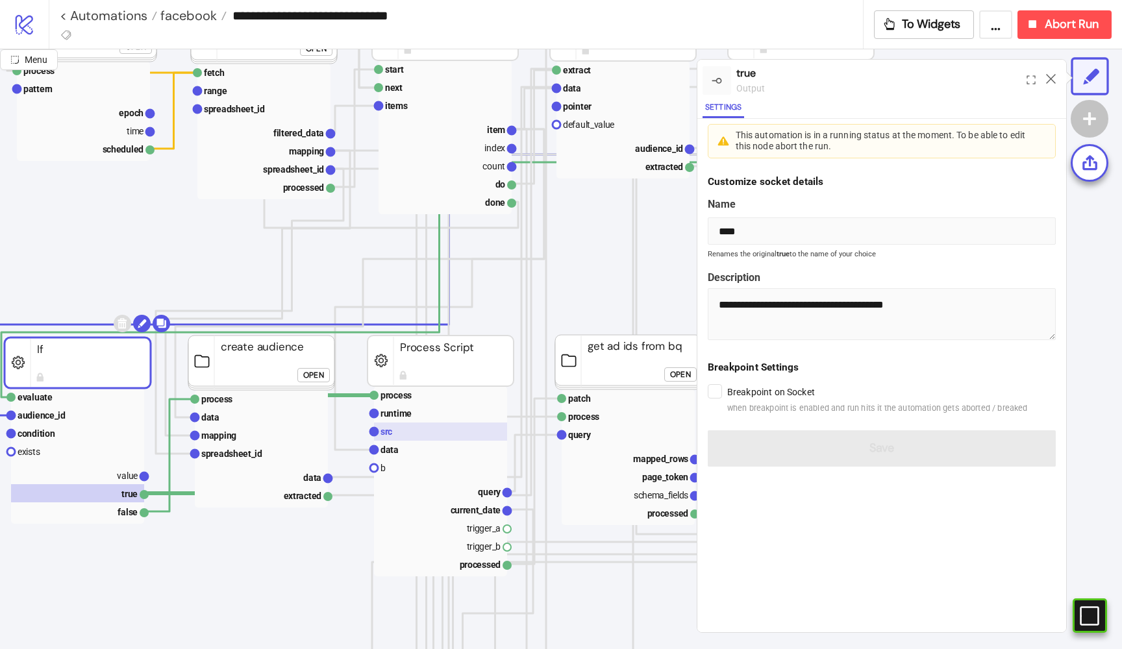
click at [392, 436] on text "src" at bounding box center [386, 432] width 12 height 10
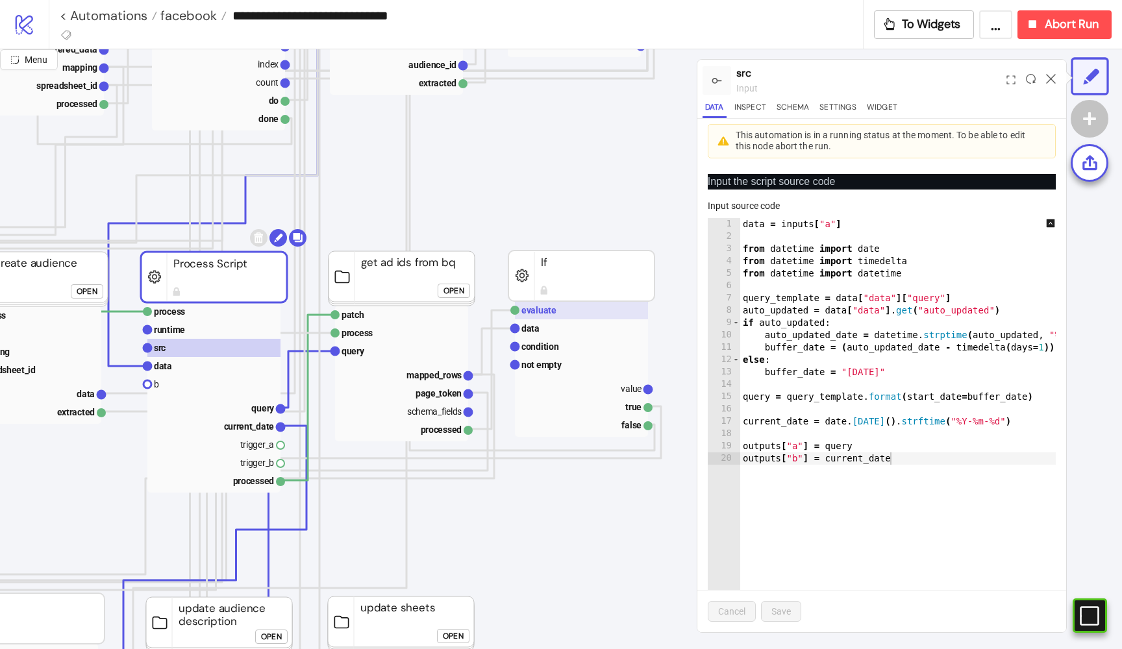
scroll to position [427, 361]
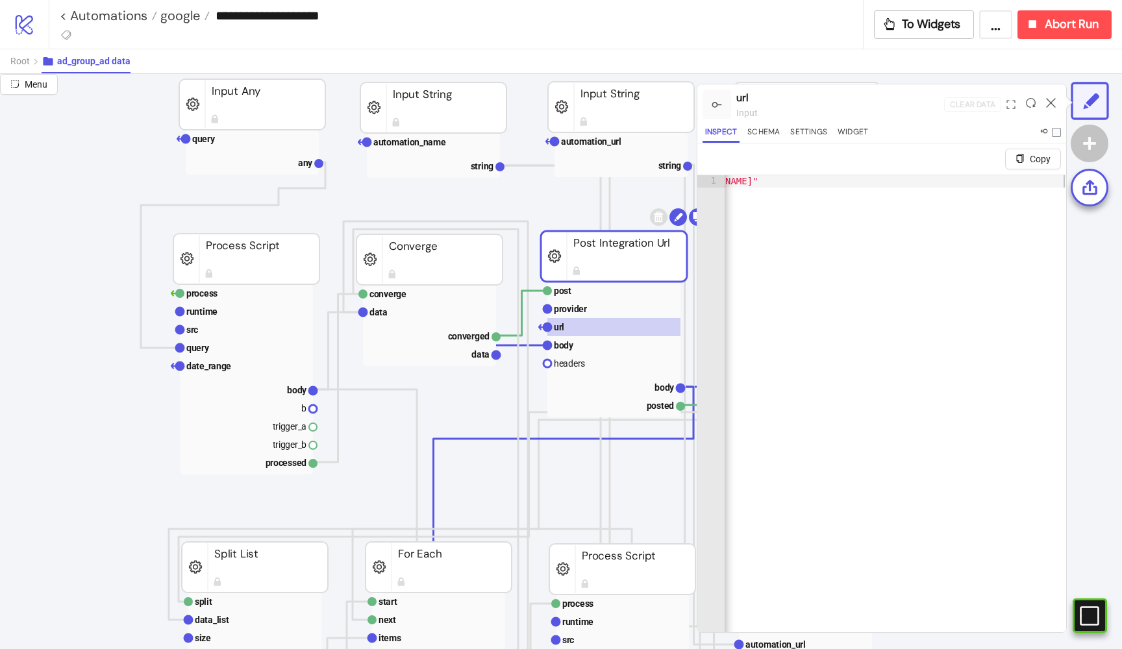
scroll to position [167, 0]
